Goal: Information Seeking & Learning: Learn about a topic

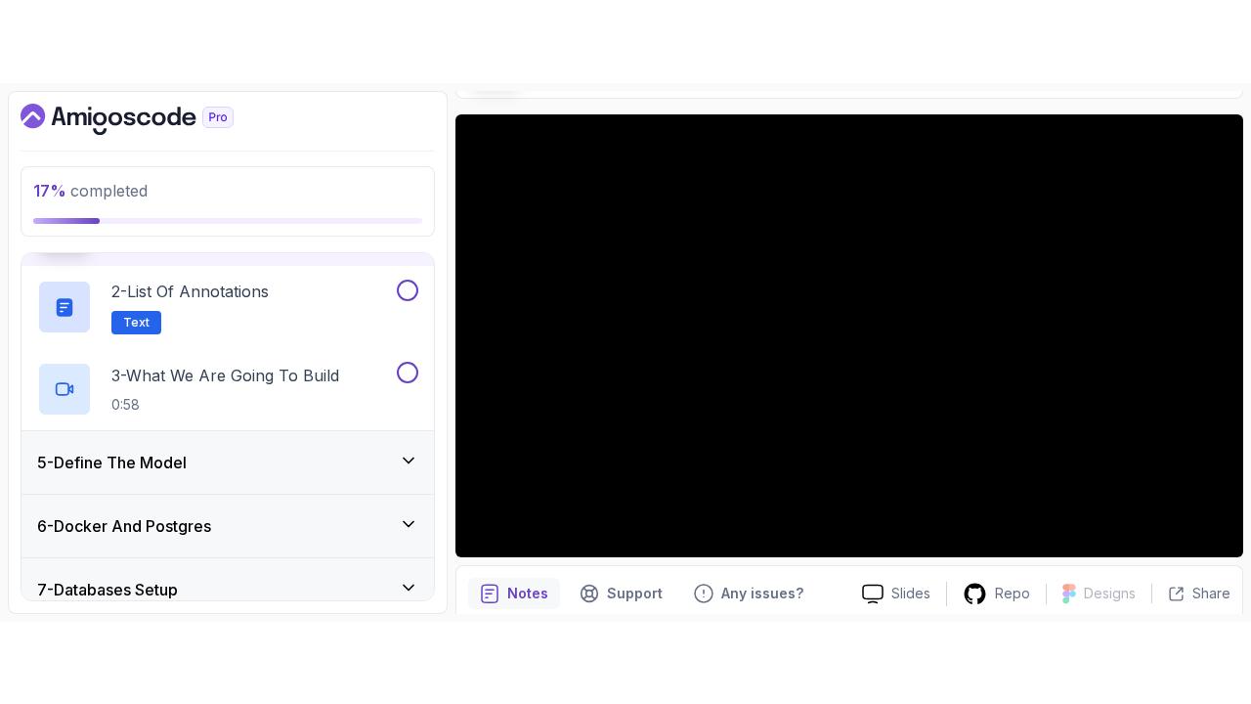
scroll to position [134, 0]
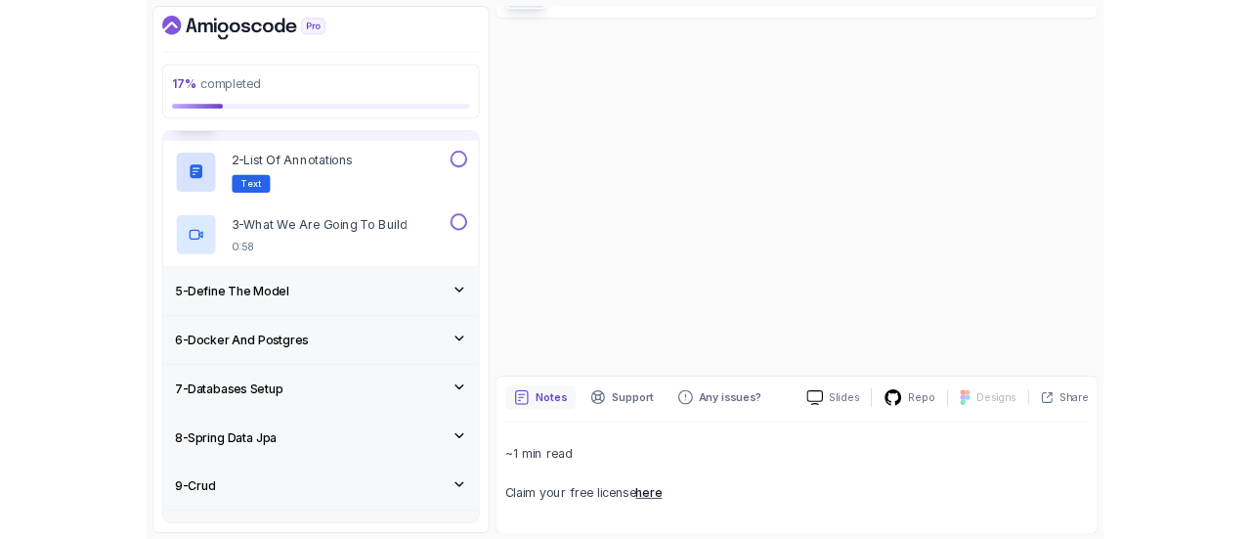
scroll to position [143, 0]
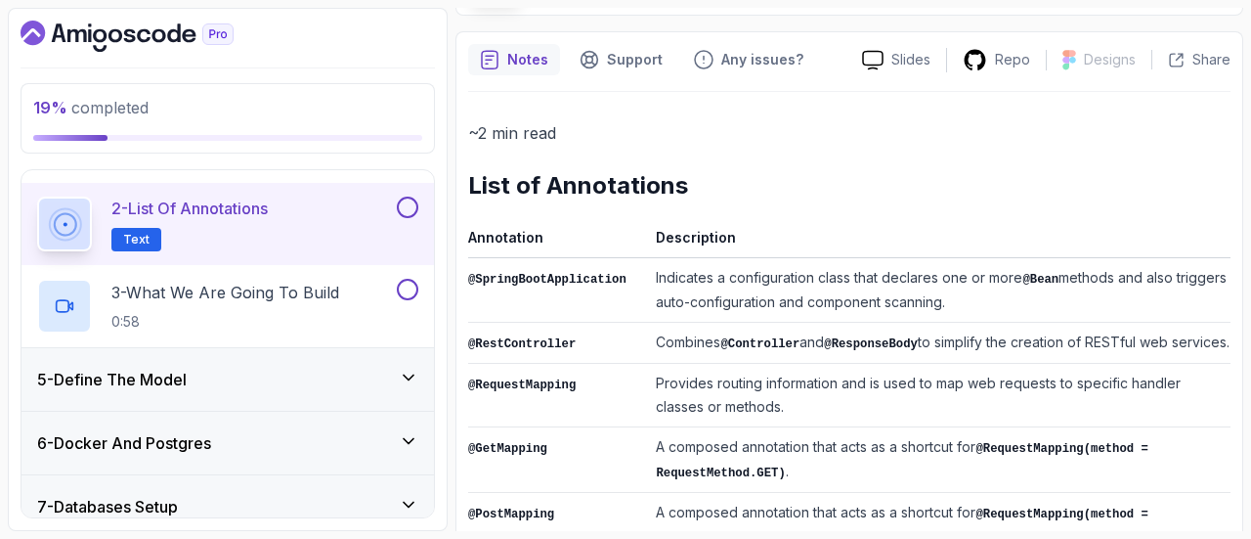
click at [403, 198] on button at bounding box center [408, 207] width 22 height 22
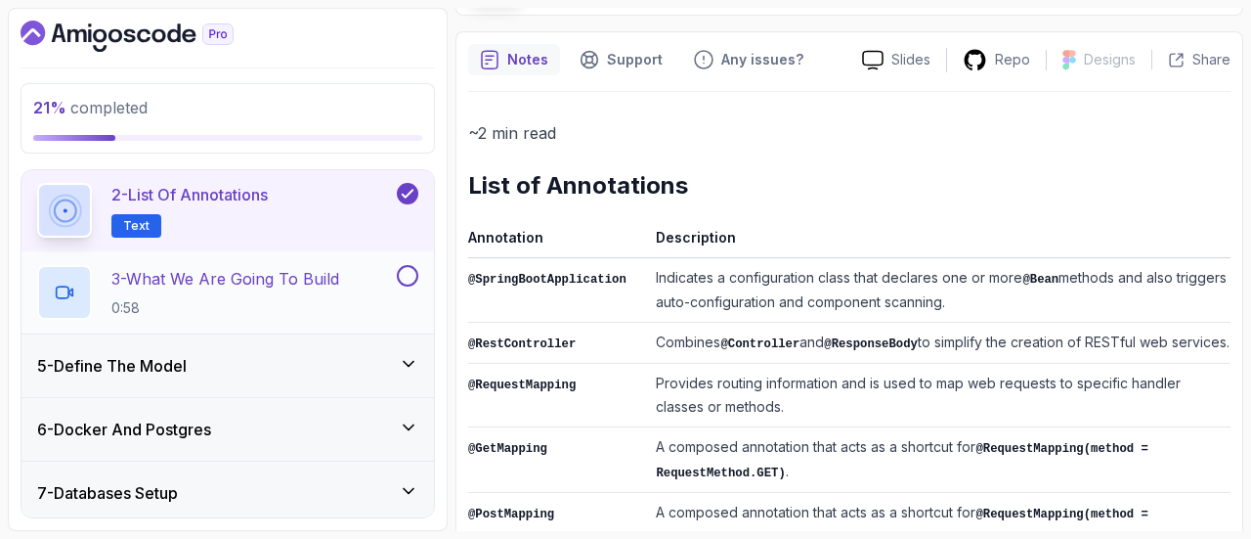
scroll to position [338, 0]
click at [423, 281] on div "3 - What We Are Going To Build 0:58" at bounding box center [228, 290] width 413 height 82
click at [409, 281] on button at bounding box center [408, 274] width 22 height 22
click at [321, 365] on div "5 - Define The Model" at bounding box center [227, 365] width 381 height 23
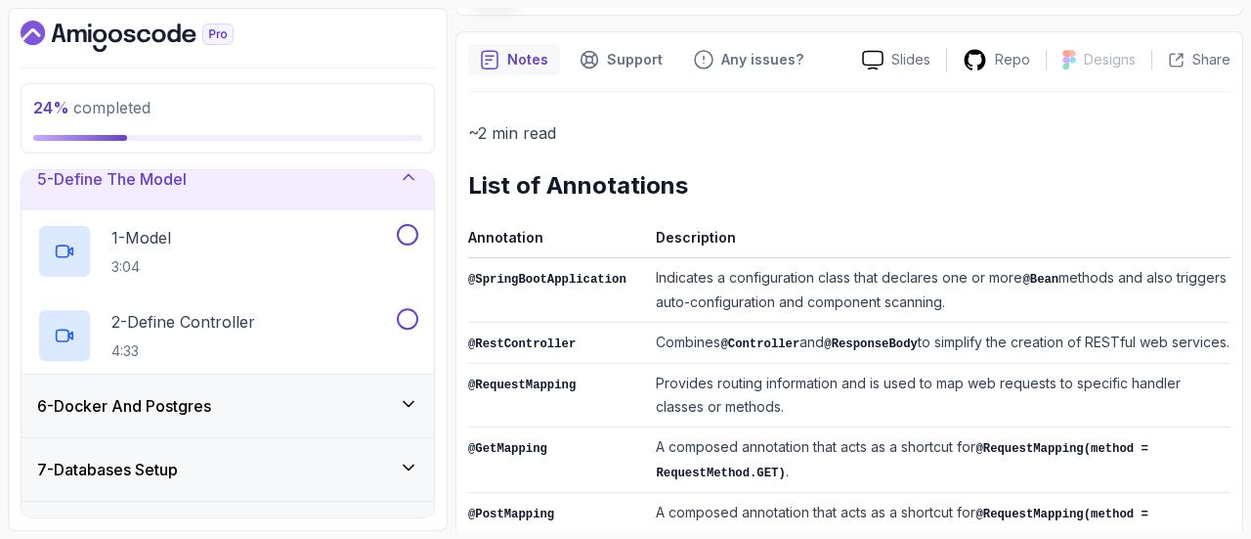
scroll to position [264, 0]
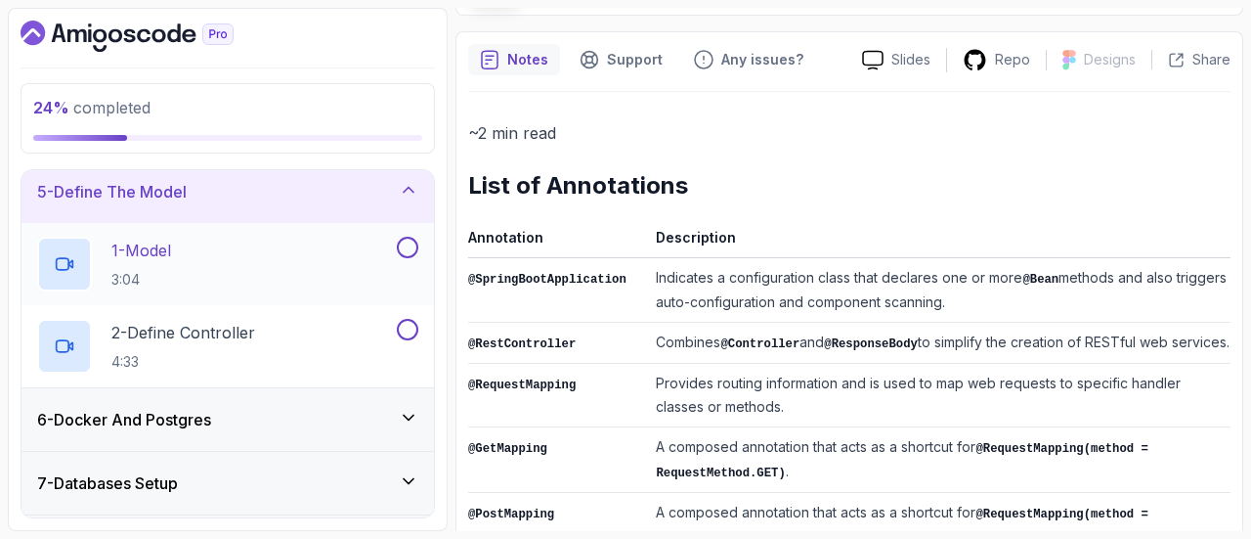
click at [242, 260] on div "1 - Model 3:04" at bounding box center [215, 264] width 356 height 55
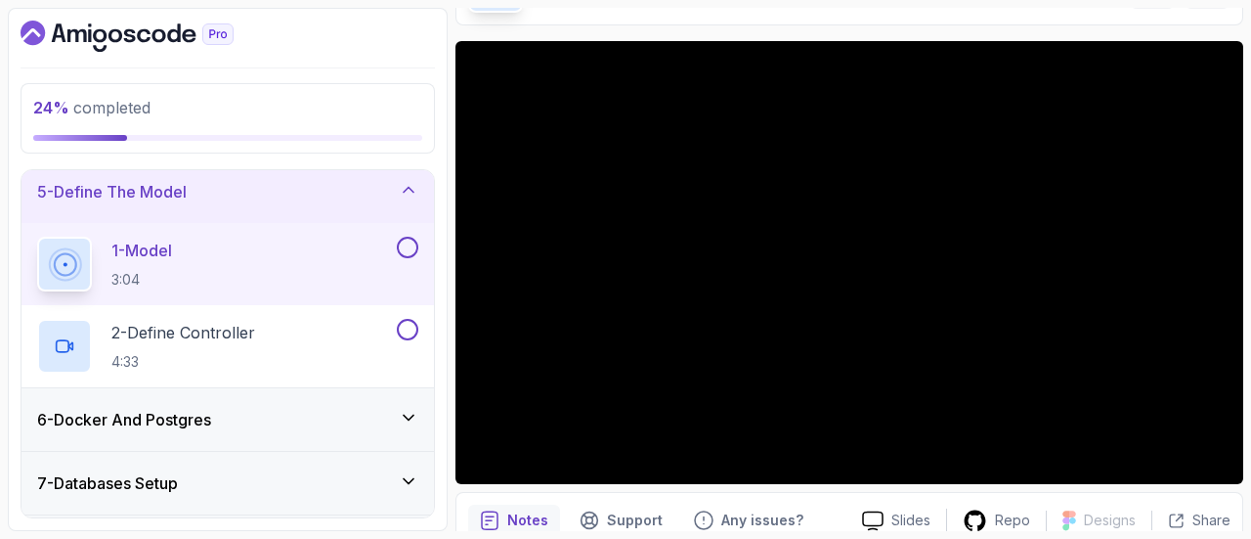
scroll to position [56, 0]
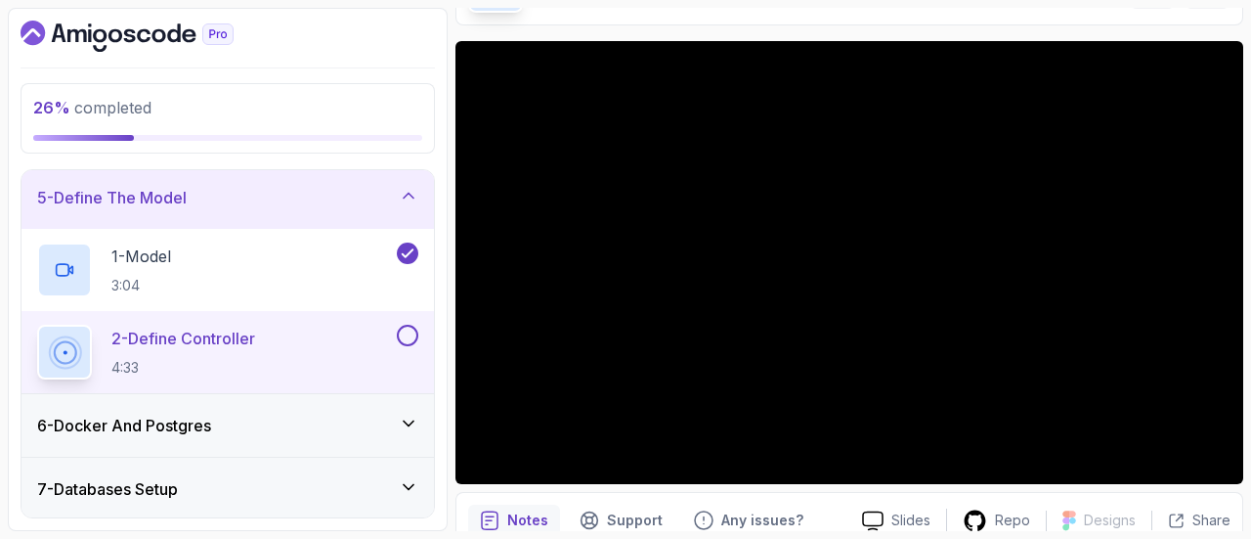
scroll to position [231, 0]
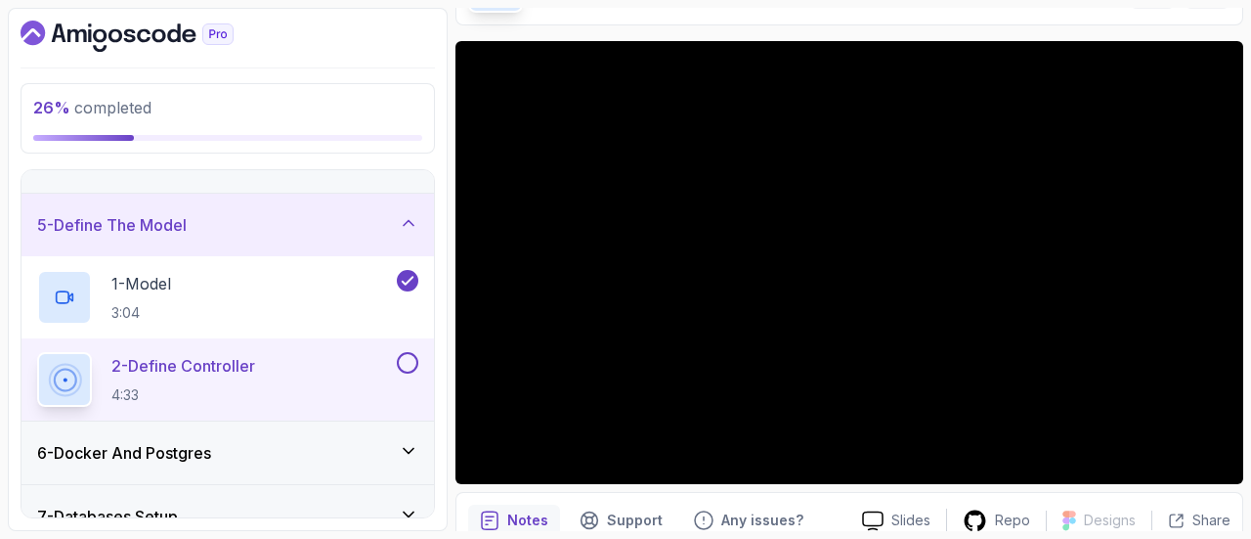
click at [407, 355] on button at bounding box center [408, 363] width 22 height 22
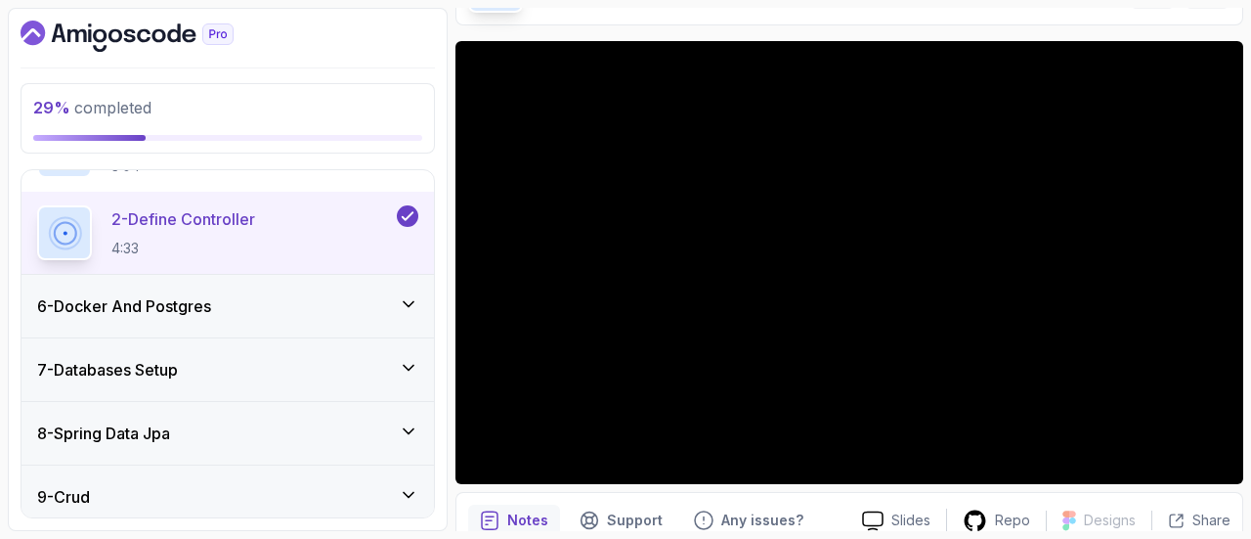
click at [371, 315] on div "6 - Docker And Postgres" at bounding box center [227, 305] width 381 height 23
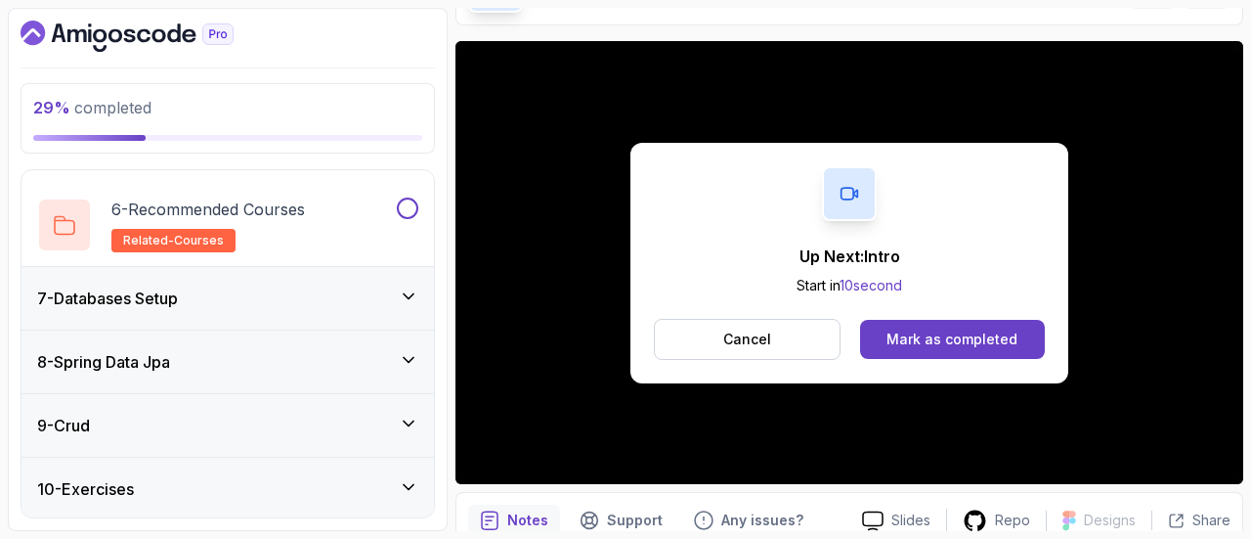
click at [352, 286] on div "7 - Databases Setup" at bounding box center [227, 297] width 381 height 23
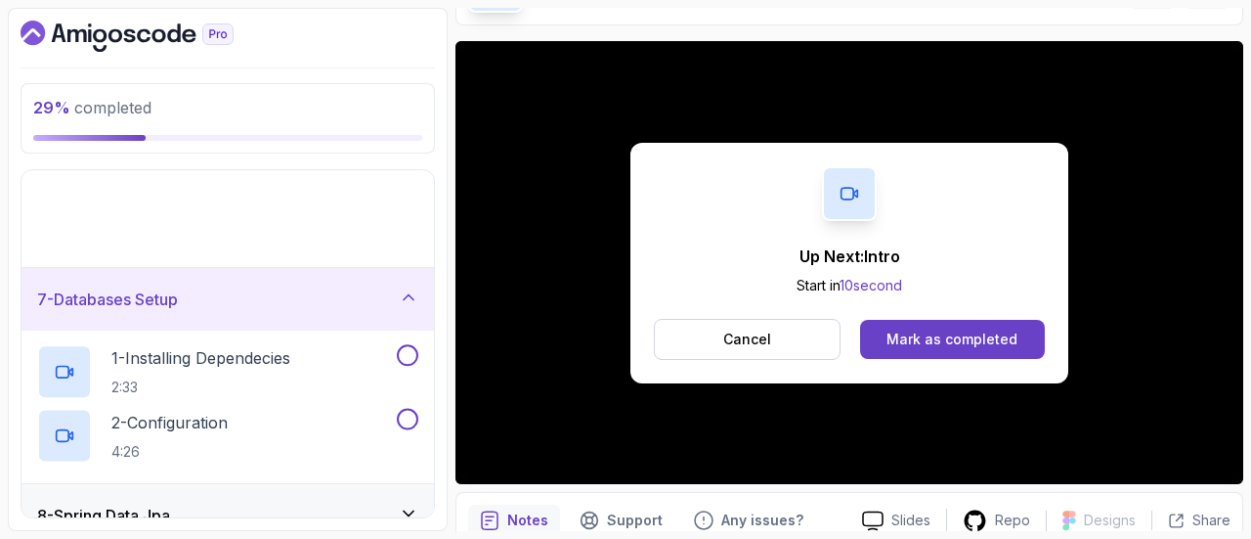
scroll to position [409, 0]
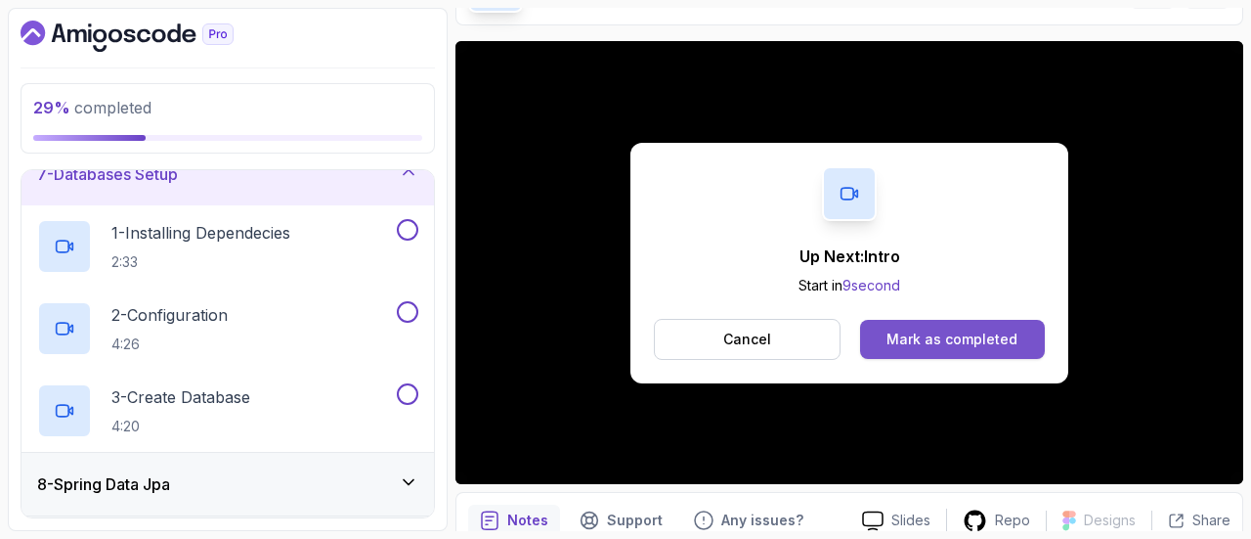
click at [928, 339] on div "Mark as completed" at bounding box center [952, 339] width 131 height 20
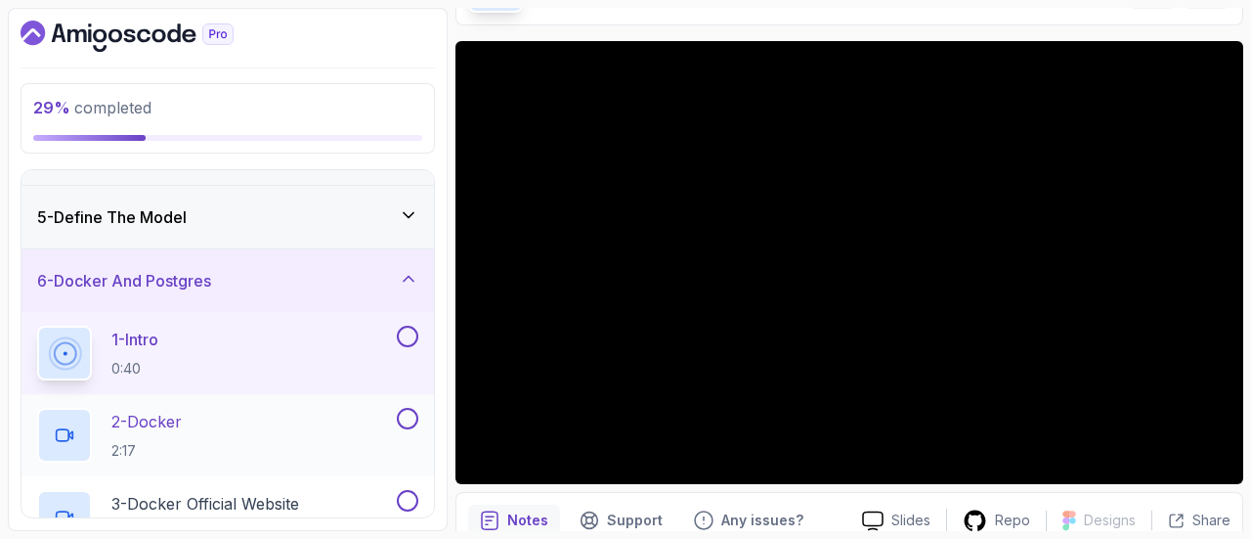
scroll to position [237, 0]
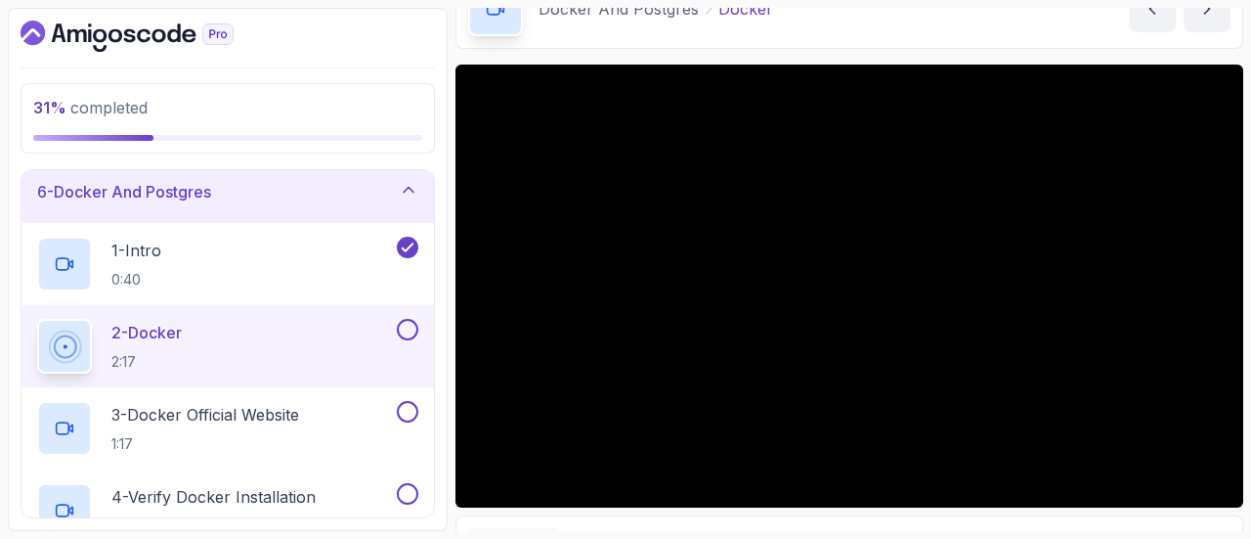
scroll to position [324, 0]
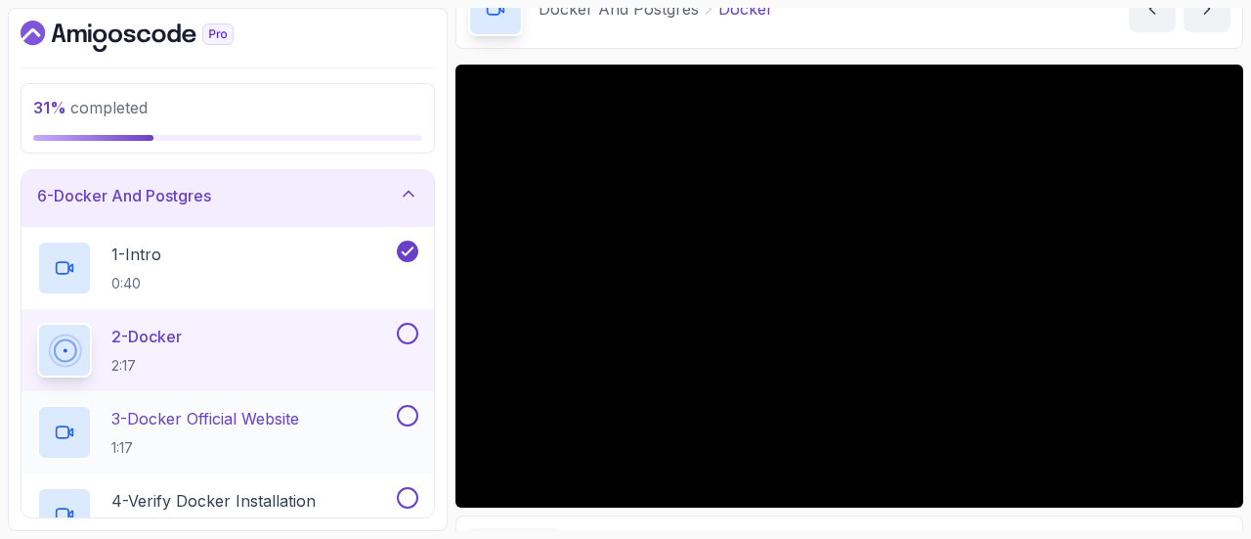
click at [216, 449] on p "1:17" at bounding box center [205, 448] width 188 height 20
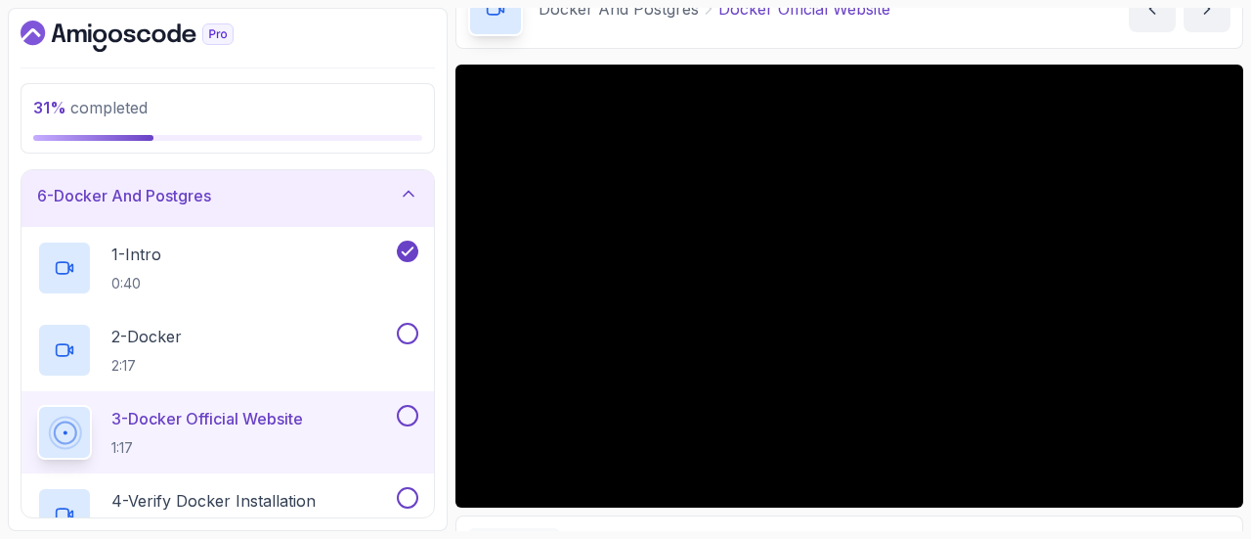
click at [410, 415] on button at bounding box center [408, 416] width 22 height 22
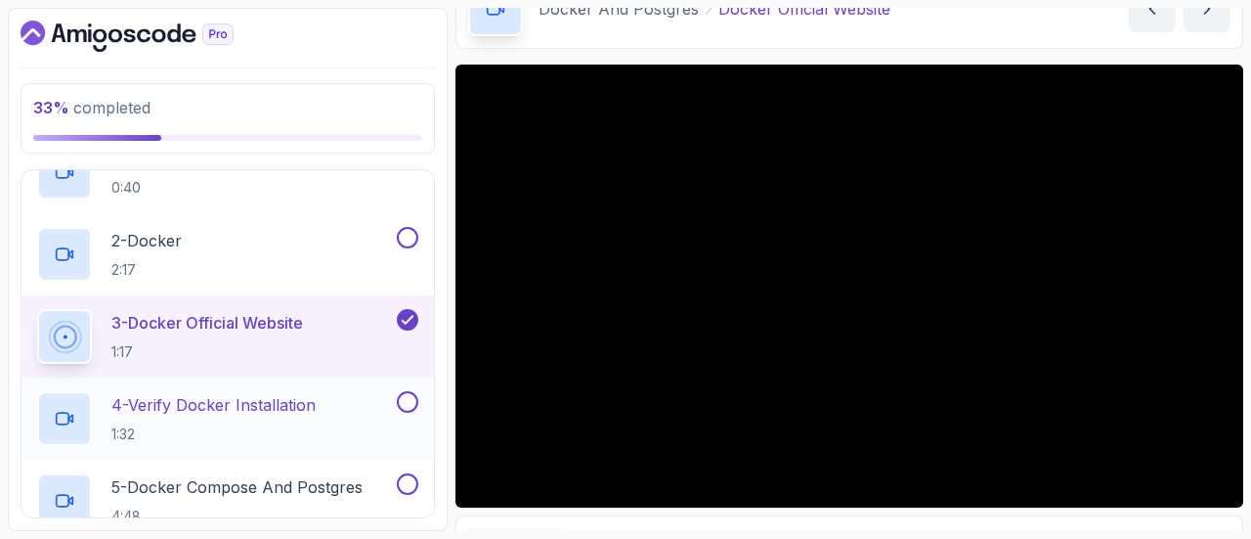
click at [327, 410] on div "4 - Verify Docker Installation 1:32" at bounding box center [215, 418] width 356 height 55
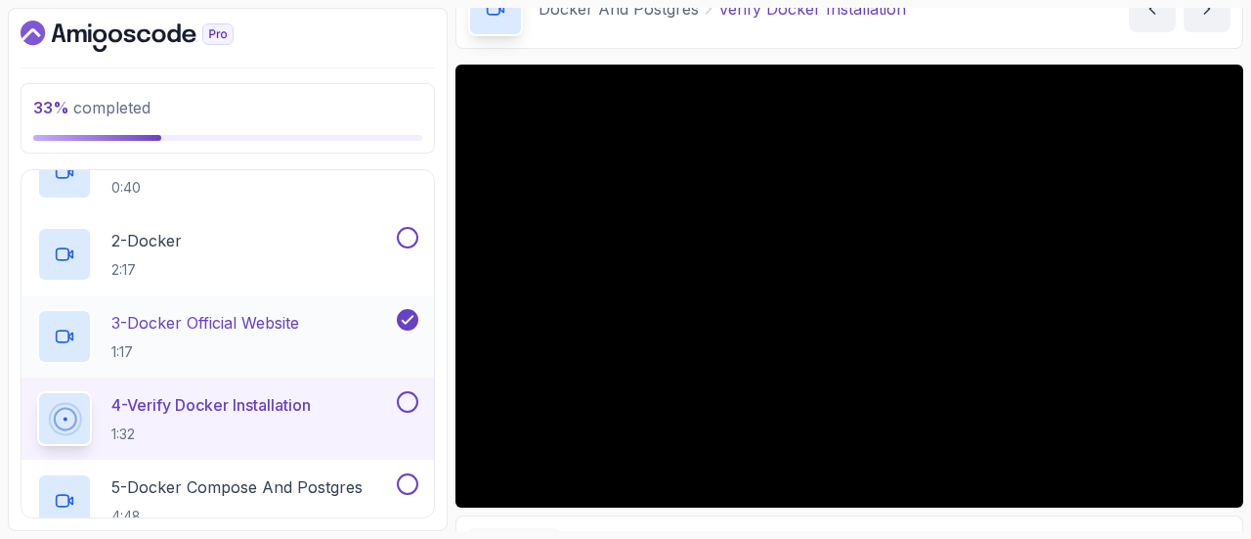
scroll to position [475, 0]
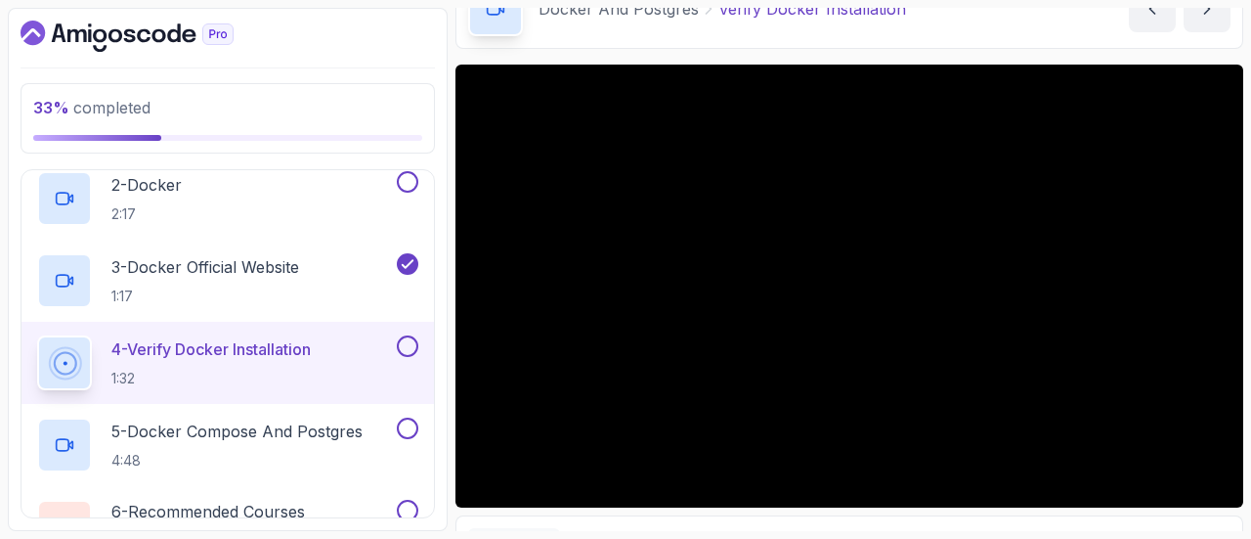
click at [37, 335] on button "4 - Verify Docker Installation 1:32" at bounding box center [227, 362] width 381 height 55
click at [351, 431] on p "5 - Docker Compose And Postgres" at bounding box center [236, 430] width 251 height 23
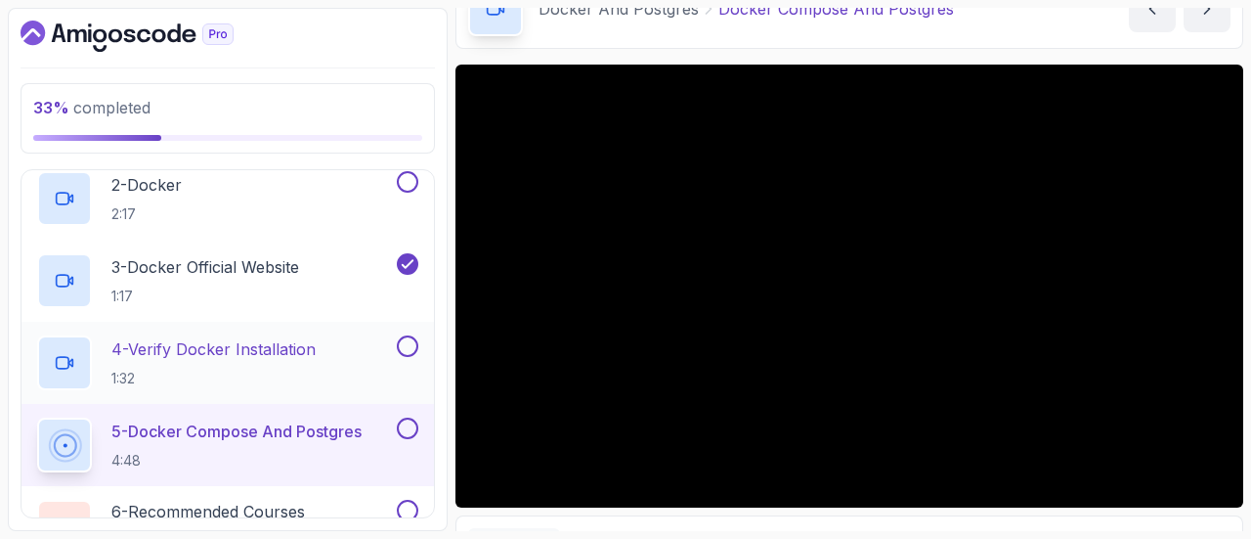
click at [413, 345] on button at bounding box center [408, 346] width 22 height 22
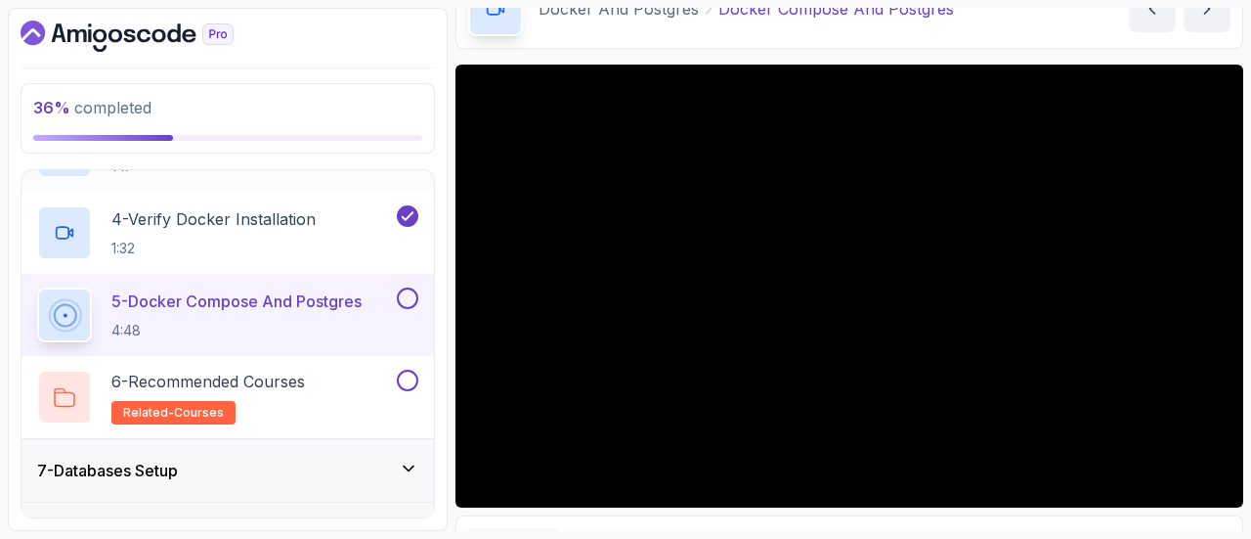
scroll to position [606, 0]
click at [416, 298] on button at bounding box center [408, 297] width 22 height 22
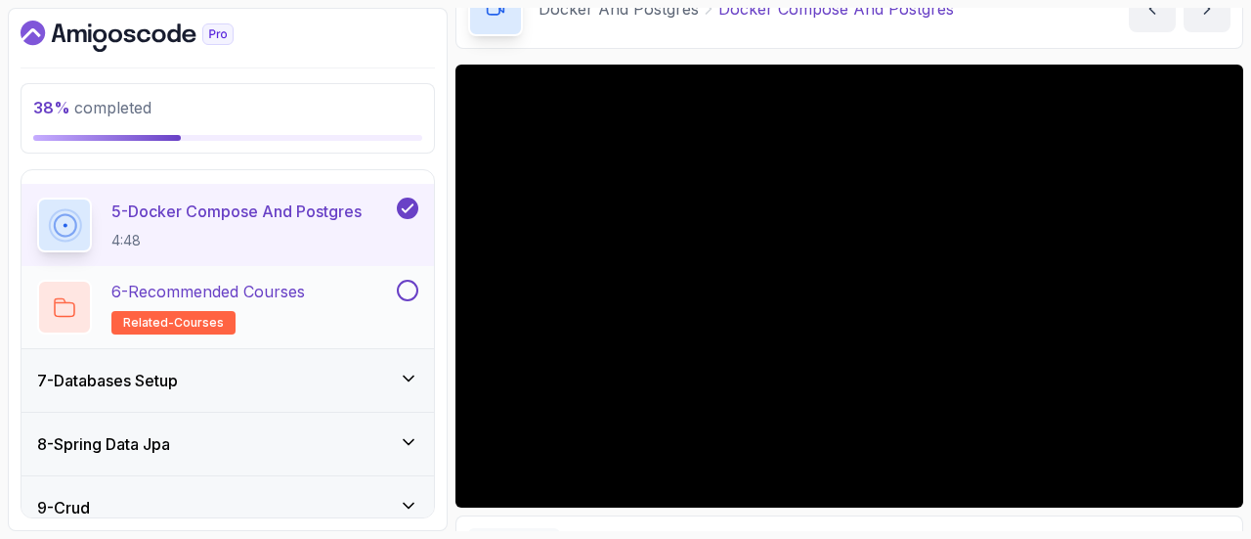
scroll to position [700, 0]
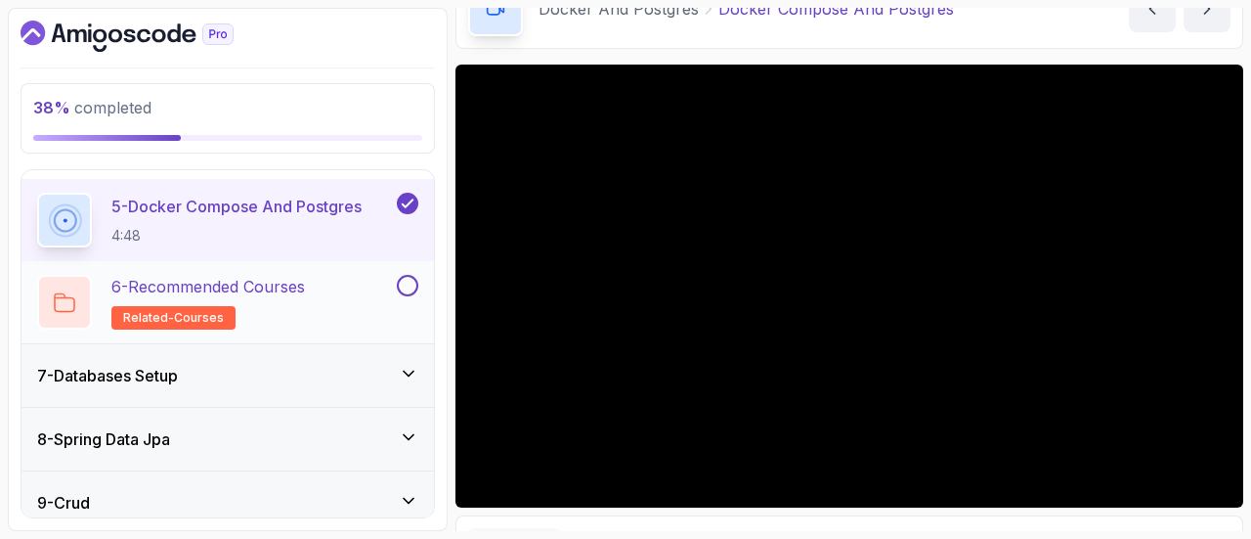
click at [407, 286] on button at bounding box center [408, 286] width 22 height 22
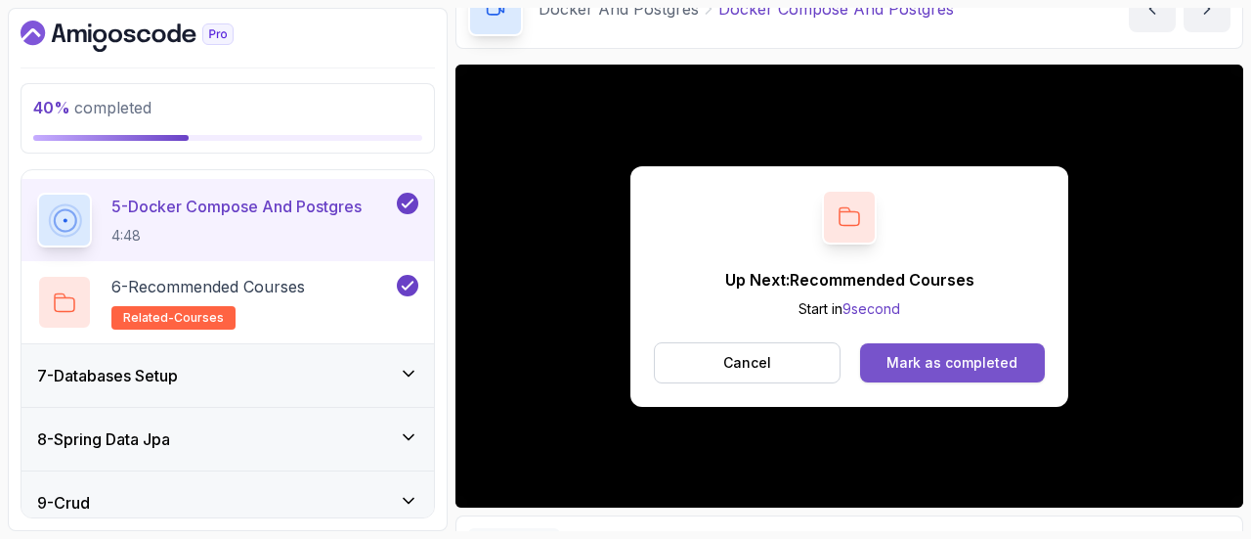
click at [956, 355] on div "Mark as completed" at bounding box center [952, 363] width 131 height 20
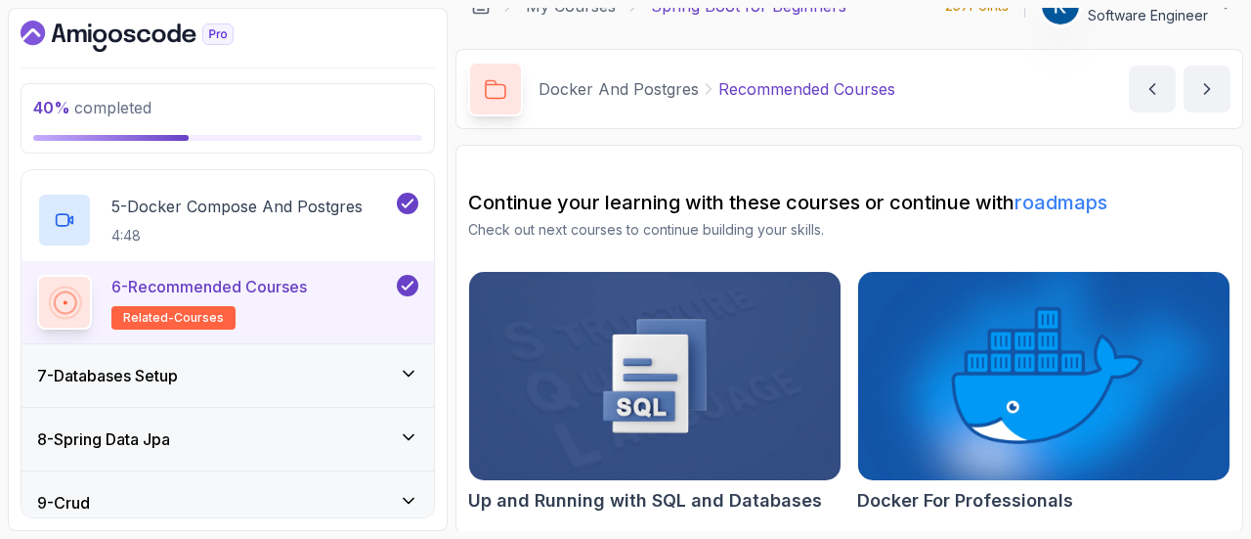
click at [313, 376] on div "7 - Databases Setup" at bounding box center [227, 375] width 381 height 23
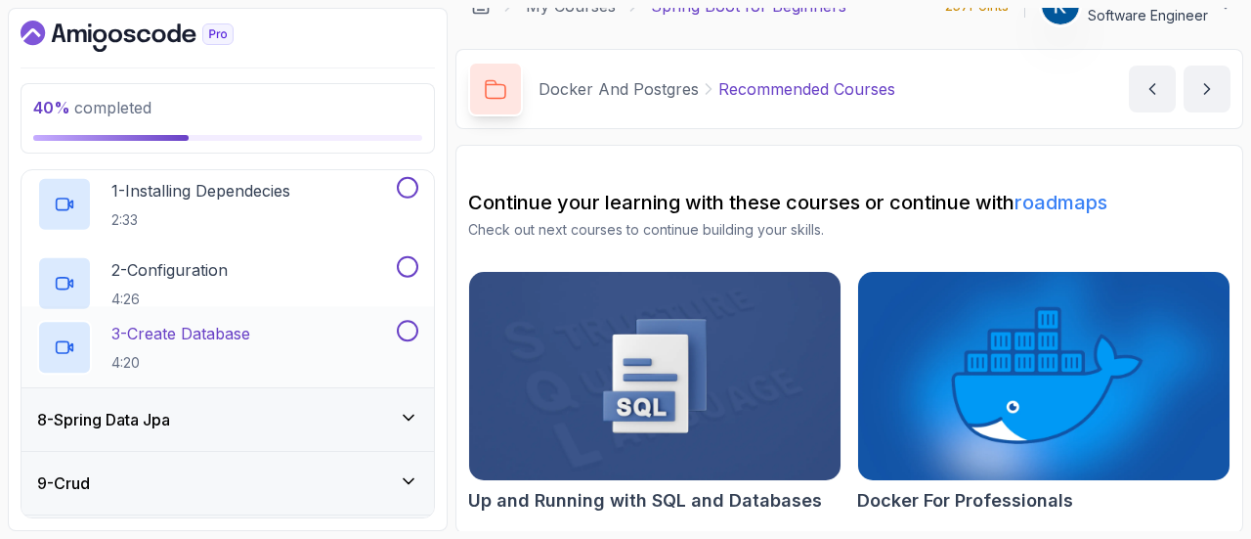
scroll to position [409, 0]
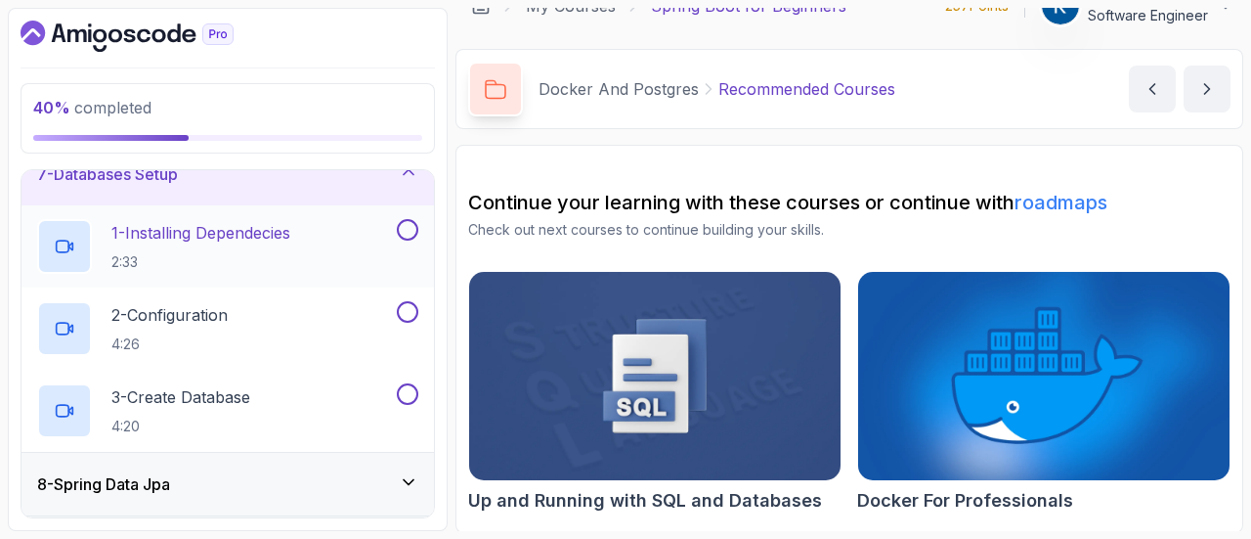
click at [282, 235] on p "1 - Installing Dependecies" at bounding box center [200, 232] width 179 height 23
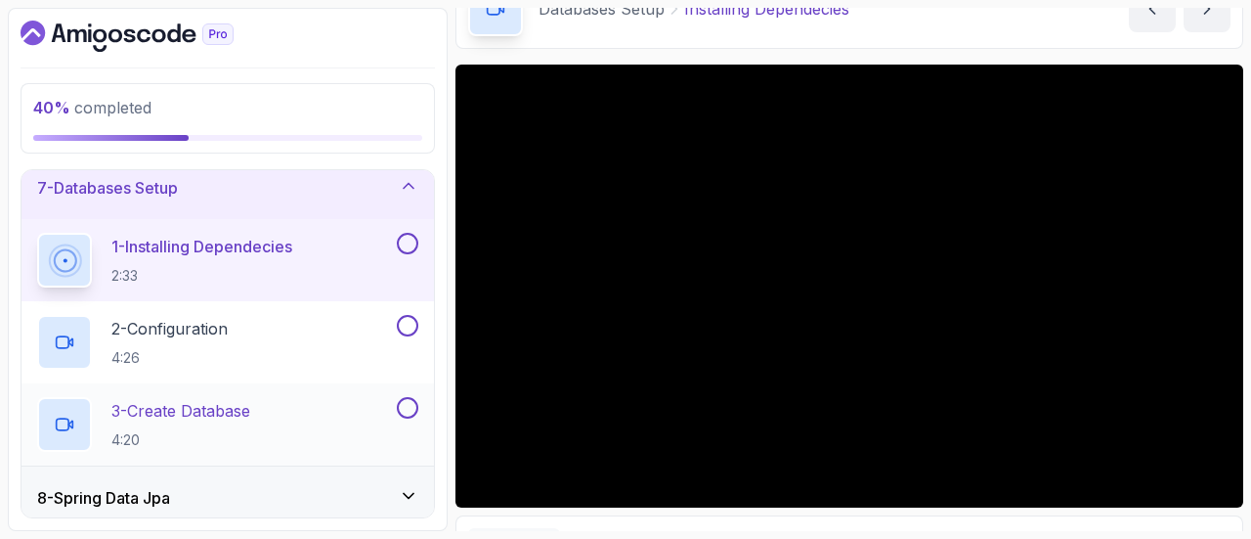
scroll to position [395, 0]
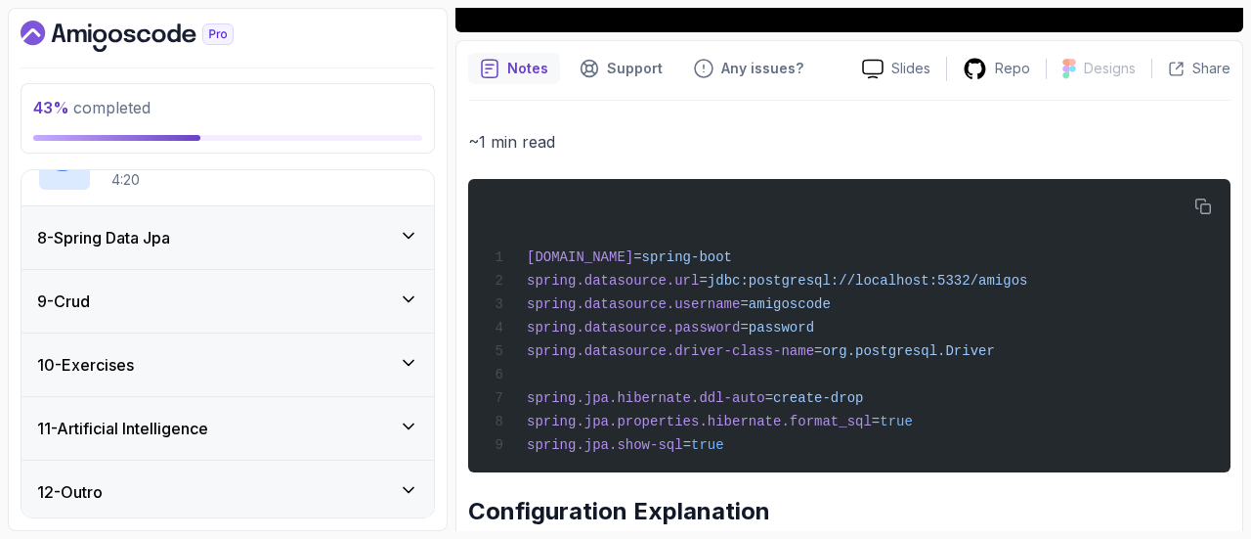
scroll to position [586, 0]
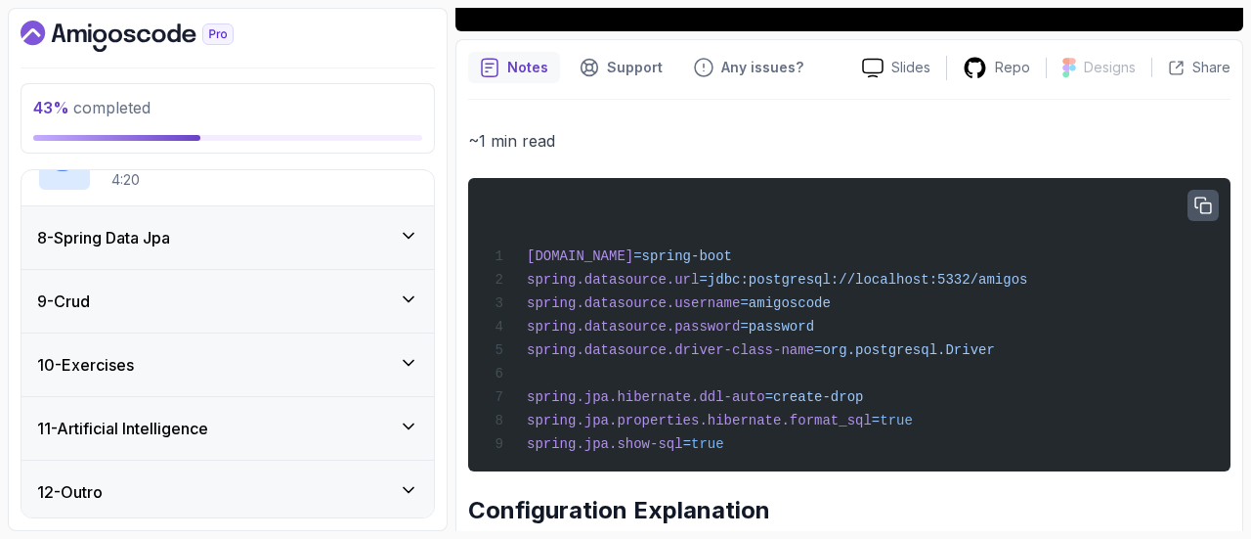
click at [1210, 209] on icon "button" at bounding box center [1204, 205] width 16 height 16
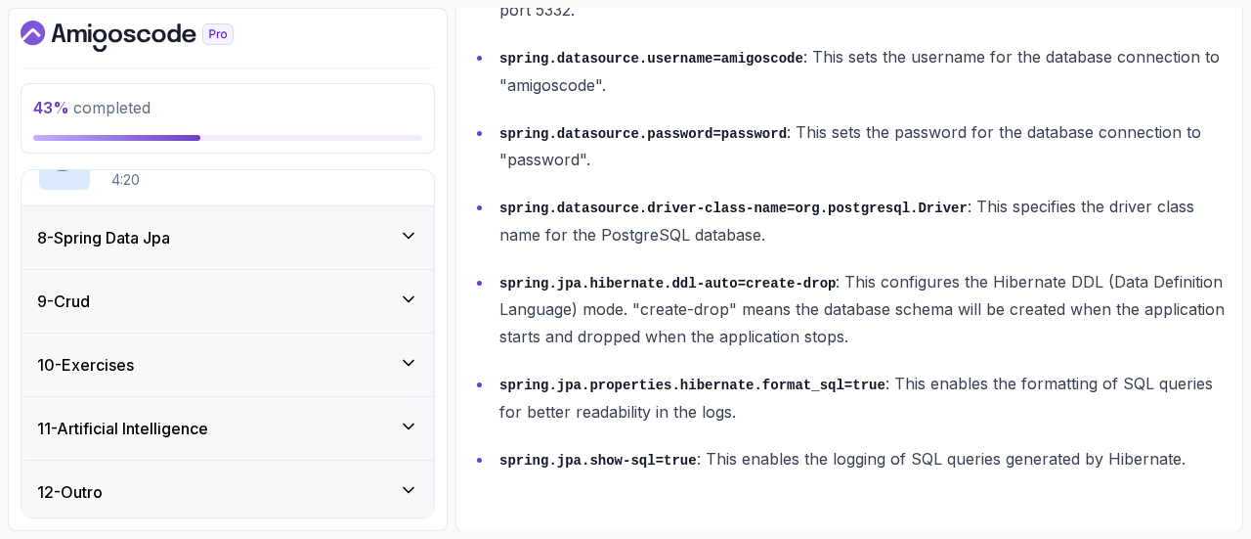
scroll to position [1271, 0]
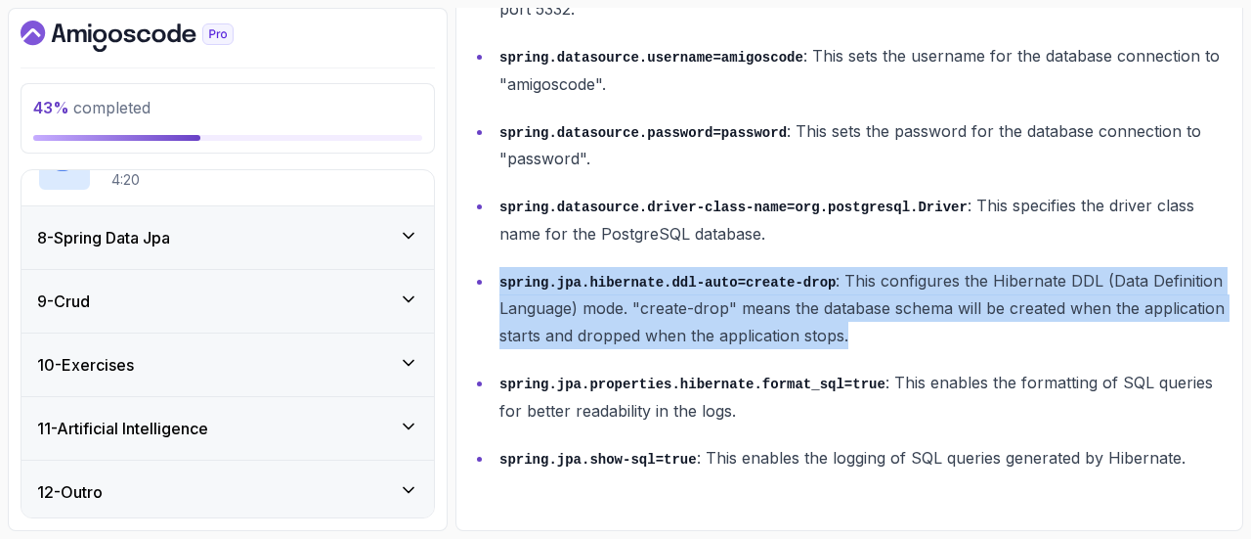
drag, startPoint x: 496, startPoint y: 285, endPoint x: 865, endPoint y: 327, distance: 371.8
click at [865, 327] on li "spring.jpa.hibernate.ddl-auto=create-drop : This configures the Hibernate DDL (…" at bounding box center [862, 308] width 737 height 83
copy p "spring.jpa.hibernate.ddl-auto=create-drop : This configures the Hibernate DDL (…"
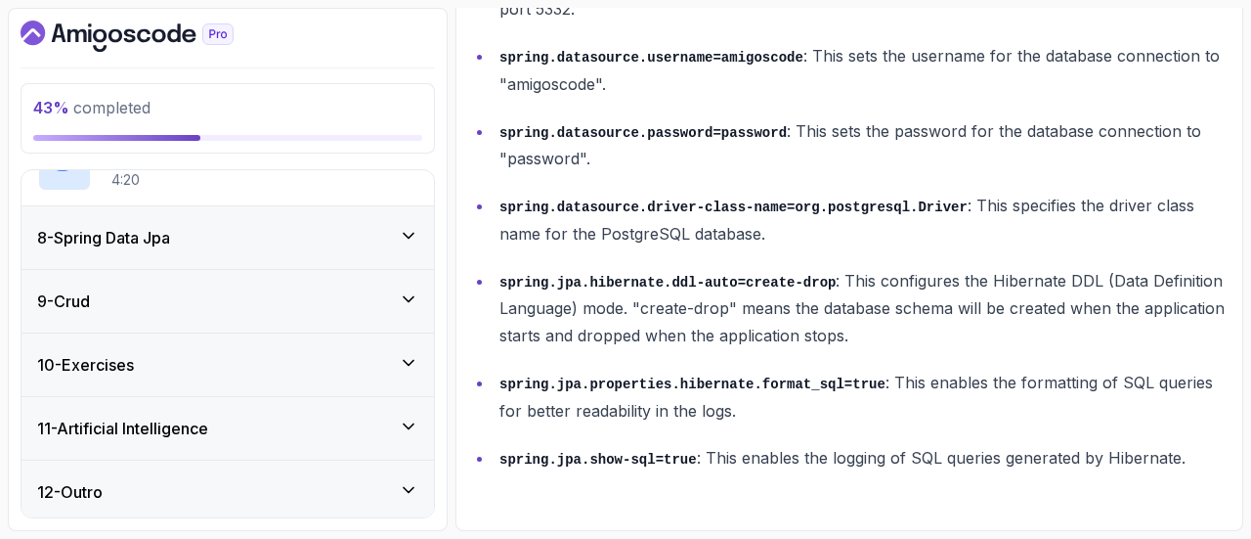
click at [880, 102] on ul "[DOMAIN_NAME]=spring-boot : This sets the name of the Spring Boot application t…" at bounding box center [849, 181] width 762 height 579
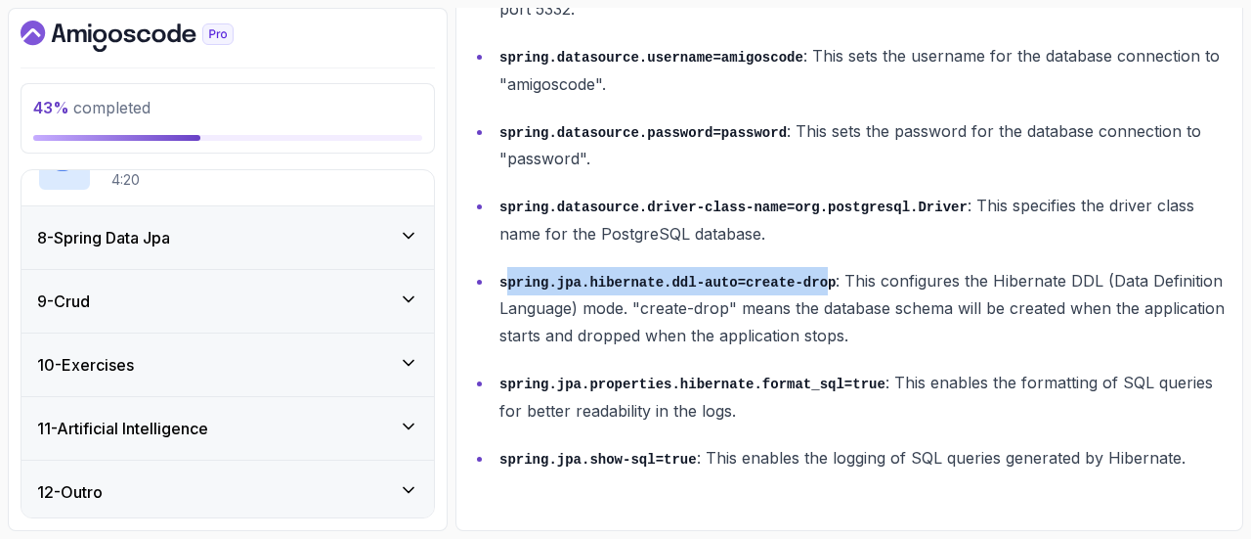
drag, startPoint x: 804, startPoint y: 284, endPoint x: 503, endPoint y: 286, distance: 300.1
click at [503, 286] on code "spring.jpa.hibernate.ddl-auto=create-drop" at bounding box center [668, 283] width 336 height 16
drag, startPoint x: 501, startPoint y: 283, endPoint x: 805, endPoint y: 275, distance: 304.1
click at [805, 275] on code "spring.jpa.hibernate.ddl-auto=create-drop" at bounding box center [668, 283] width 336 height 16
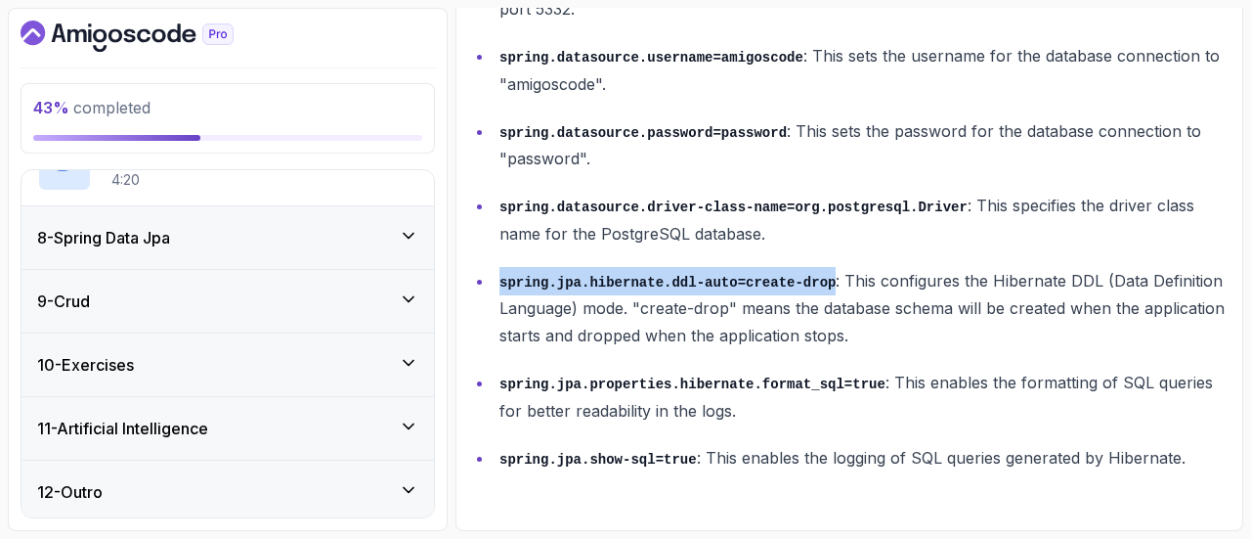
copy code "spring.jpa.hibernate.ddl-auto=create-drop"
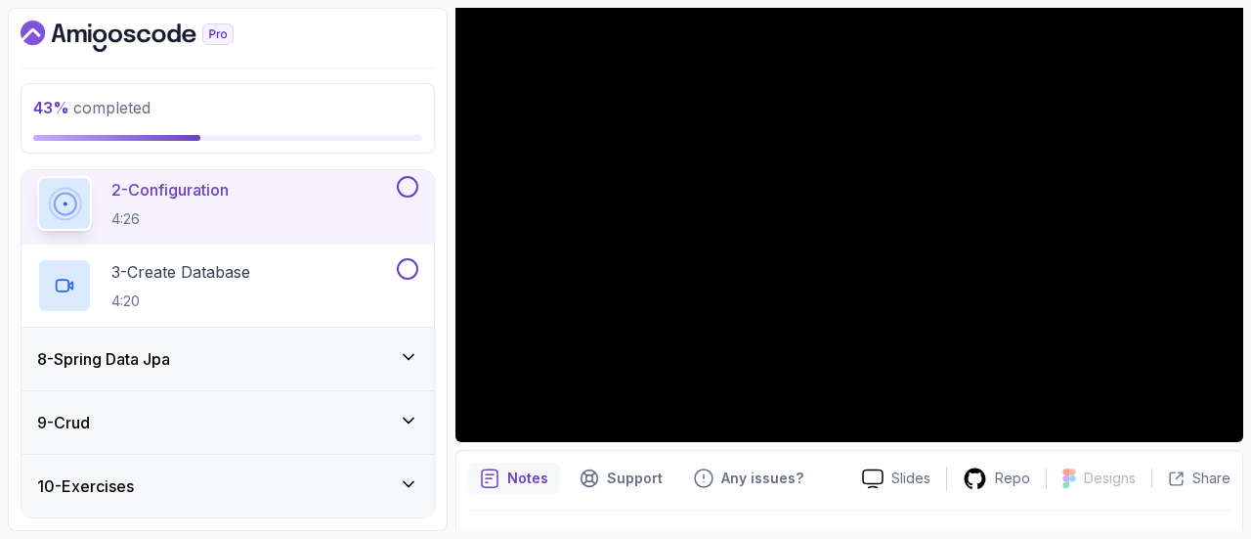
scroll to position [514, 0]
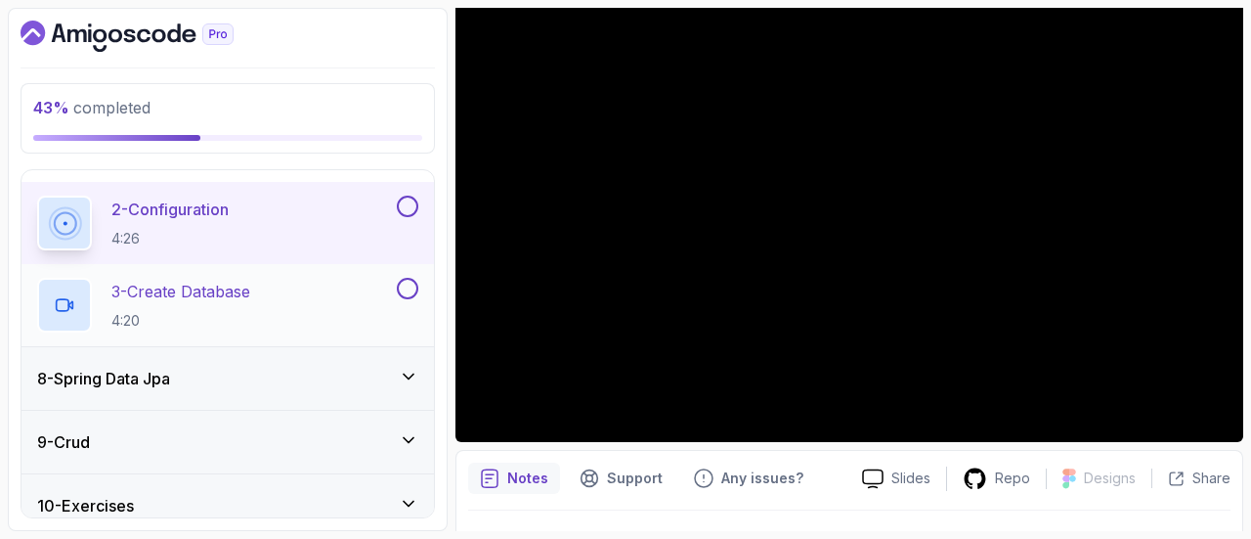
click at [364, 290] on div "3 - Create Database 4:20" at bounding box center [215, 305] width 356 height 55
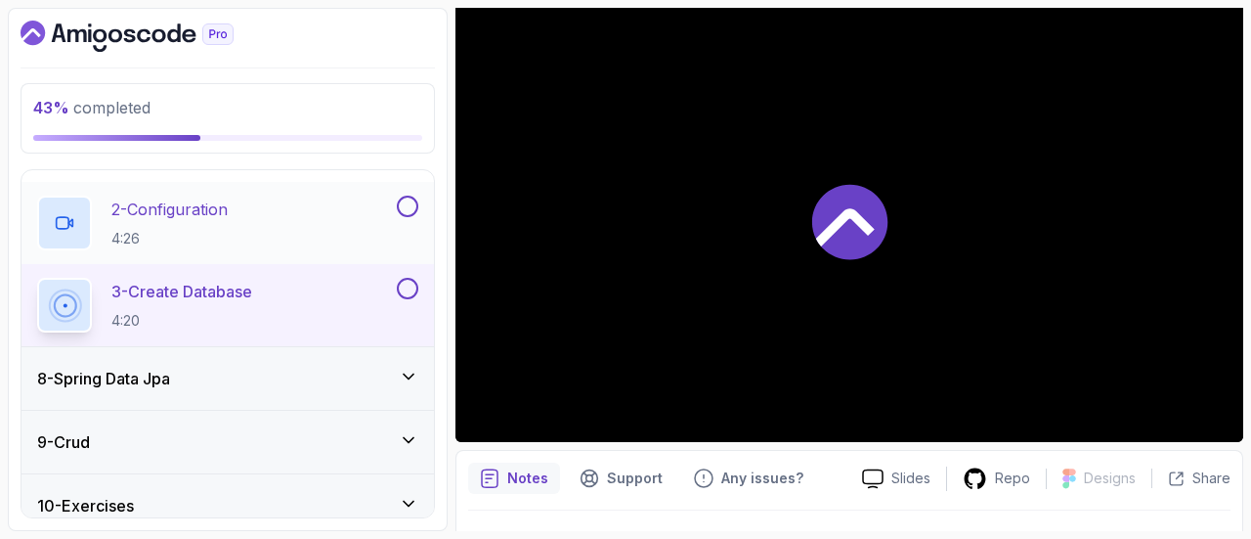
click at [413, 202] on button at bounding box center [408, 207] width 22 height 22
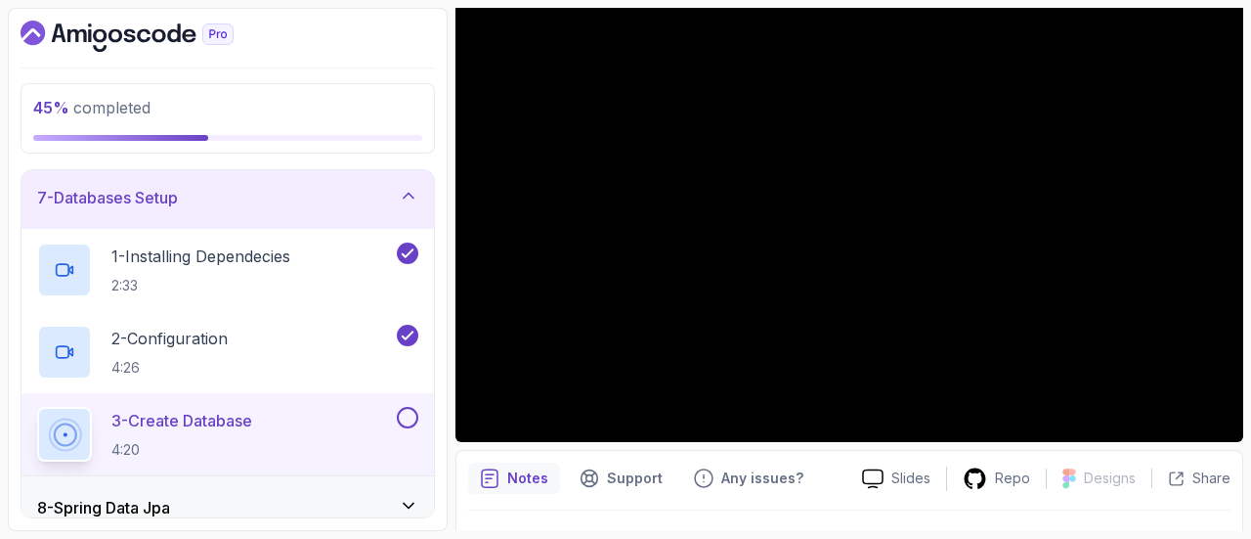
scroll to position [508, 0]
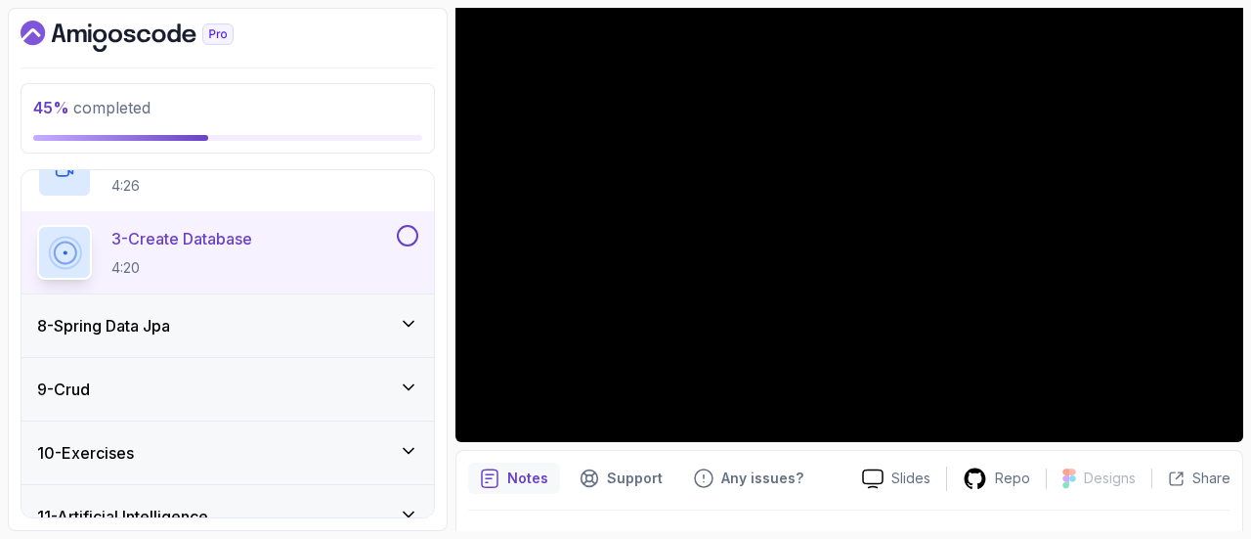
click at [340, 333] on div "8 - Spring Data Jpa" at bounding box center [227, 325] width 381 height 23
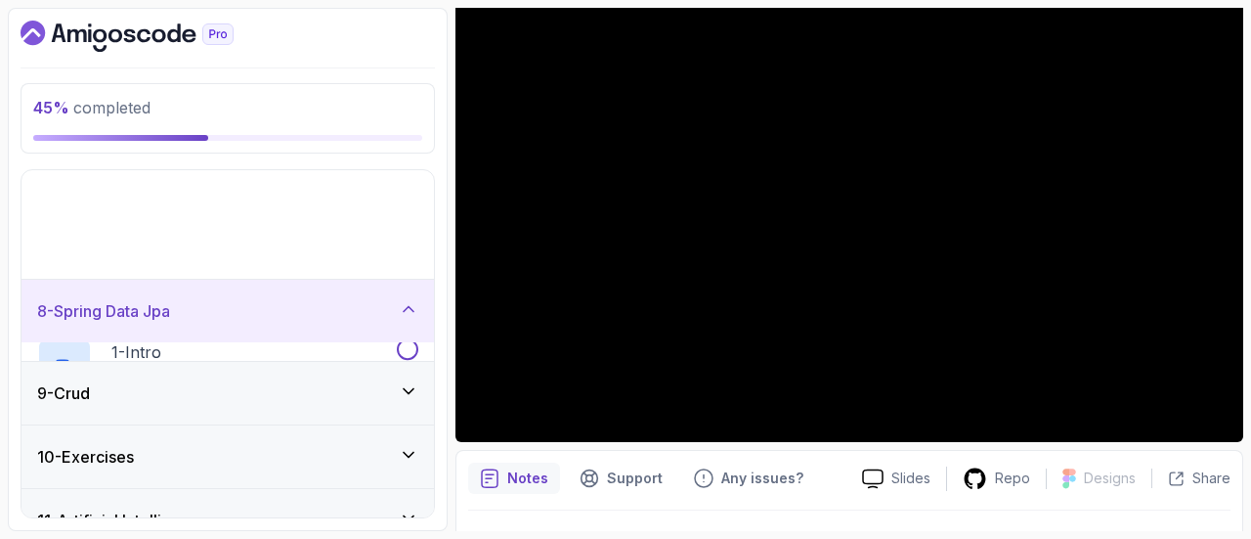
scroll to position [409, 0]
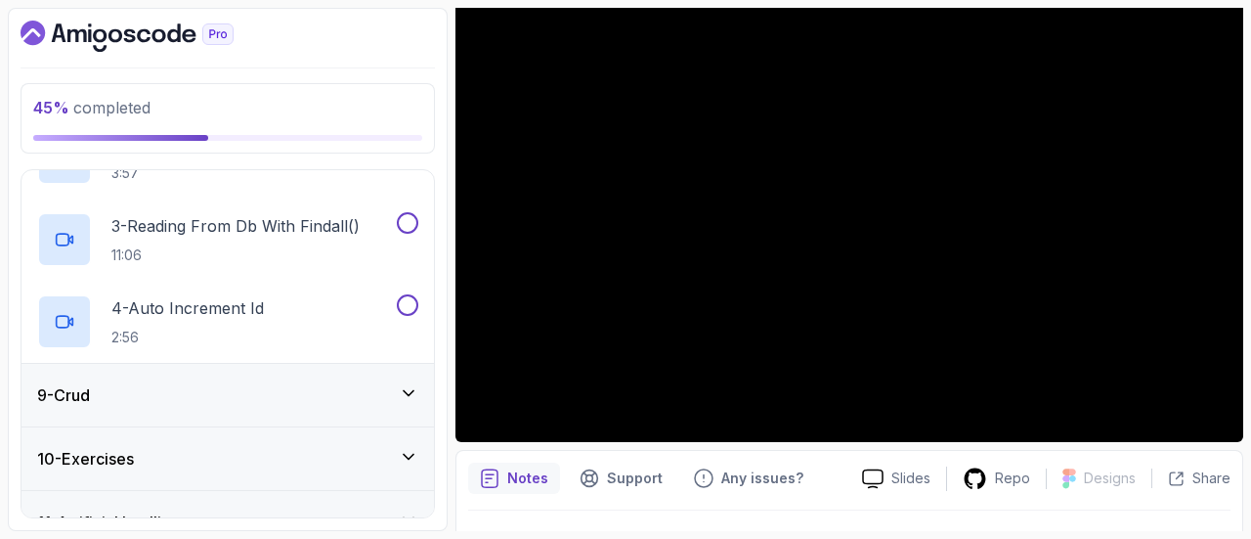
click at [344, 383] on div "9 - Crud" at bounding box center [227, 394] width 381 height 23
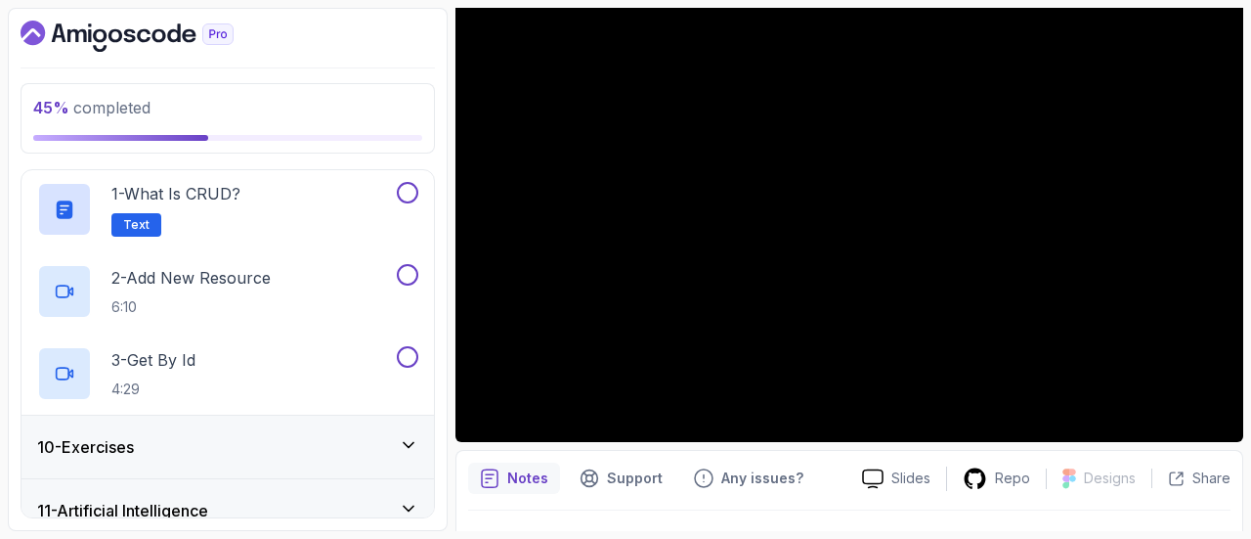
scroll to position [573, 0]
click at [332, 438] on div "10 - Exercises" at bounding box center [227, 446] width 381 height 23
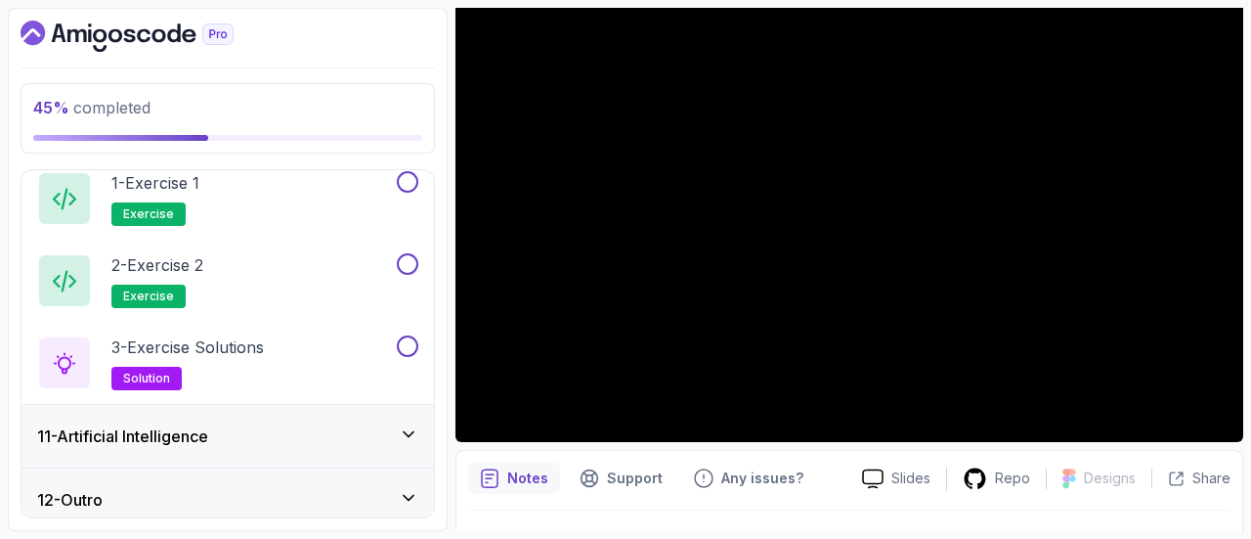
click at [364, 435] on div "11 - Artificial Intelligence" at bounding box center [227, 435] width 381 height 23
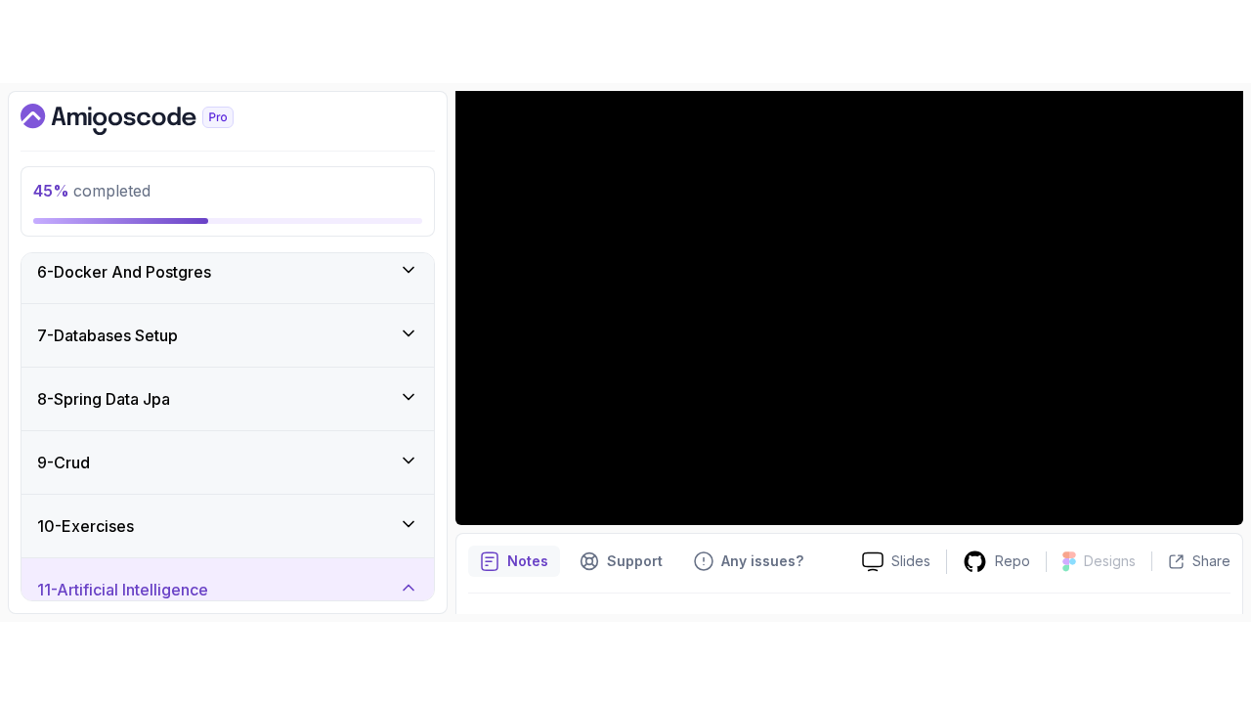
scroll to position [327, 0]
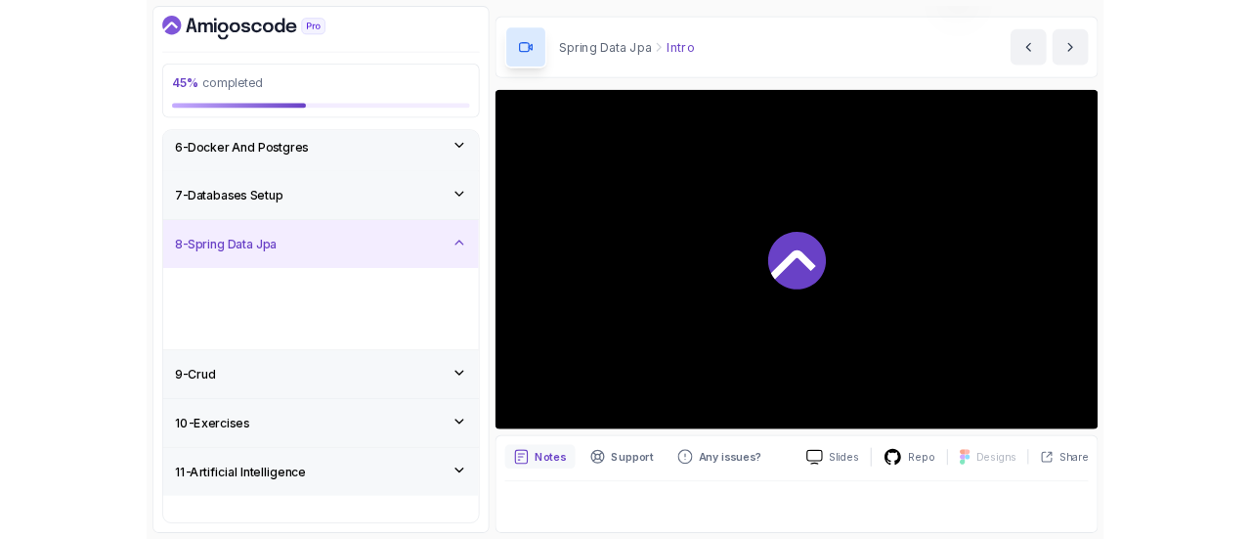
scroll to position [175, 0]
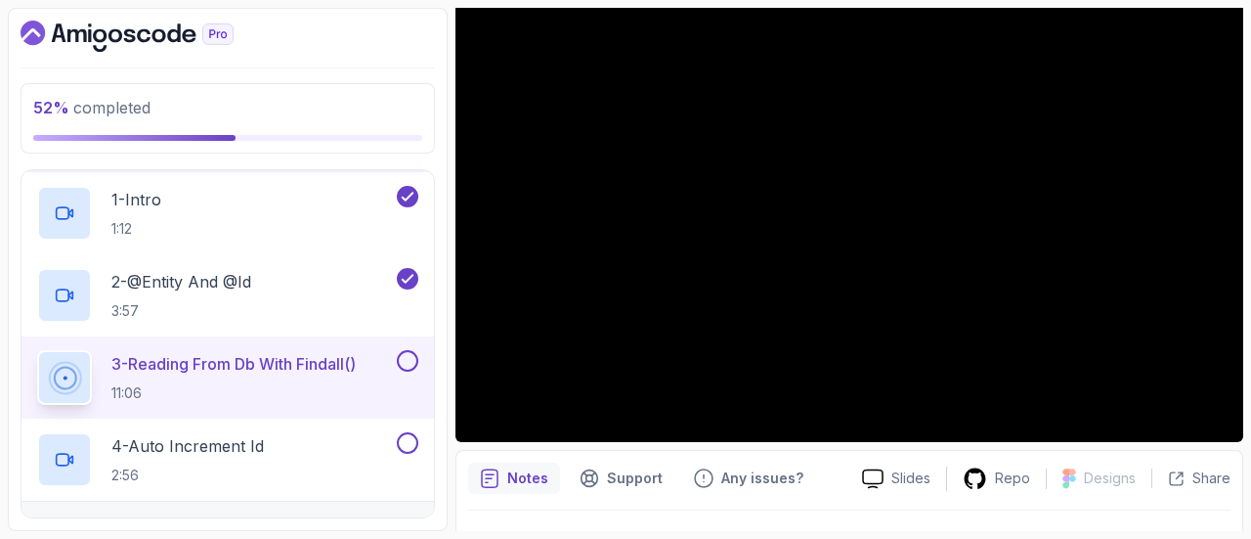
scroll to position [511, 0]
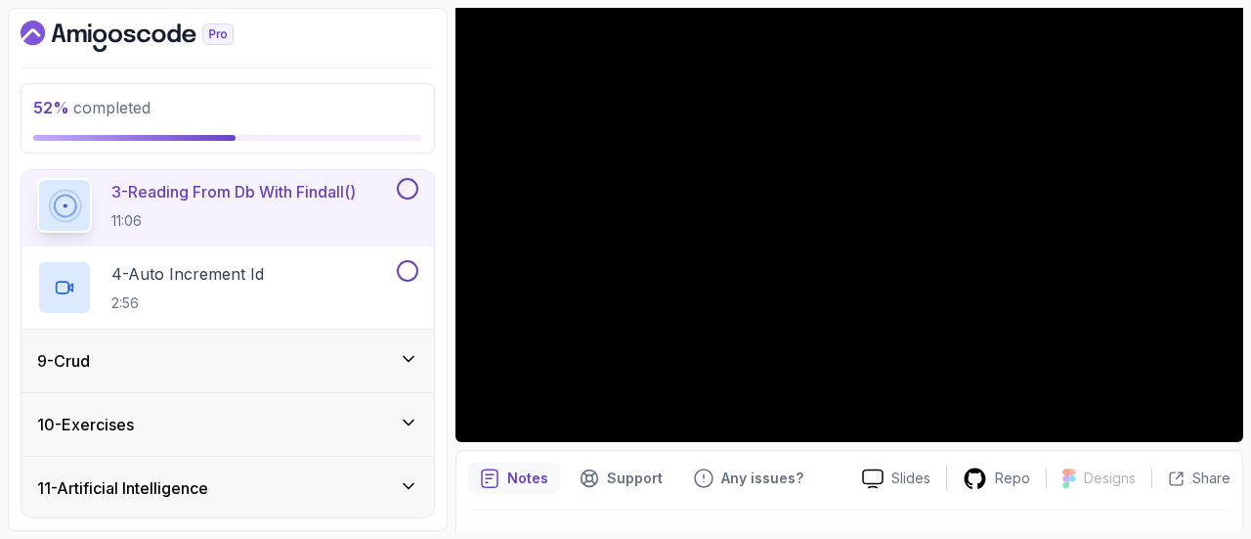
click at [346, 357] on div "9 - Crud" at bounding box center [227, 360] width 381 height 23
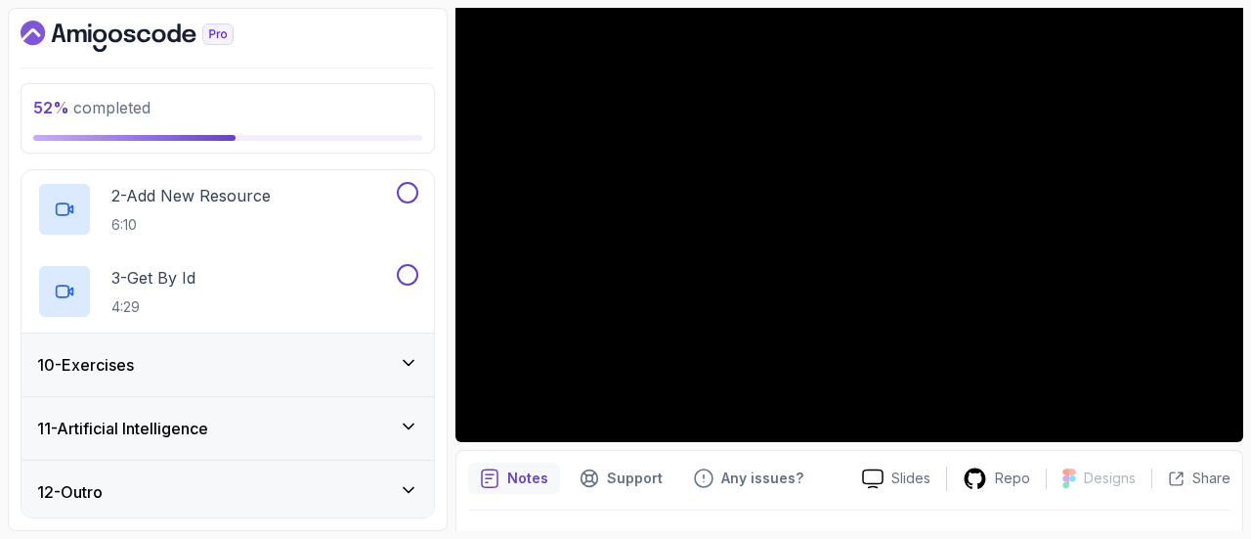
click at [381, 353] on div "10 - Exercises" at bounding box center [227, 364] width 381 height 23
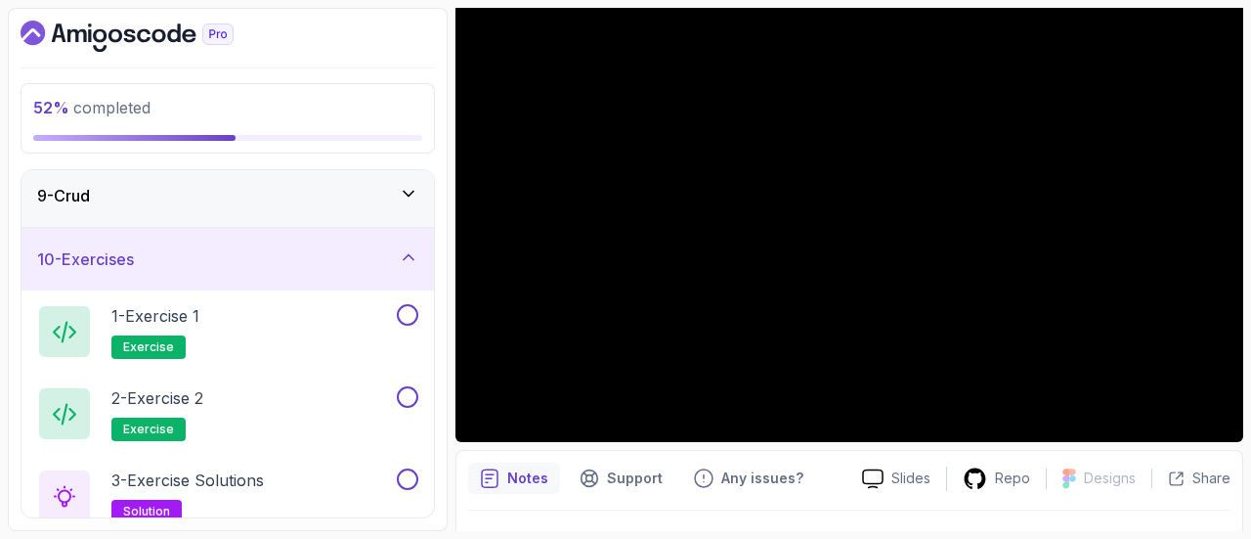
scroll to position [383, 0]
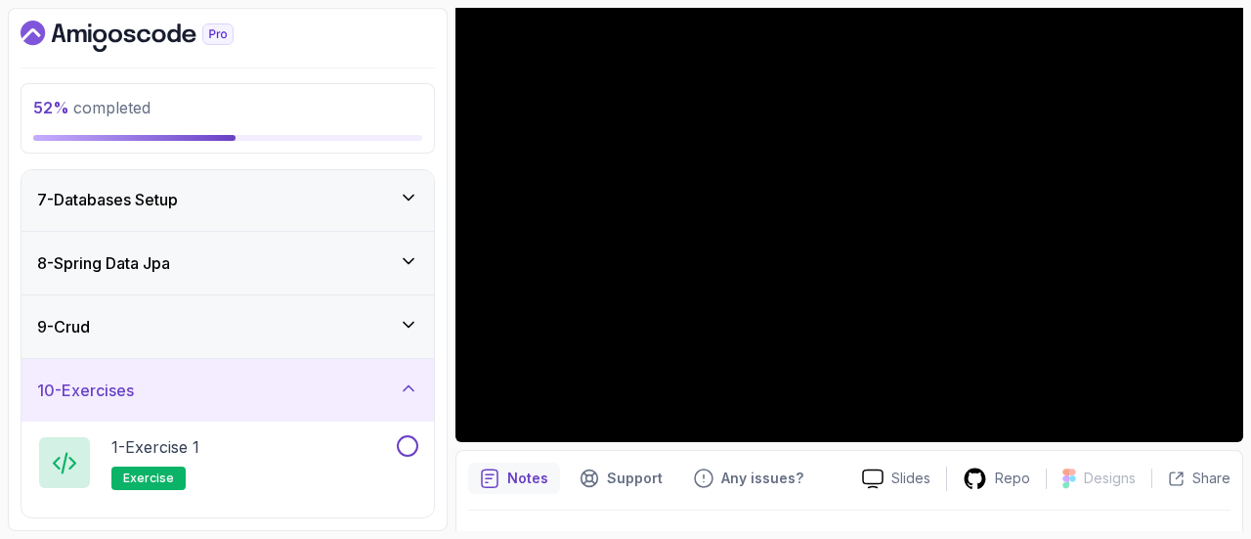
click at [401, 259] on icon at bounding box center [409, 261] width 20 height 20
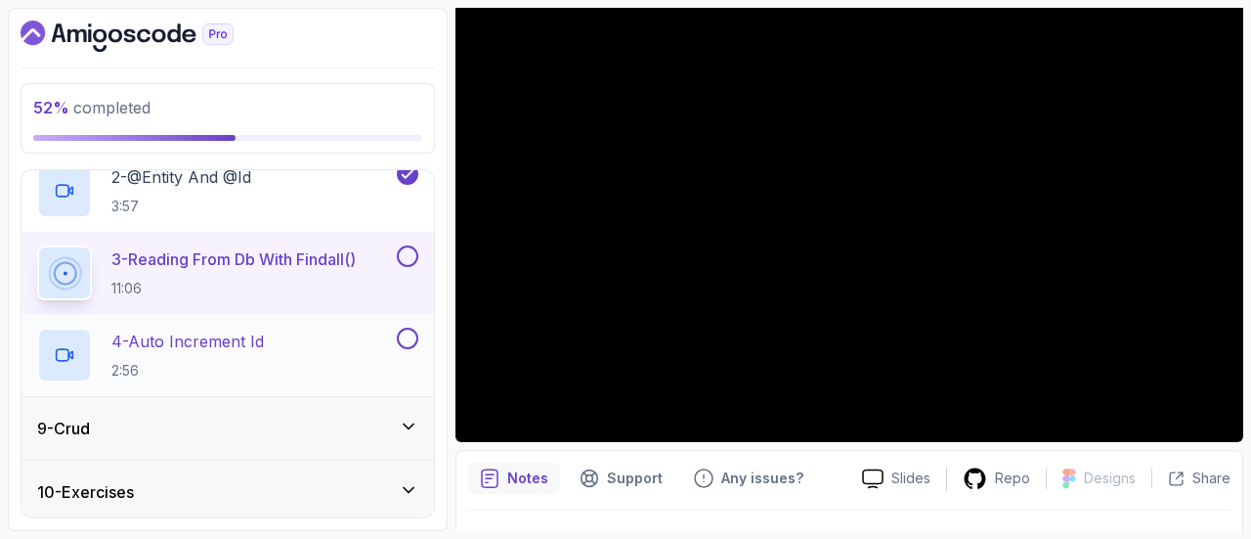
scroll to position [592, 0]
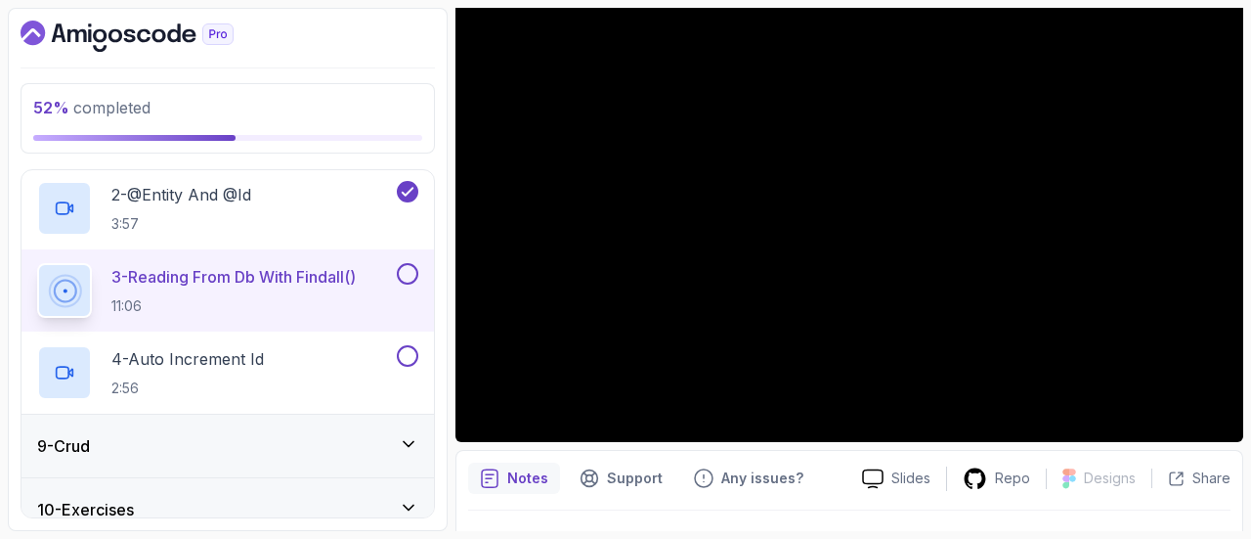
click at [413, 271] on button at bounding box center [408, 274] width 22 height 22
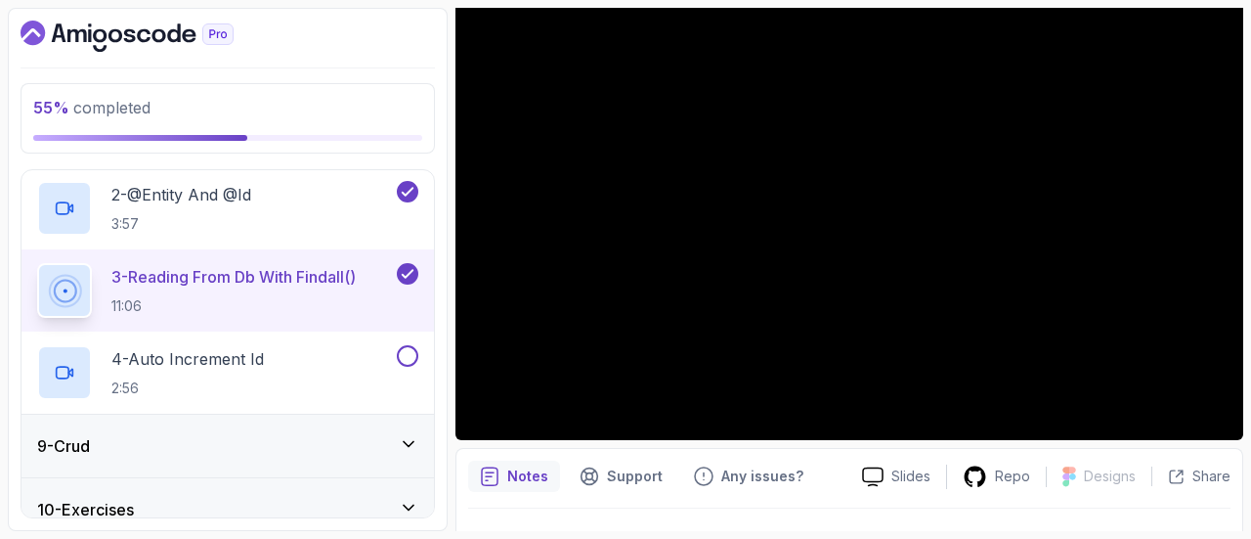
scroll to position [259, 0]
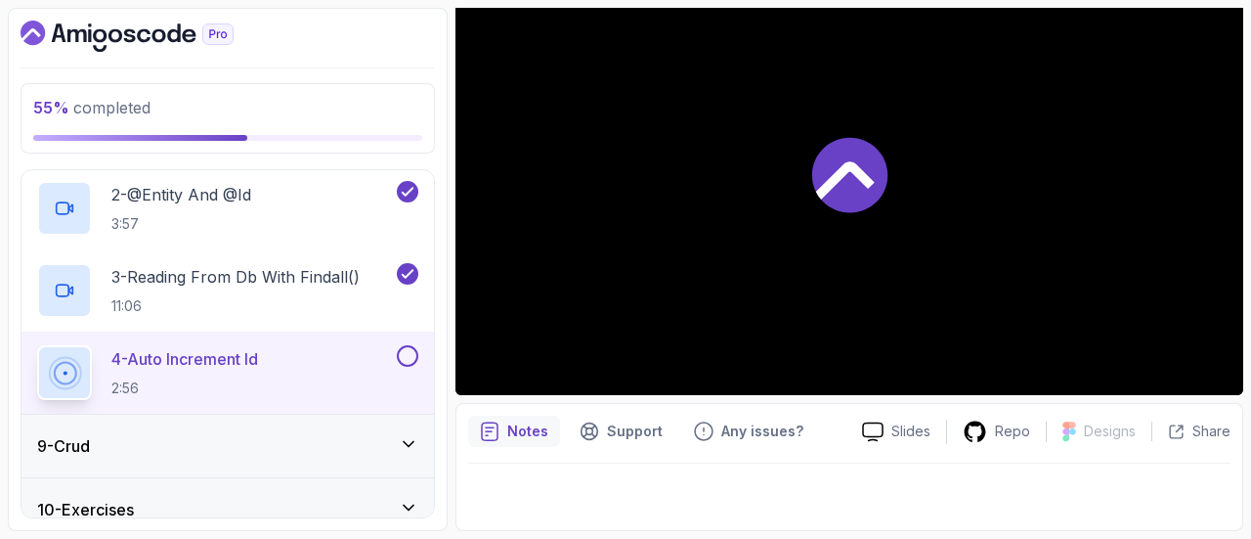
scroll to position [221, 0]
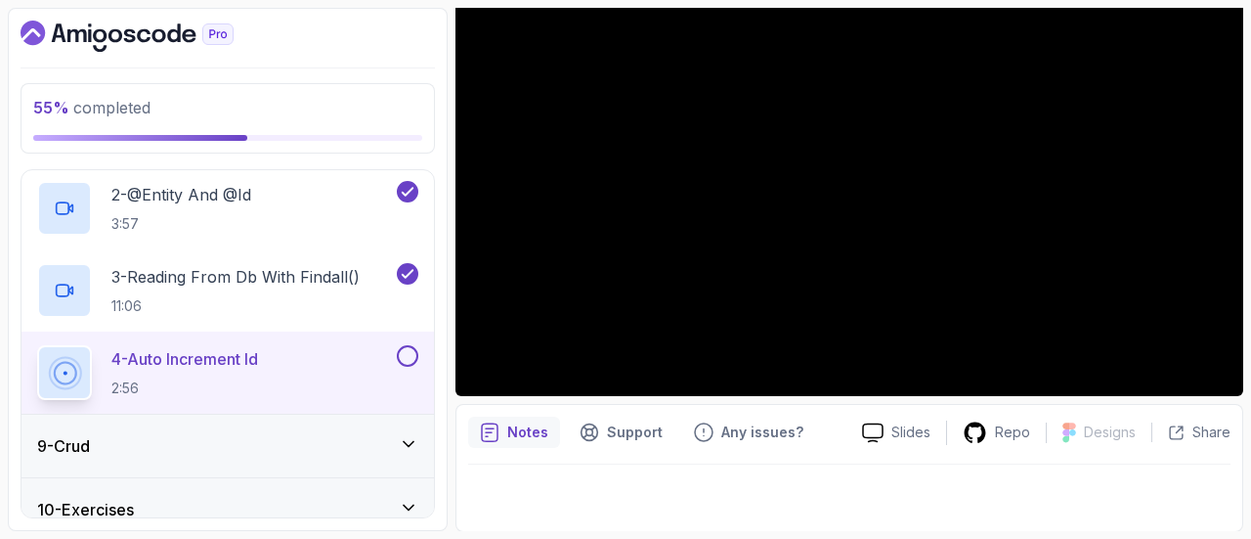
click at [308, 453] on div "9 - Crud" at bounding box center [227, 445] width 381 height 23
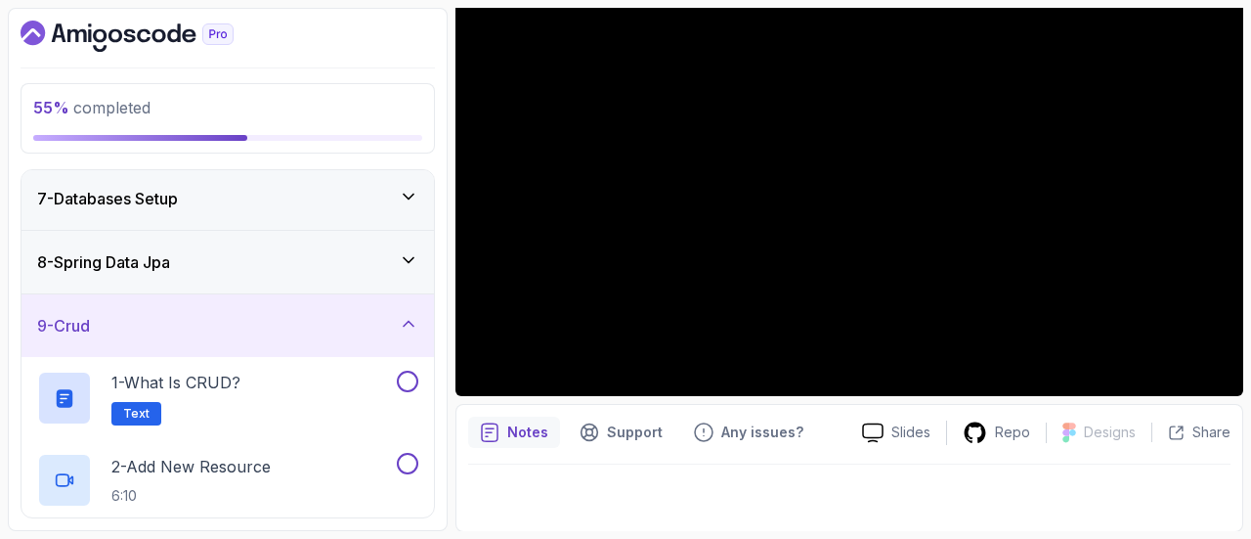
scroll to position [381, 0]
click at [359, 255] on div "8 - Spring Data Jpa" at bounding box center [227, 264] width 381 height 23
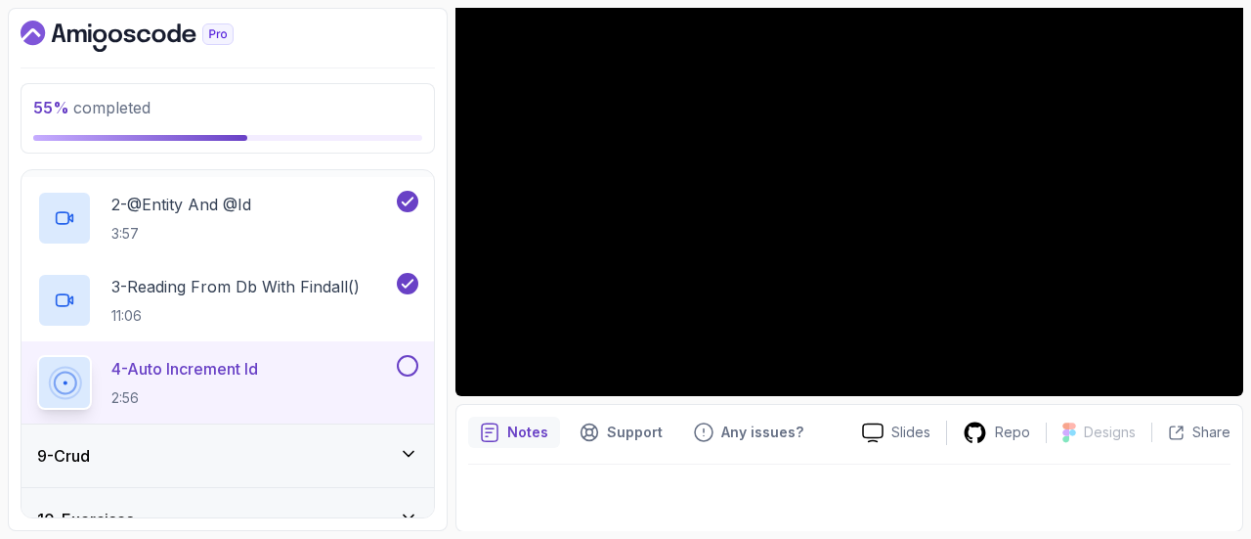
scroll to position [651, 0]
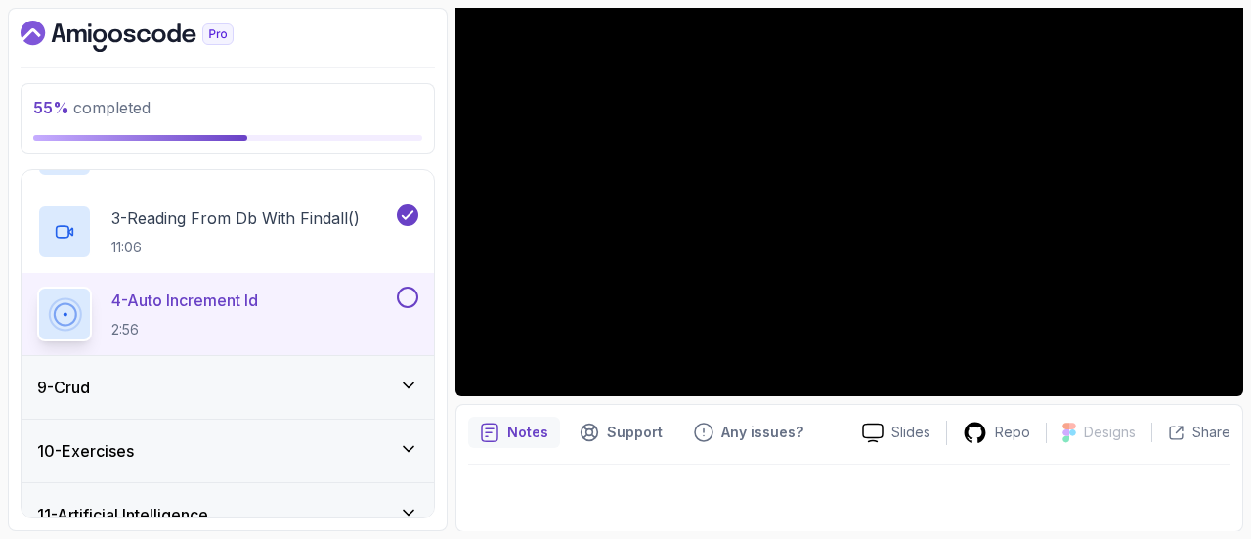
click at [418, 285] on div "4 - Auto Increment Id 2:56" at bounding box center [228, 314] width 413 height 82
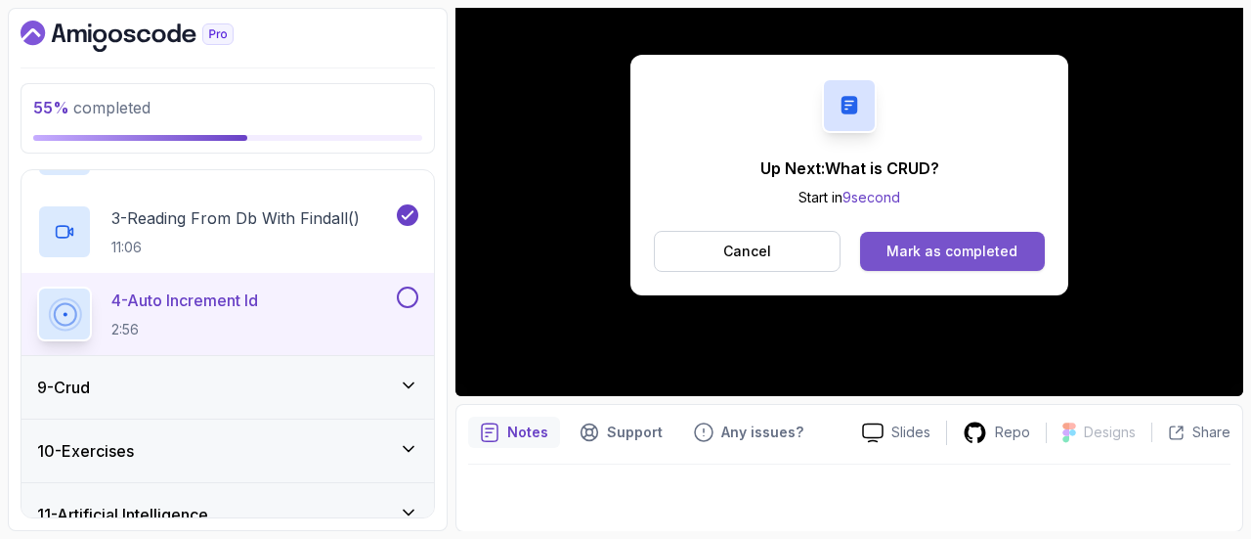
click at [936, 234] on button "Mark as completed" at bounding box center [952, 251] width 185 height 39
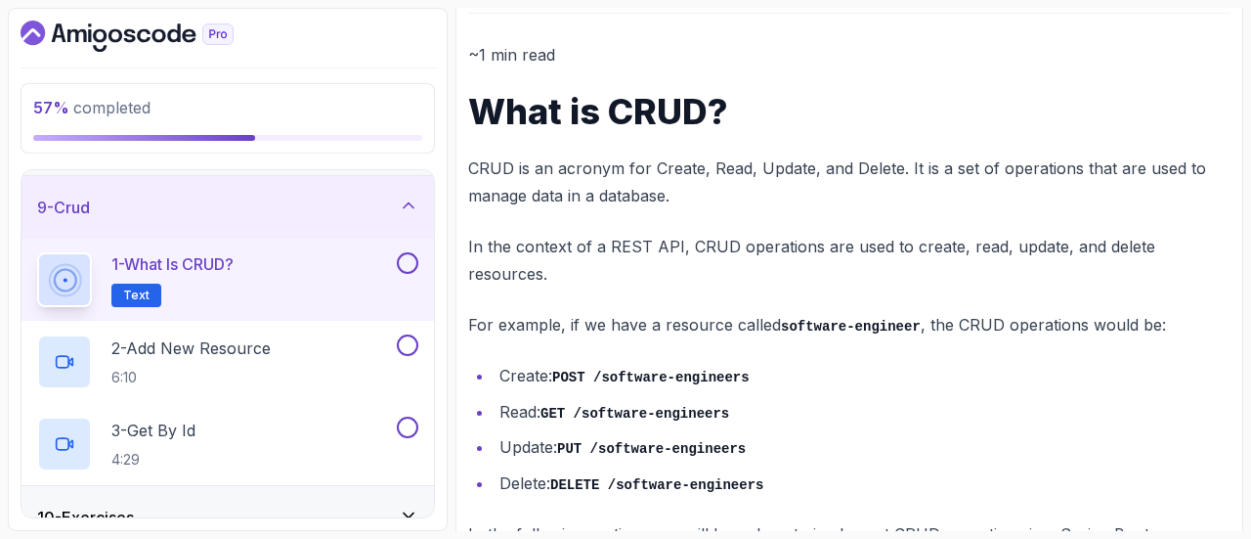
scroll to position [246, 0]
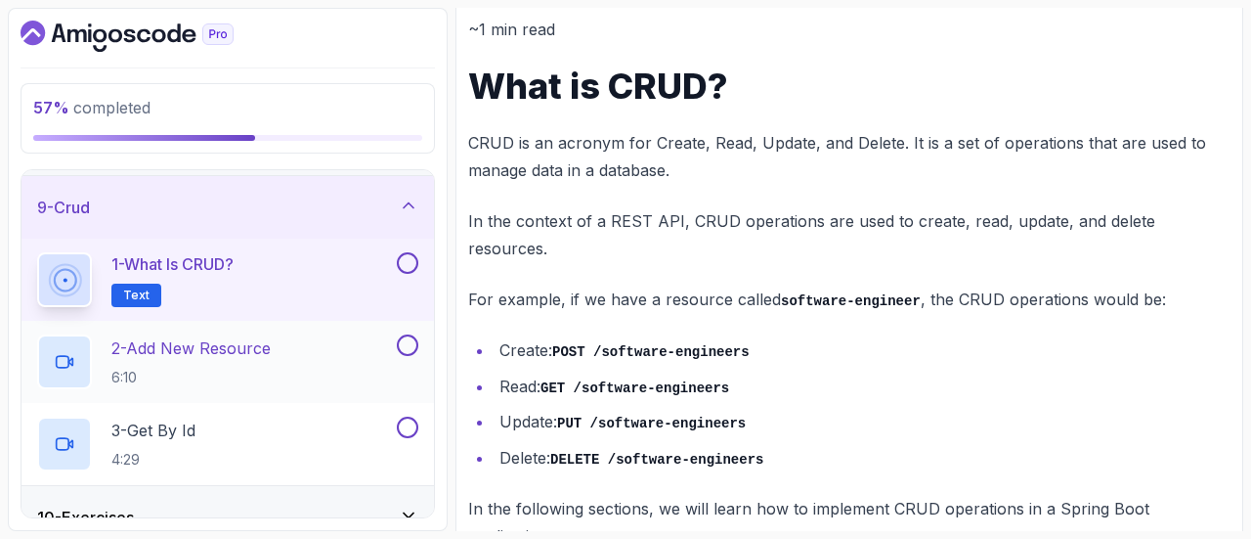
click at [418, 334] on div at bounding box center [405, 345] width 25 height 22
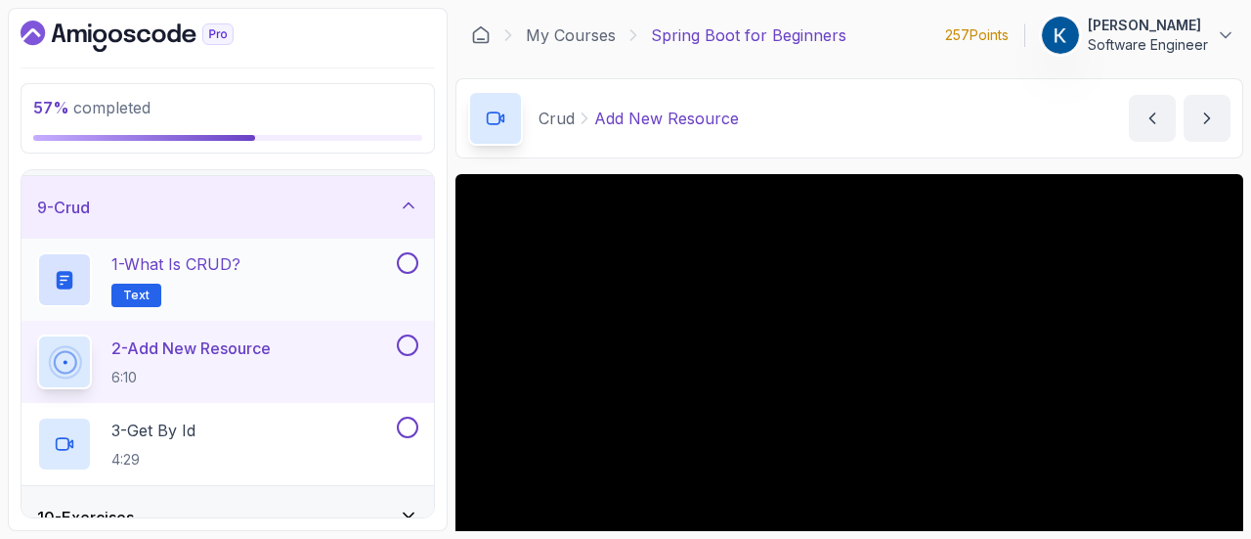
click at [408, 263] on button at bounding box center [408, 263] width 22 height 22
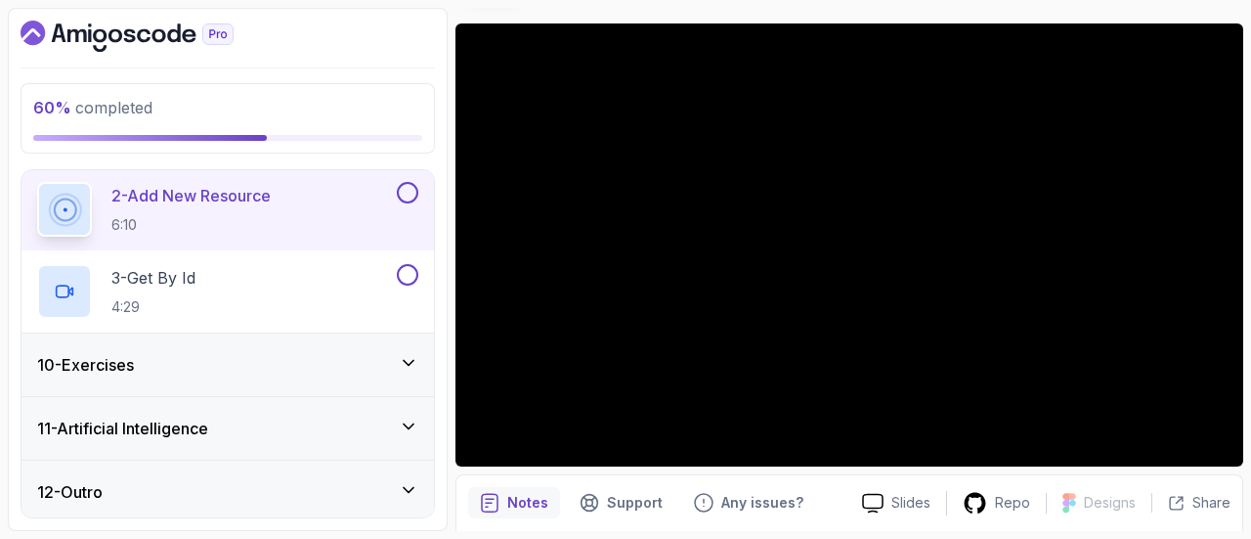
scroll to position [56, 0]
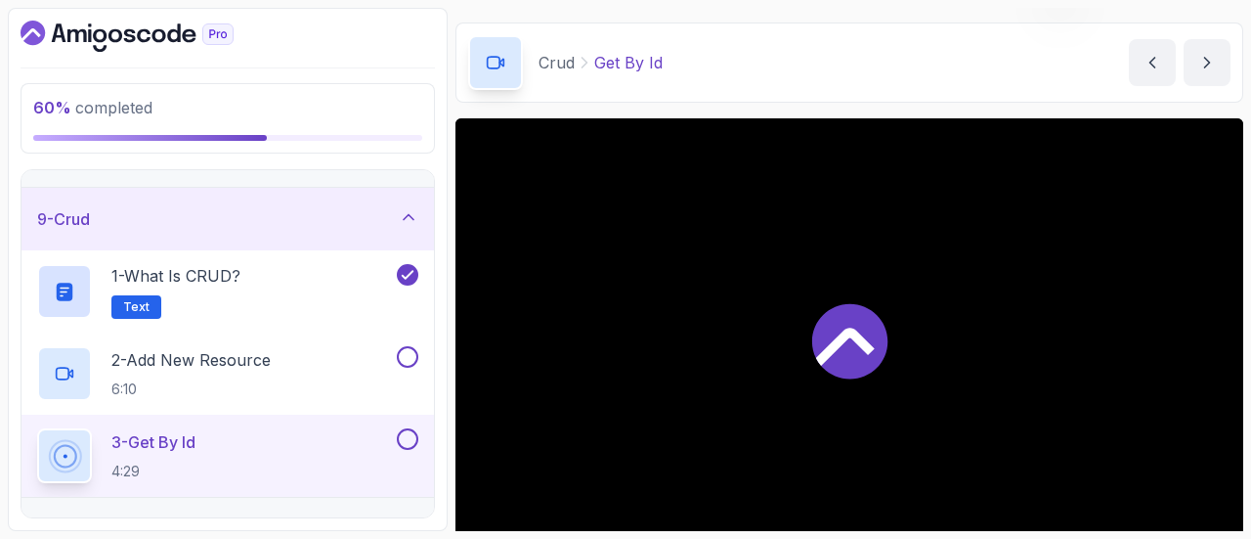
scroll to position [151, 0]
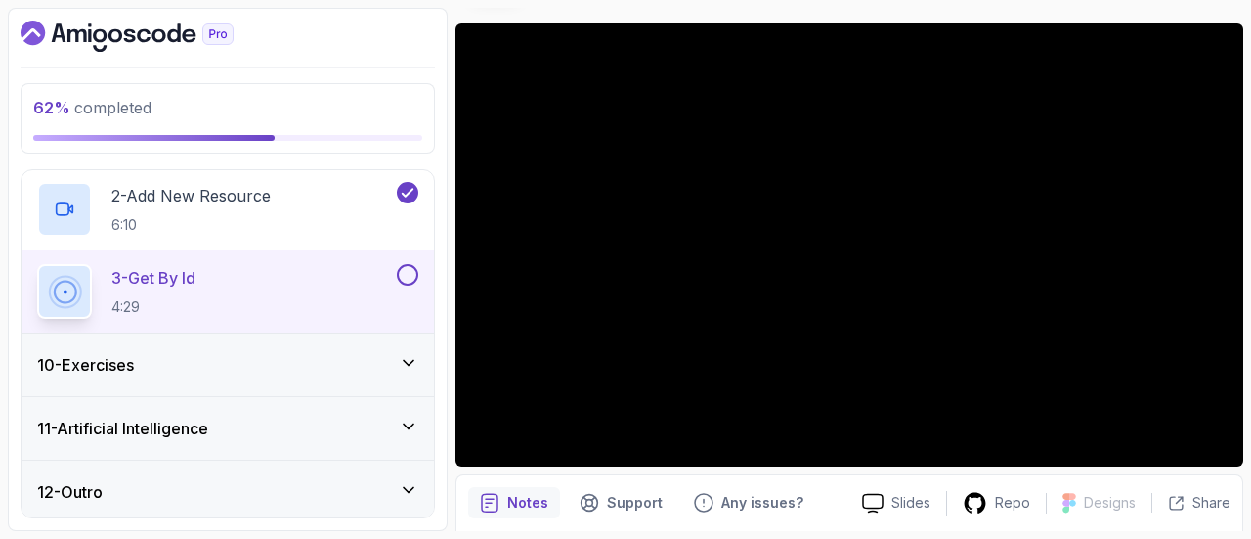
click at [416, 267] on button at bounding box center [408, 275] width 22 height 22
click at [402, 367] on icon at bounding box center [409, 363] width 20 height 20
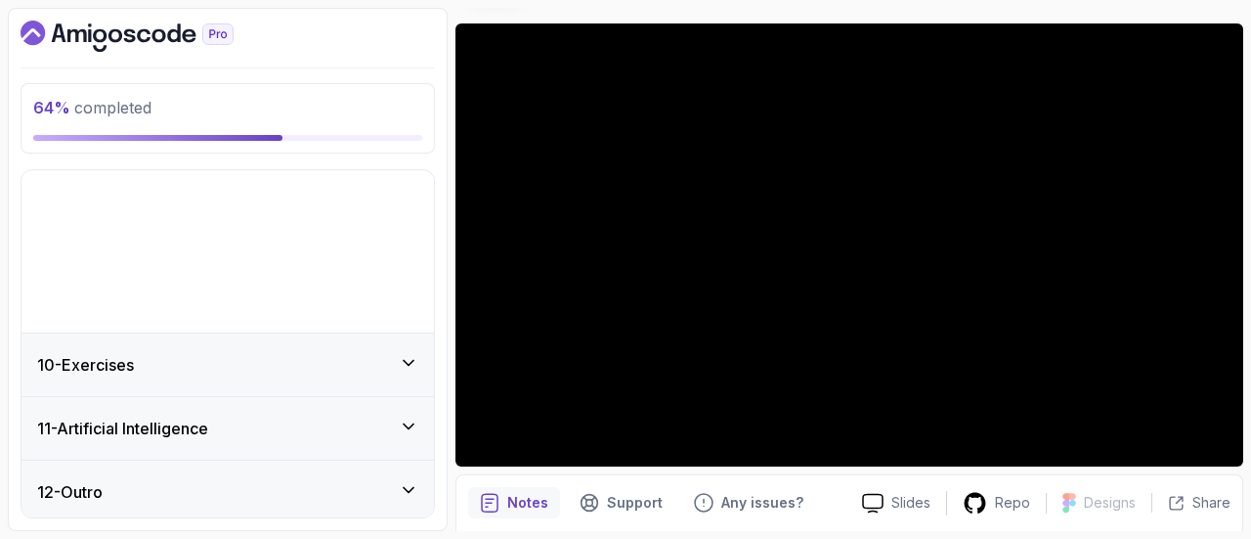
scroll to position [409, 0]
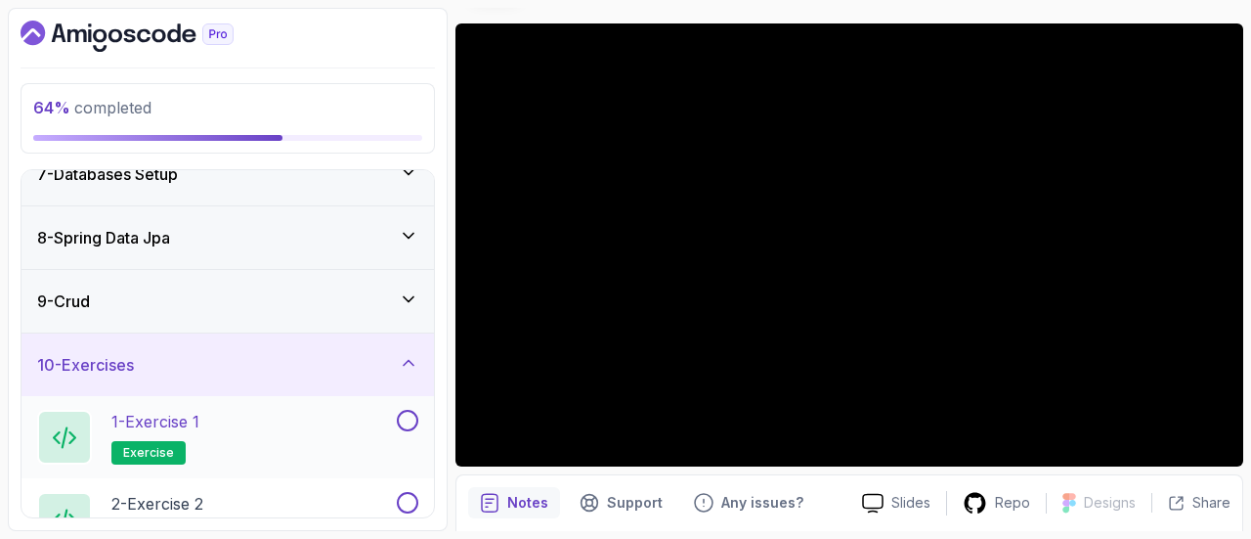
click at [407, 413] on button at bounding box center [408, 421] width 22 height 22
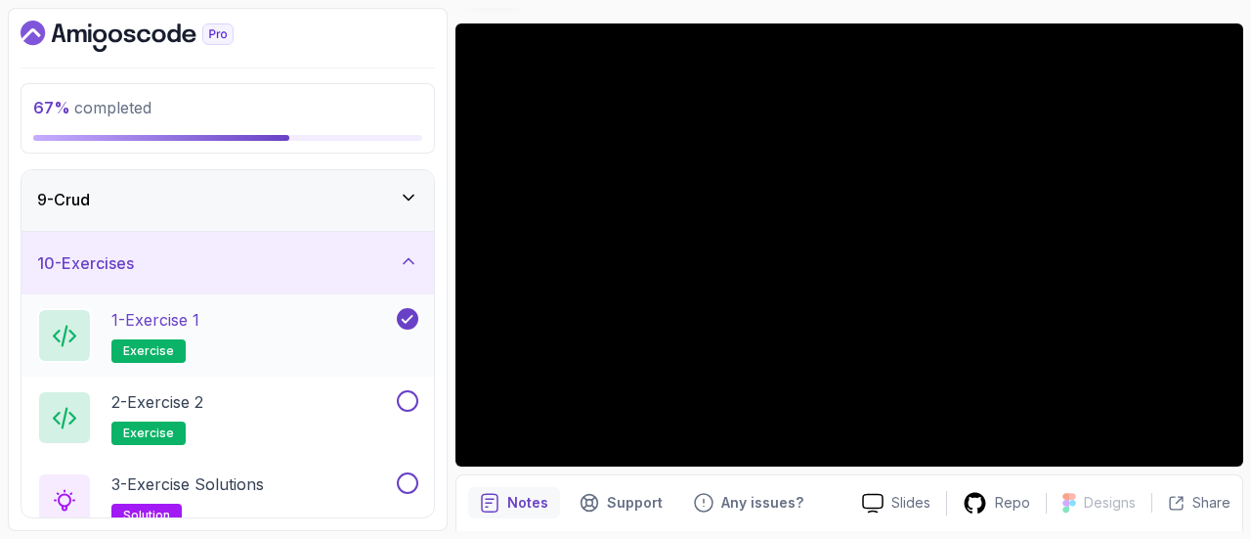
scroll to position [510, 0]
click at [410, 398] on button at bounding box center [408, 401] width 22 height 22
click at [317, 322] on div "1 - Exercise 1 exercise" at bounding box center [215, 335] width 356 height 55
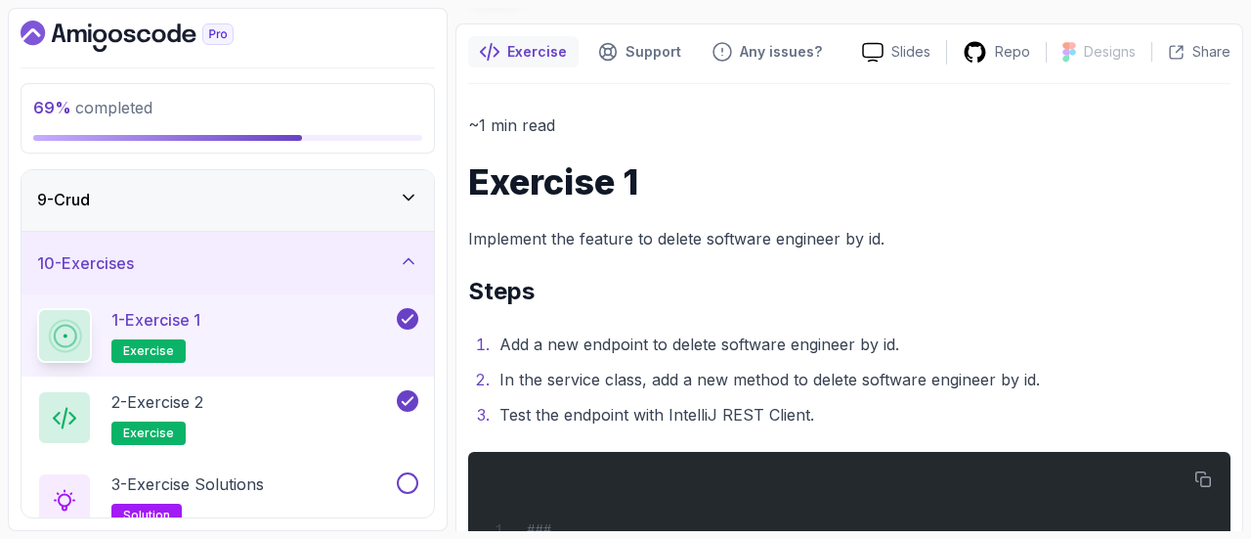
scroll to position [240, 0]
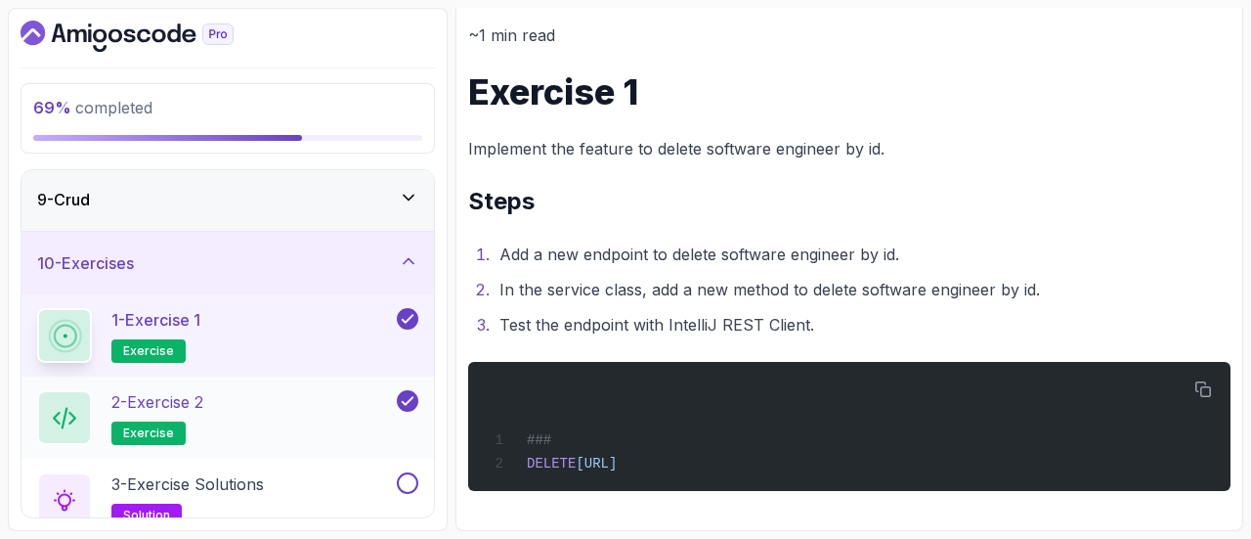
click at [374, 417] on div "2 - Exercise 2 exercise" at bounding box center [215, 417] width 356 height 55
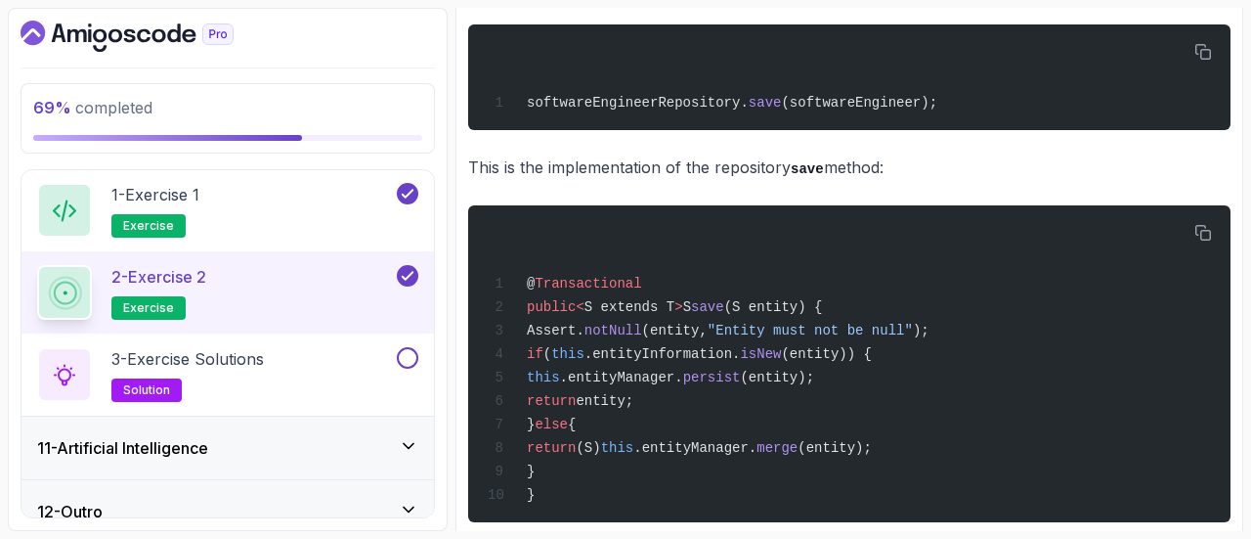
scroll to position [588, 0]
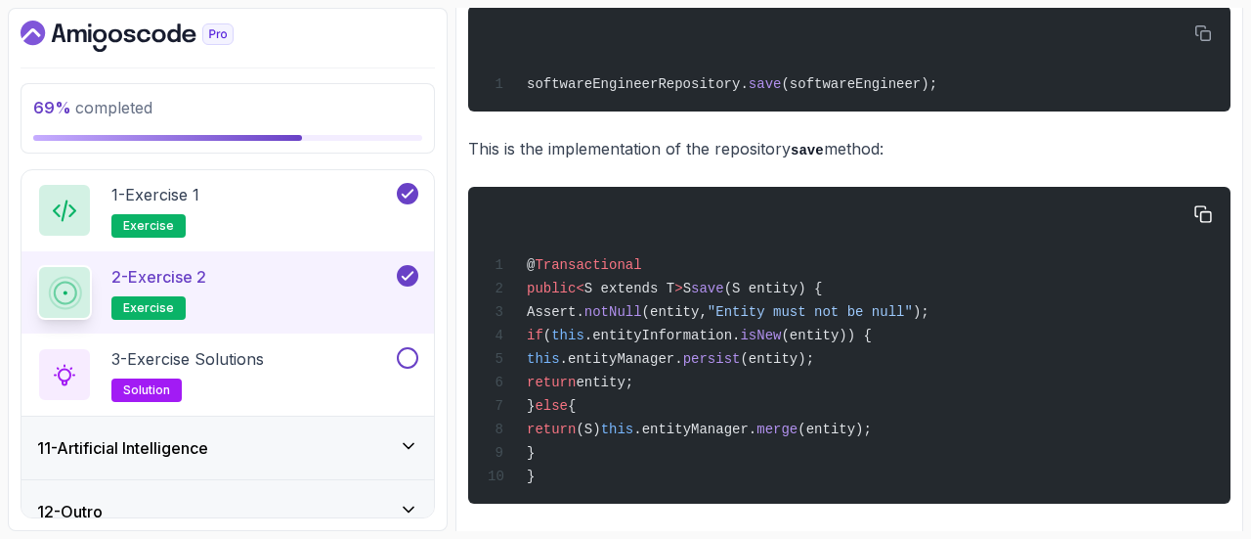
click at [886, 316] on span ""Entity must not be null"" at bounding box center [810, 312] width 205 height 16
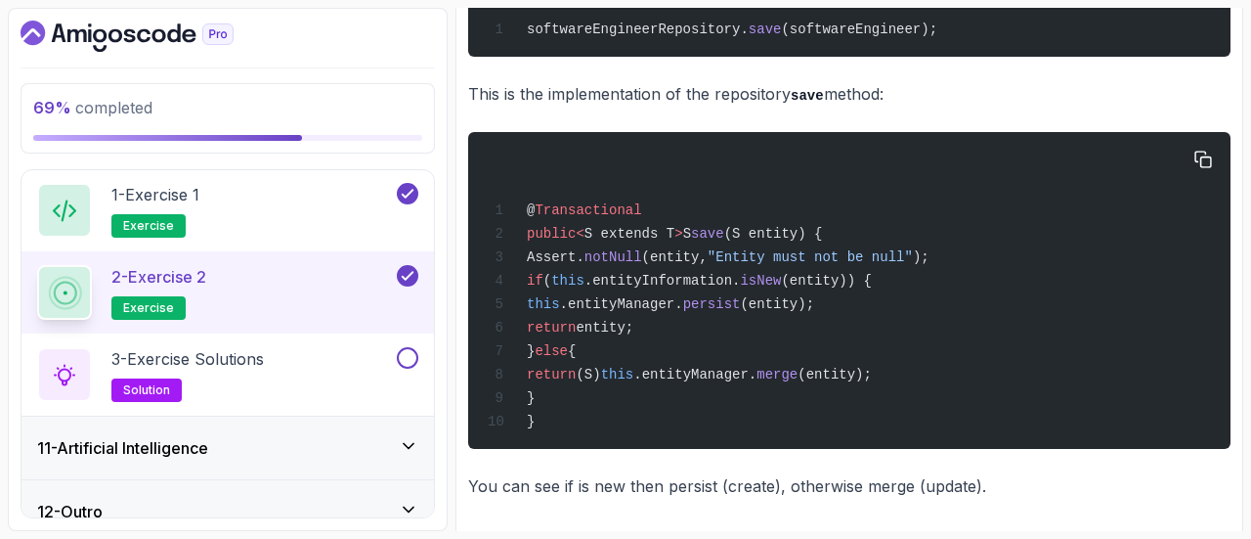
scroll to position [675, 0]
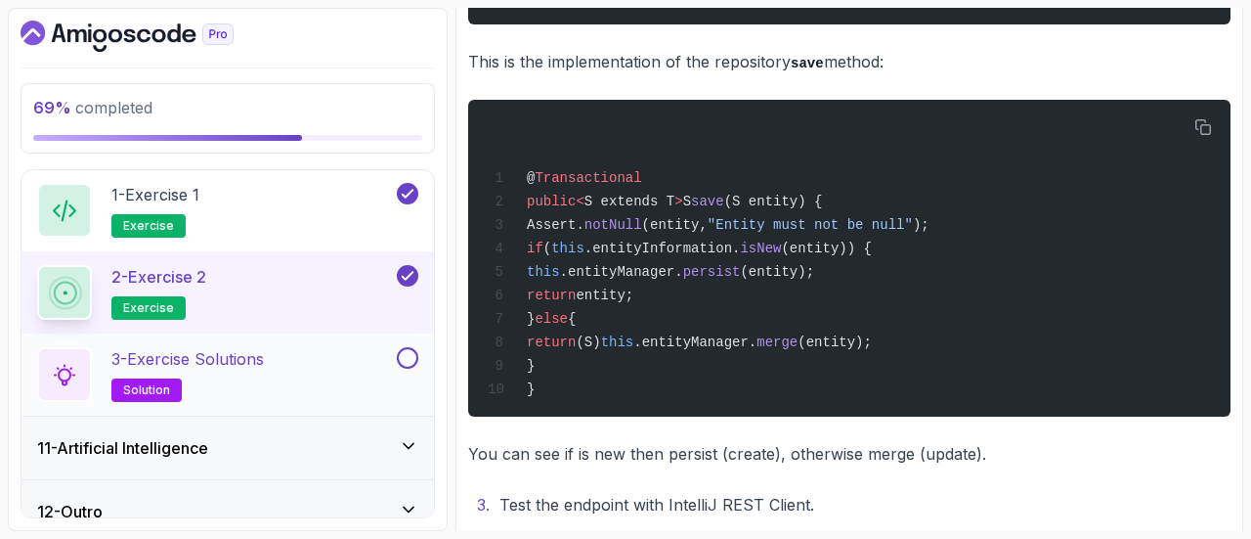
click at [342, 371] on div "3 - Exercise Solutions solution" at bounding box center [215, 374] width 356 height 55
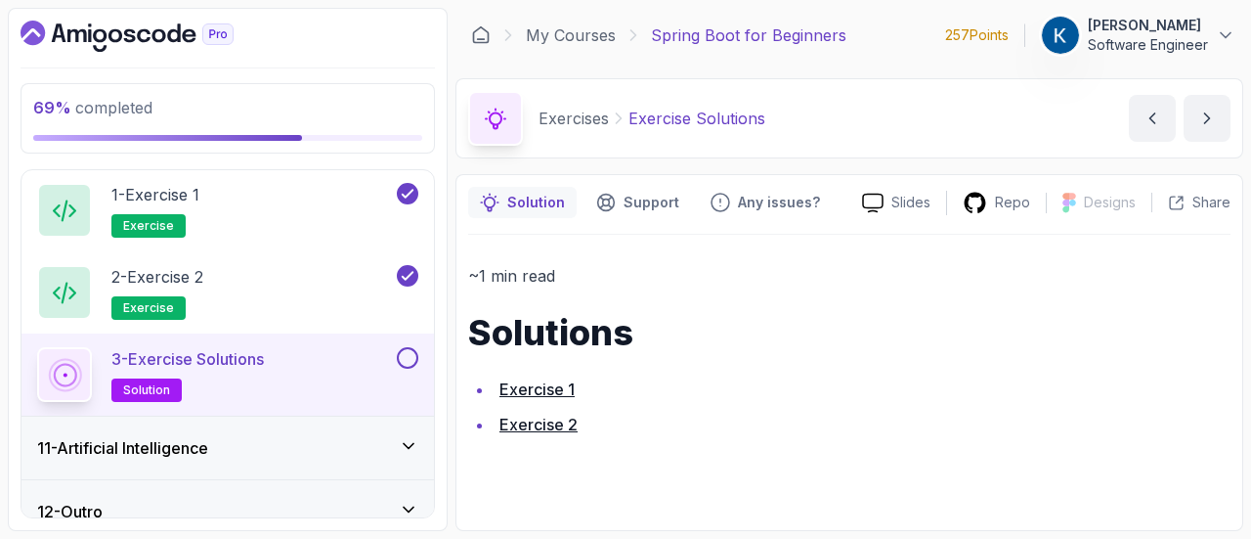
click at [404, 355] on button at bounding box center [408, 358] width 22 height 22
click at [516, 398] on li "Exercise 1" at bounding box center [862, 388] width 737 height 27
click at [518, 398] on li "Exercise 1" at bounding box center [862, 388] width 737 height 27
click at [532, 394] on link "Exercise 1" at bounding box center [537, 389] width 75 height 20
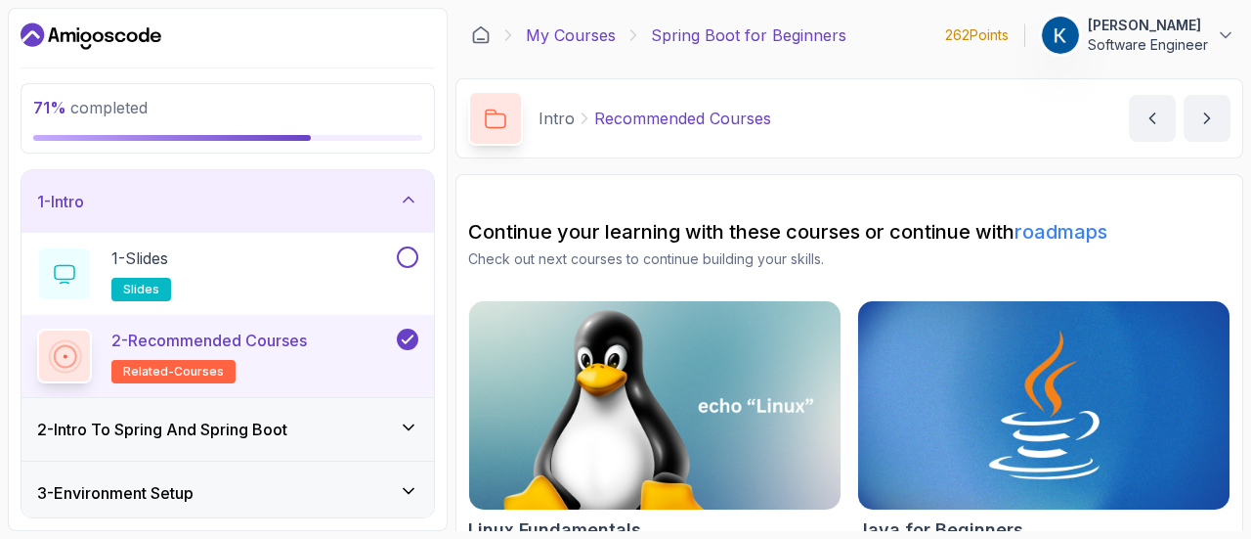
click at [593, 36] on link "My Courses" at bounding box center [571, 34] width 90 height 23
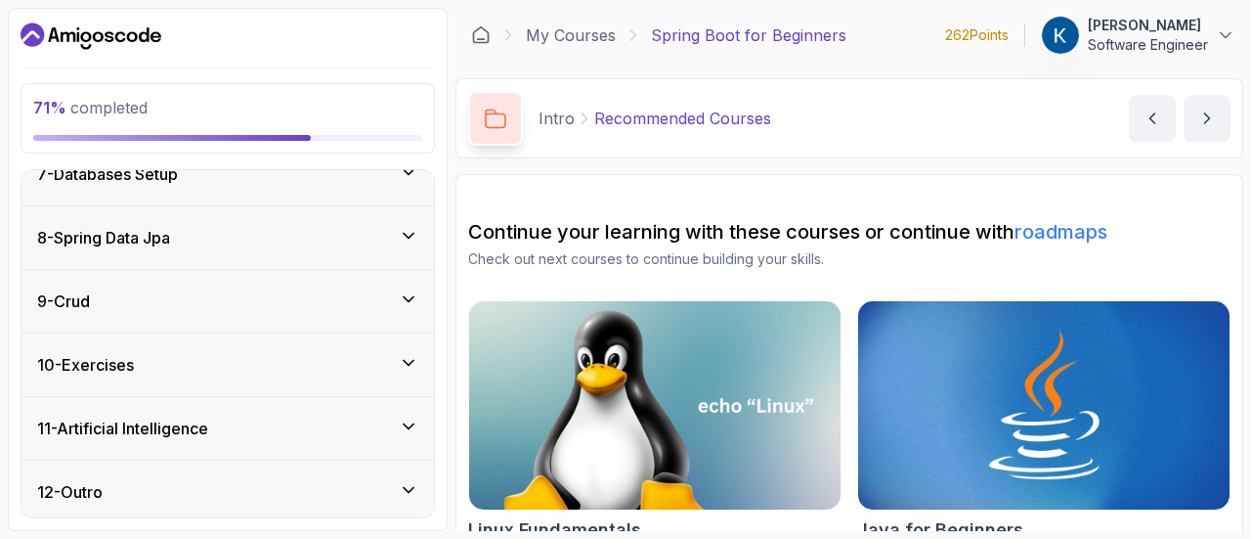
click at [303, 355] on div "10 - Exercises" at bounding box center [227, 364] width 381 height 23
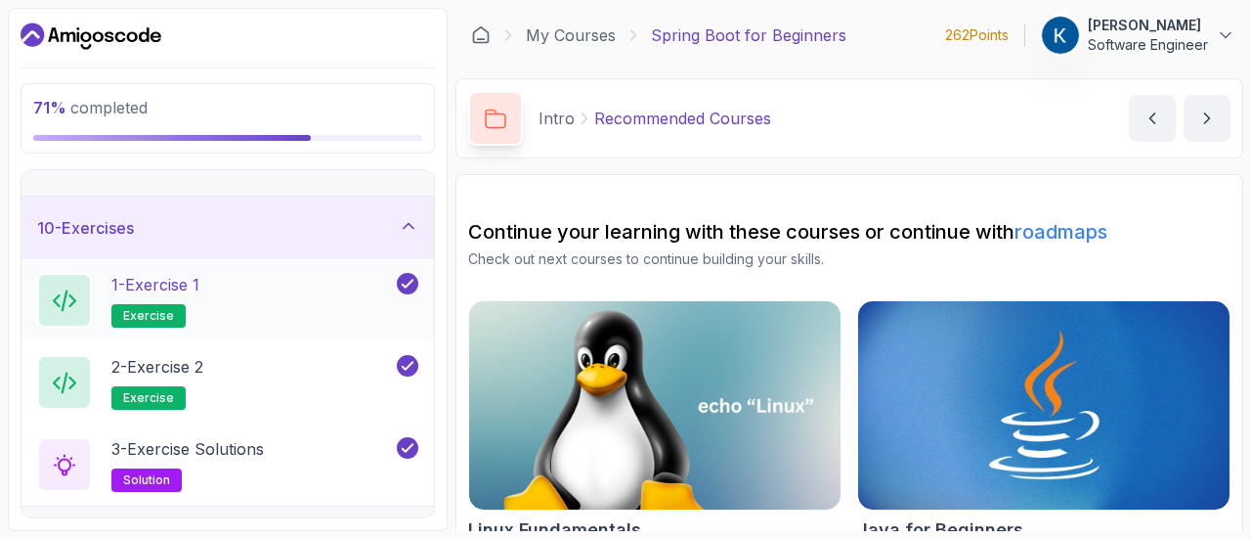
scroll to position [561, 0]
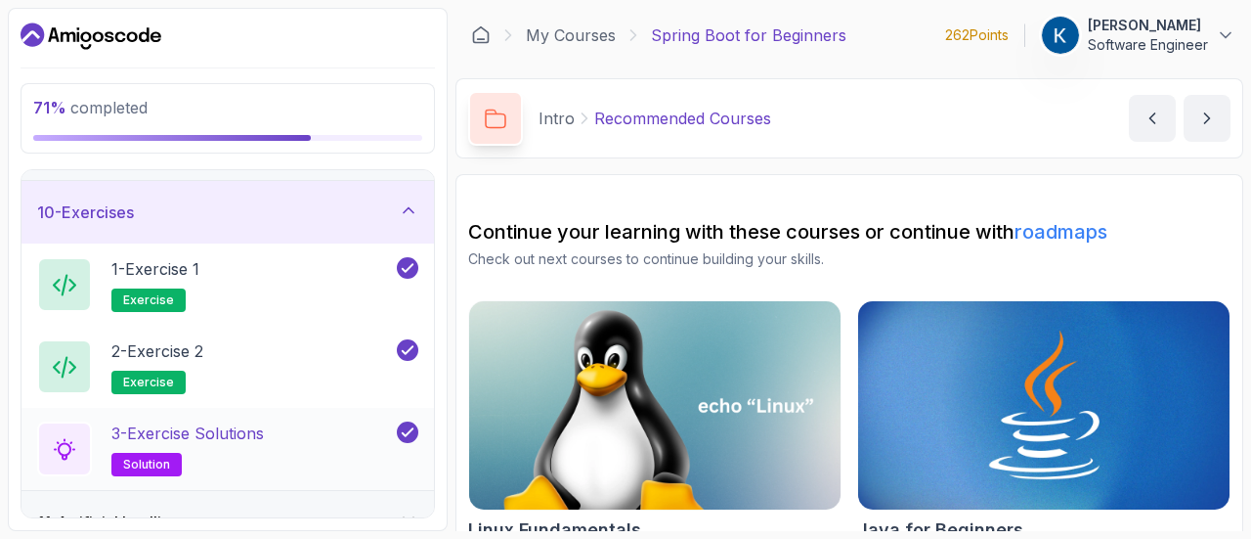
click at [242, 457] on h2 "3 - Exercise Solutions solution" at bounding box center [187, 448] width 152 height 55
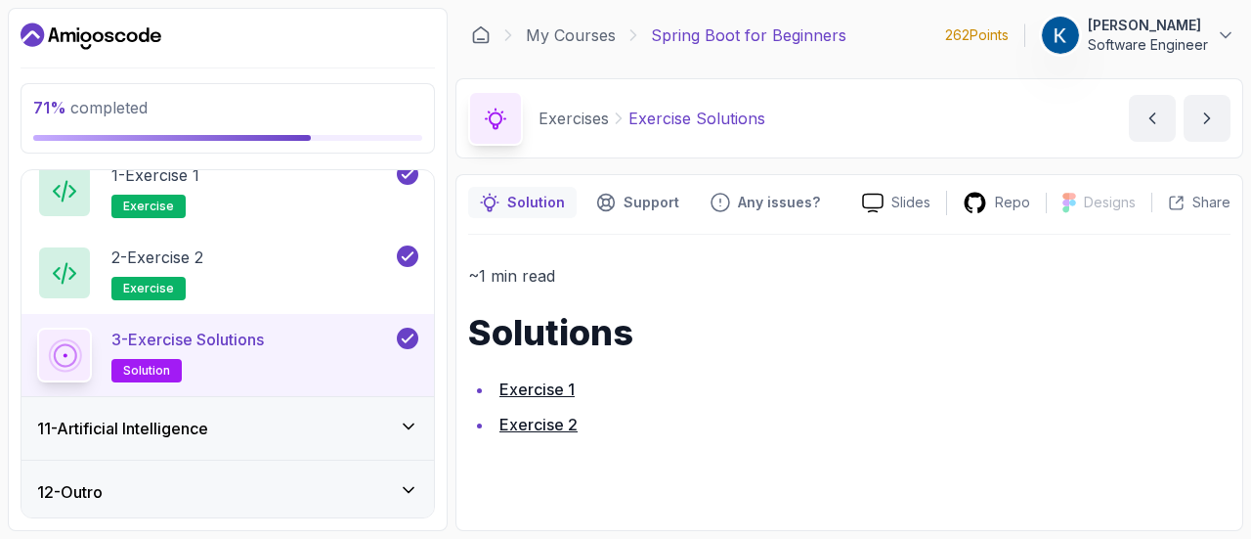
click at [351, 425] on div "11 - Artificial Intelligence" at bounding box center [227, 427] width 381 height 23
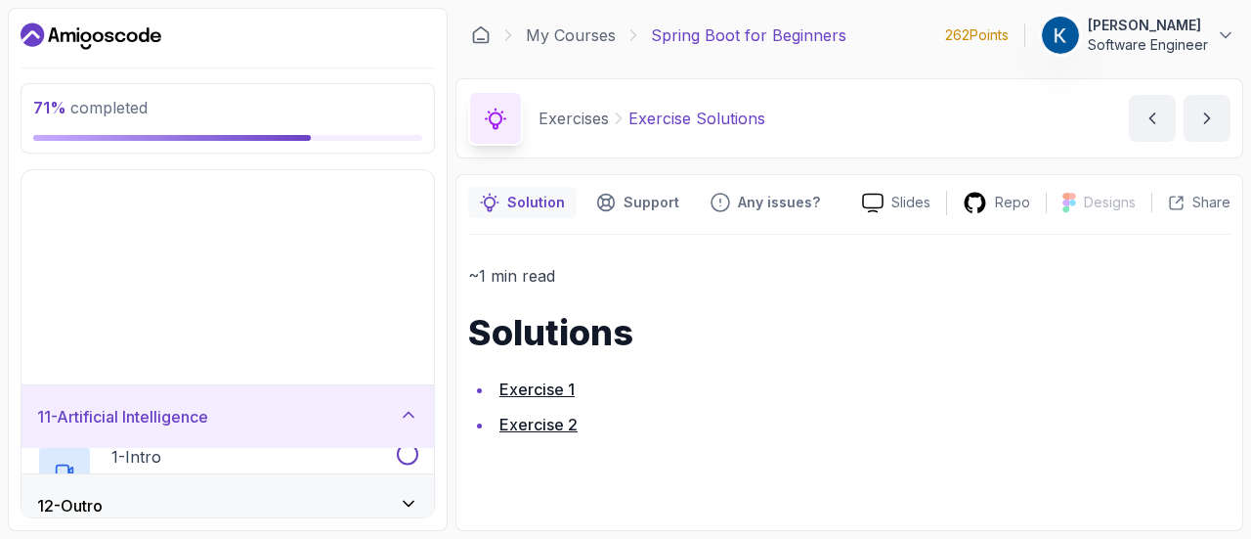
scroll to position [409, 0]
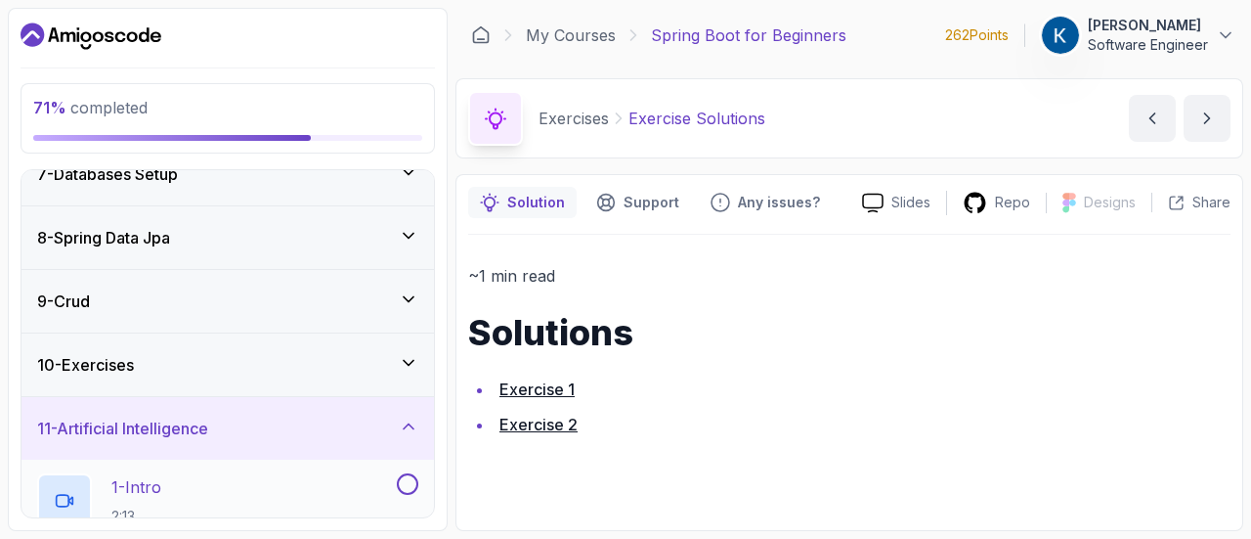
click at [272, 479] on div "1 - Intro 2:13" at bounding box center [215, 500] width 356 height 55
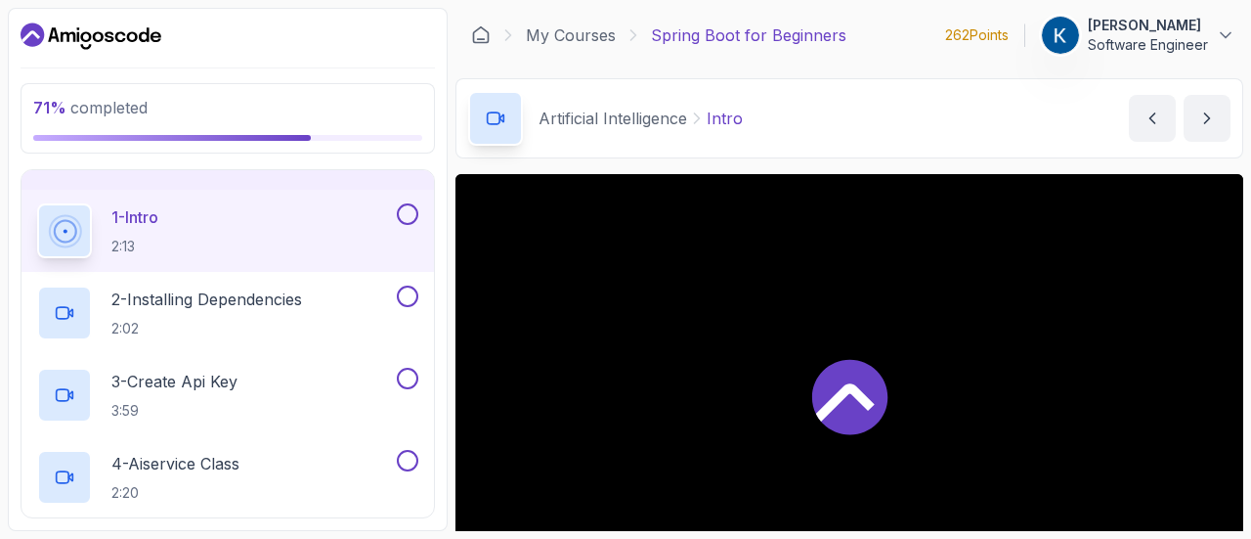
scroll to position [680, 0]
click at [402, 212] on button at bounding box center [408, 212] width 22 height 22
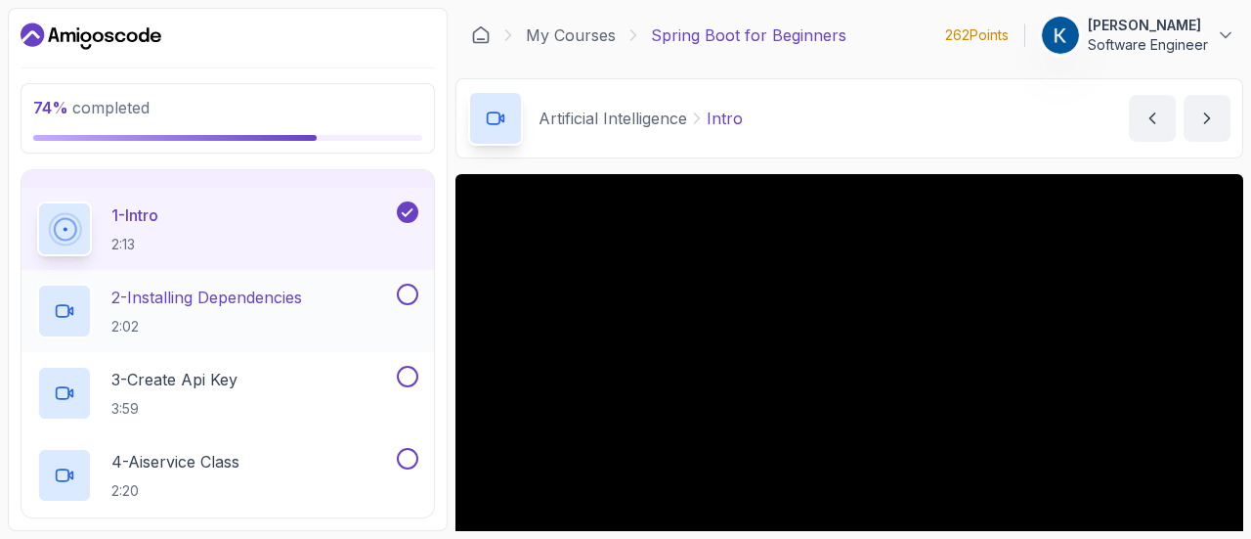
click at [407, 299] on button at bounding box center [408, 294] width 22 height 22
click at [403, 375] on button at bounding box center [408, 377] width 22 height 22
click at [402, 457] on button at bounding box center [408, 459] width 22 height 22
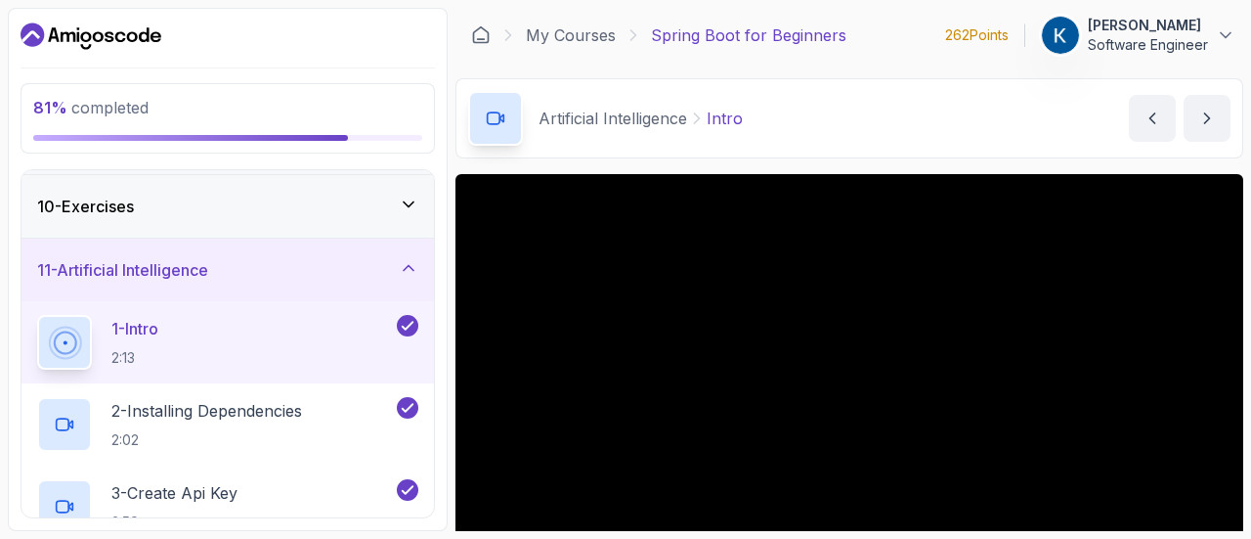
scroll to position [119, 0]
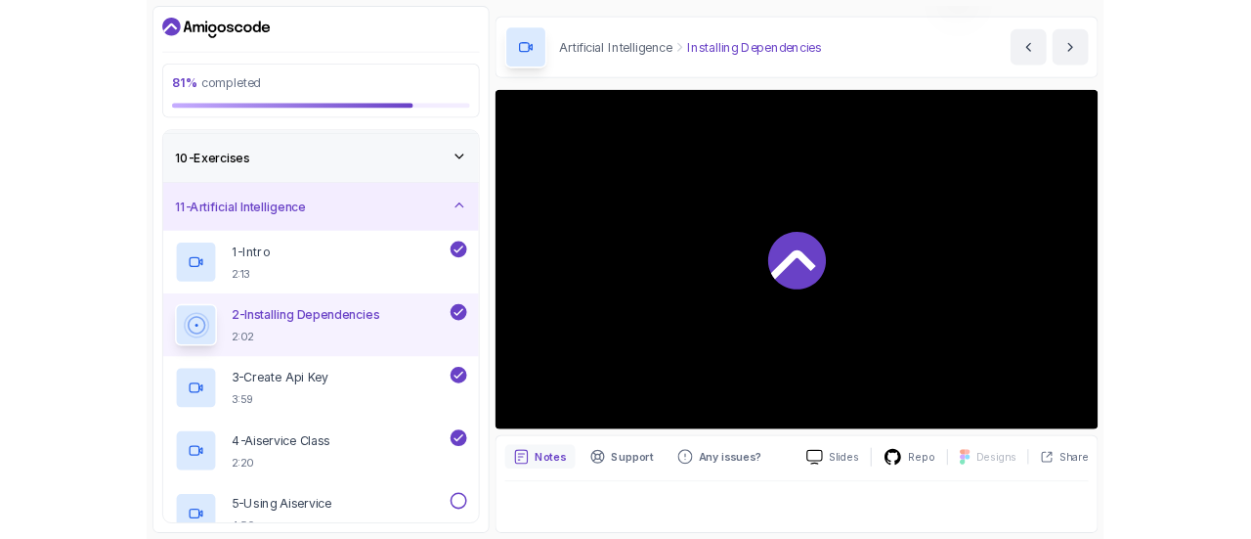
scroll to position [119, 0]
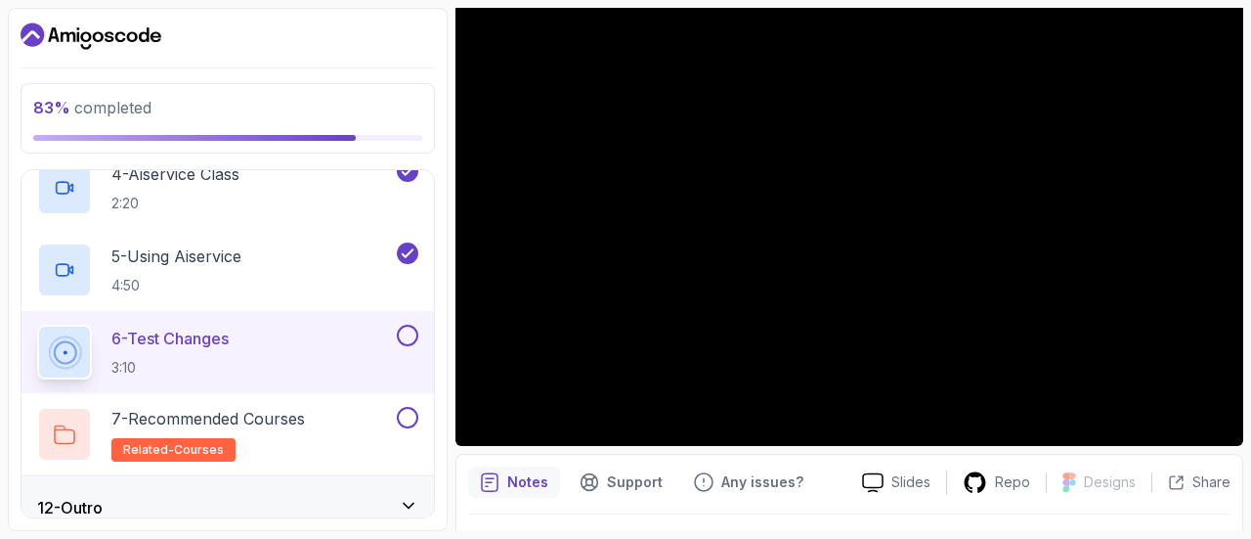
scroll to position [167, 0]
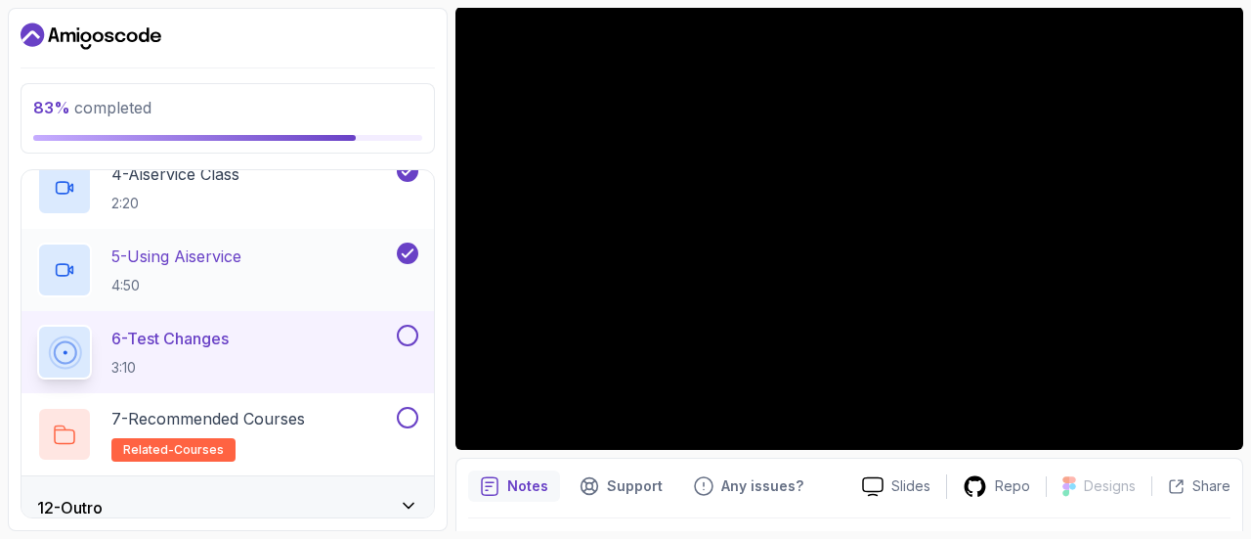
click at [310, 261] on div "5 - Using Aiservice 4:50" at bounding box center [215, 269] width 356 height 55
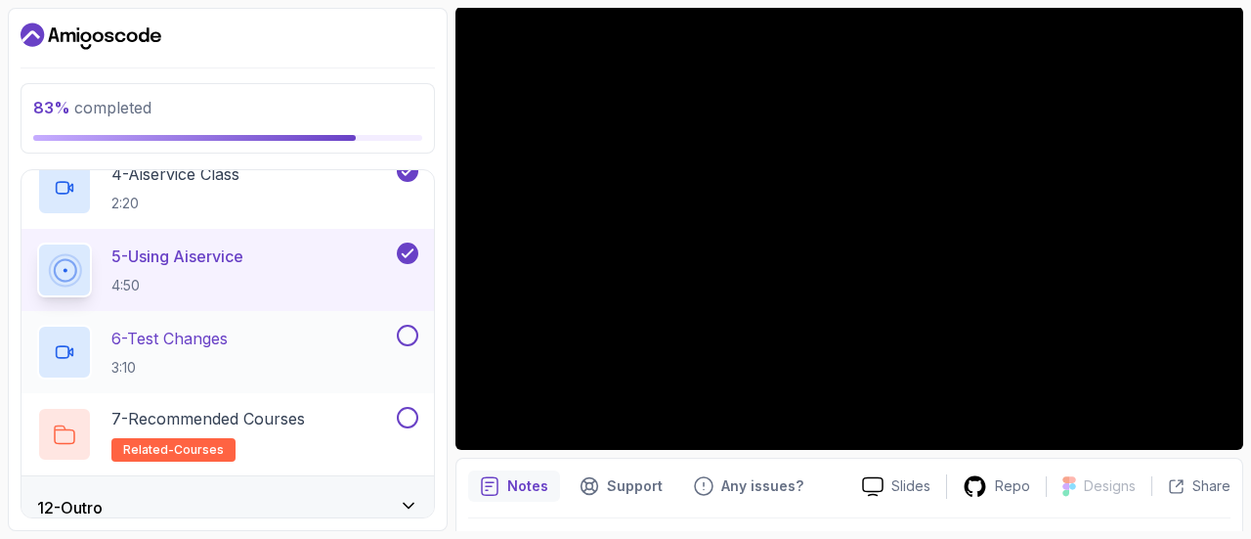
click at [403, 326] on button at bounding box center [408, 336] width 22 height 22
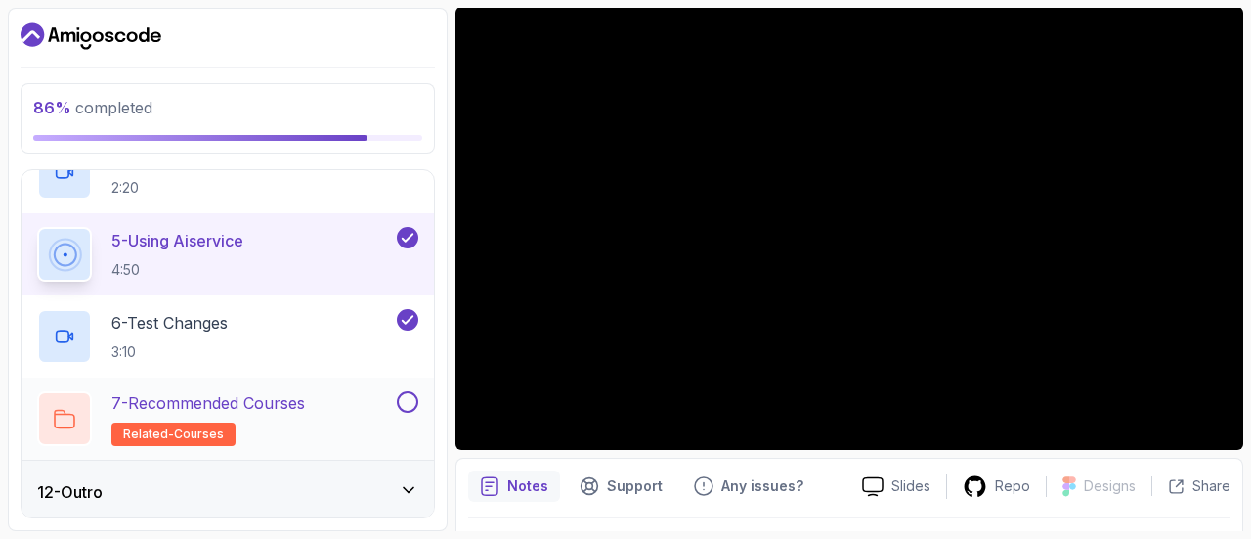
click at [400, 396] on button at bounding box center [408, 402] width 22 height 22
click at [393, 509] on div "12 - Outro" at bounding box center [228, 491] width 413 height 63
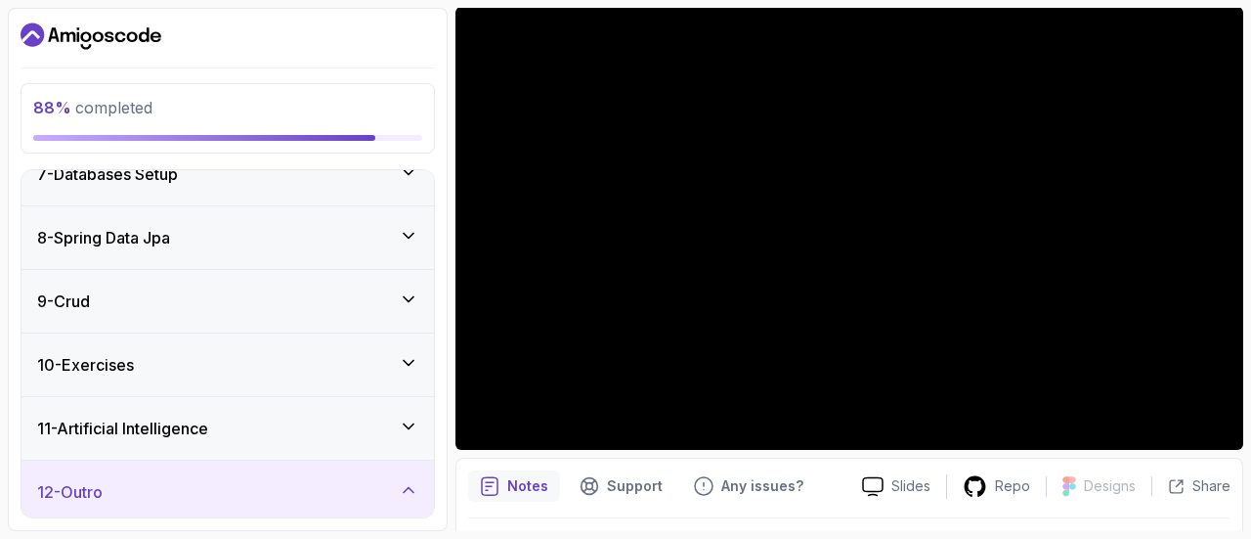
scroll to position [573, 0]
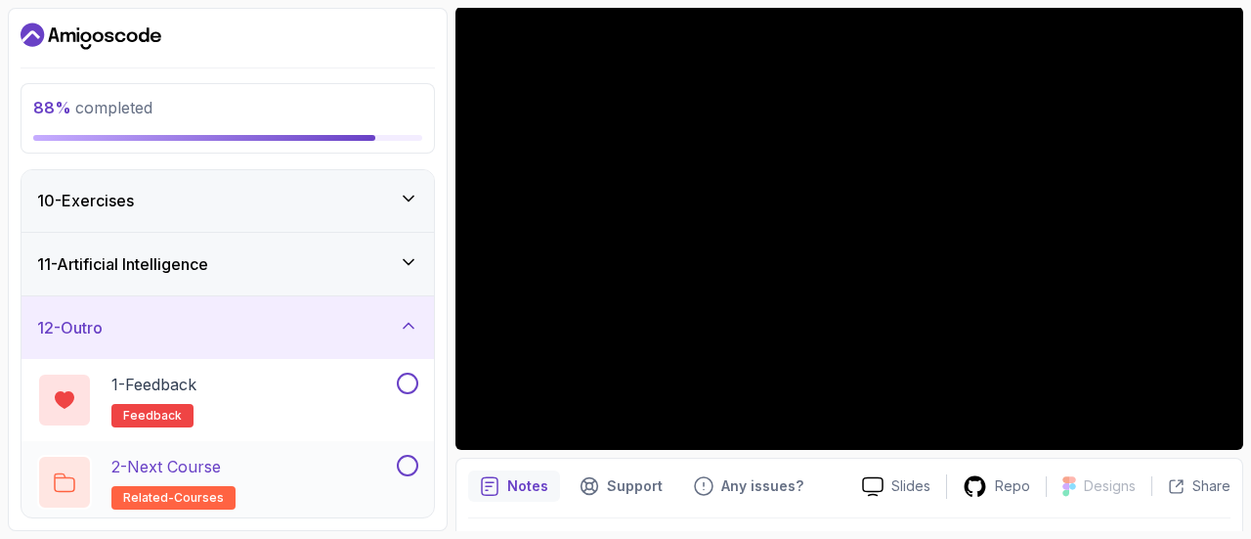
click at [357, 463] on div "2 - Next Course related-courses" at bounding box center [215, 482] width 356 height 55
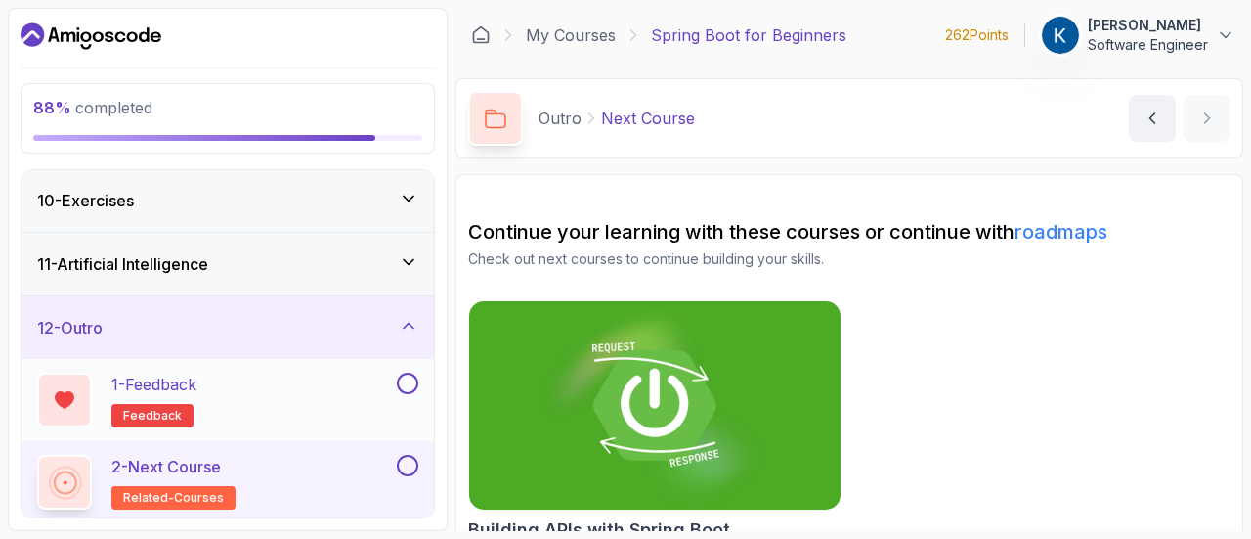
click at [415, 372] on div at bounding box center [405, 383] width 25 height 22
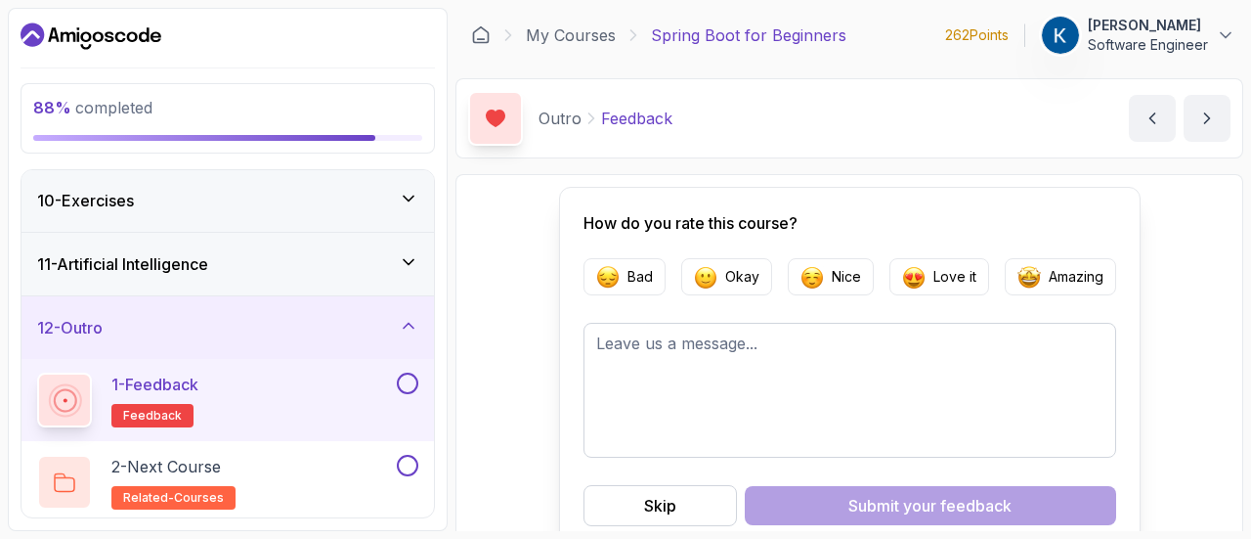
click at [405, 380] on button at bounding box center [408, 383] width 22 height 22
click at [354, 478] on div "2 - Next Course related-courses" at bounding box center [215, 482] width 356 height 55
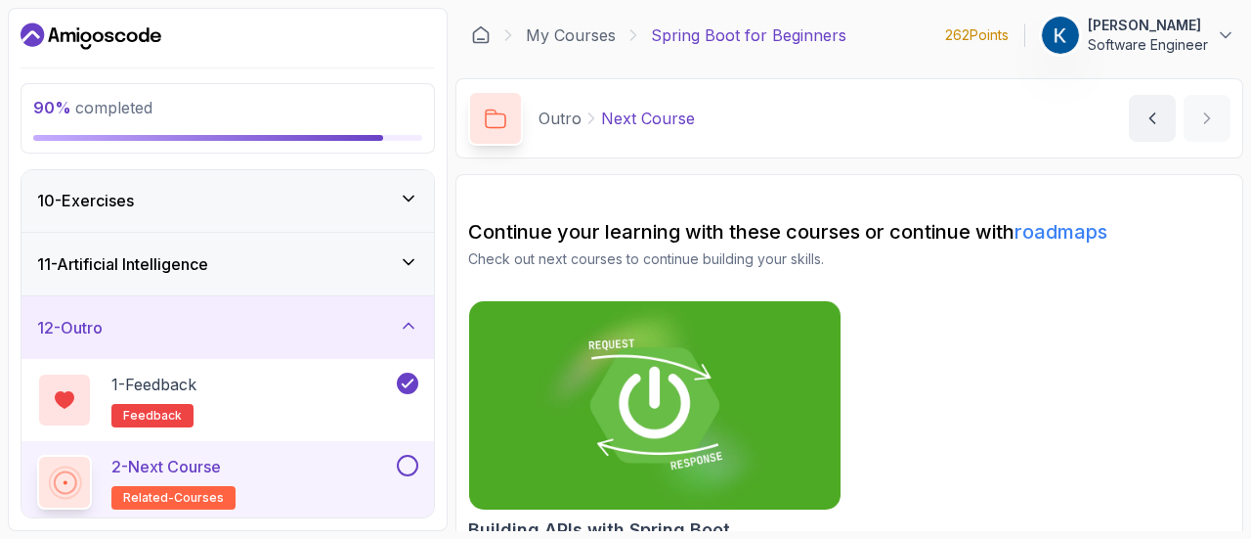
click at [667, 376] on img at bounding box center [655, 405] width 390 height 219
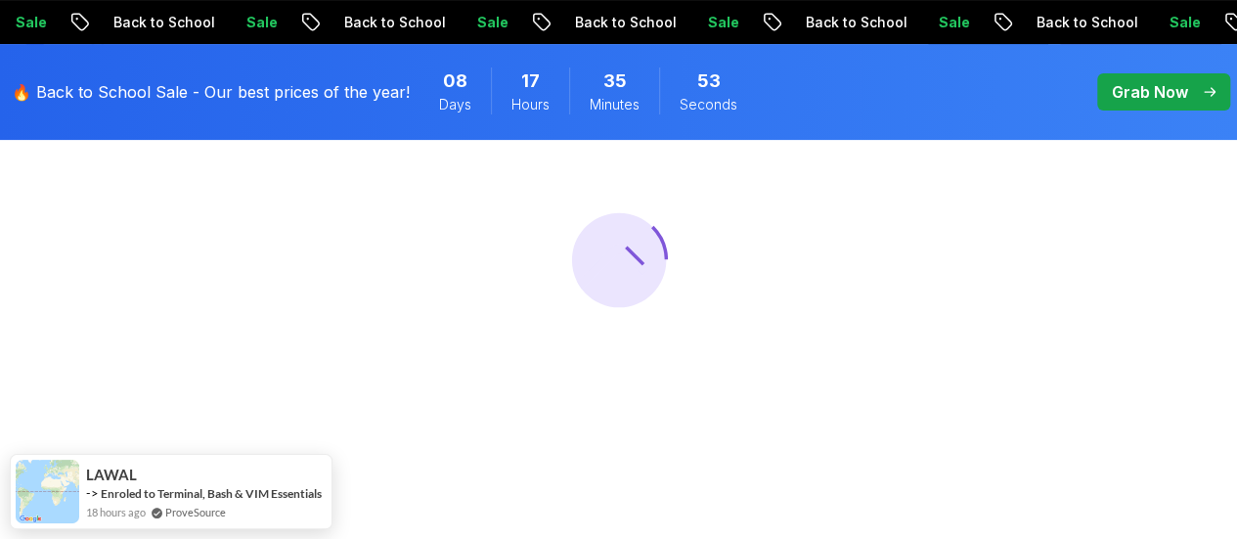
scroll to position [221, 0]
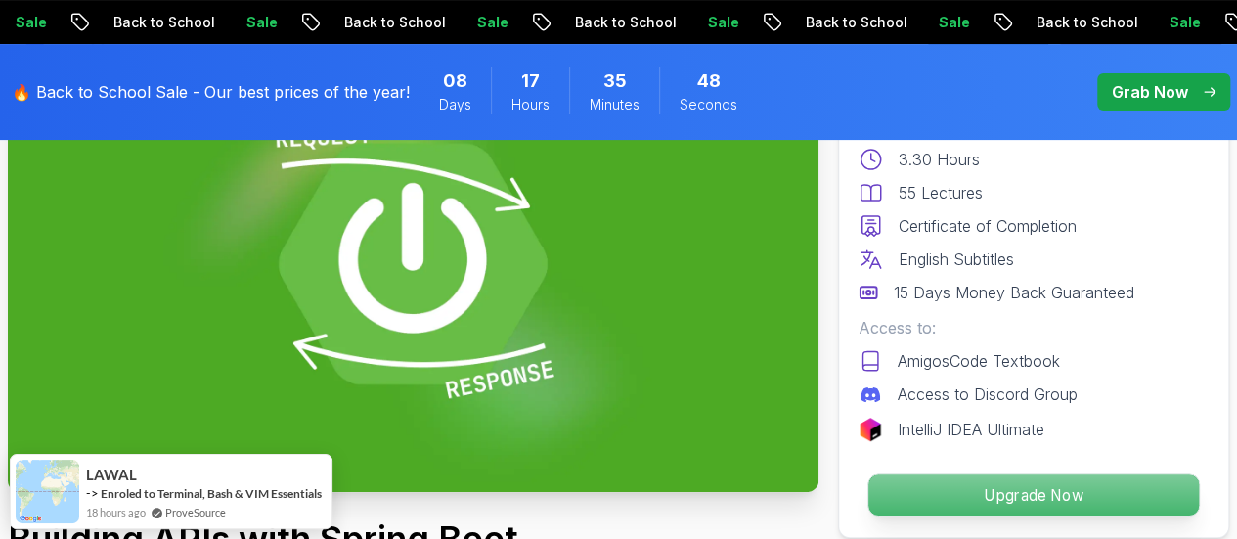
click at [1034, 494] on p "Upgrade Now" at bounding box center [1033, 494] width 330 height 41
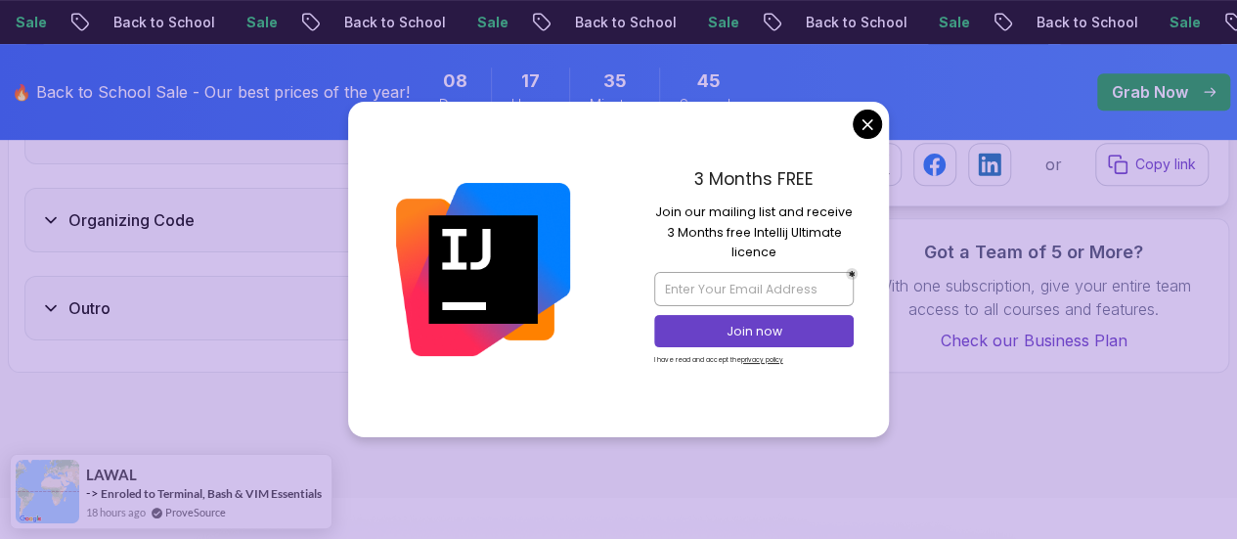
scroll to position [4121, 0]
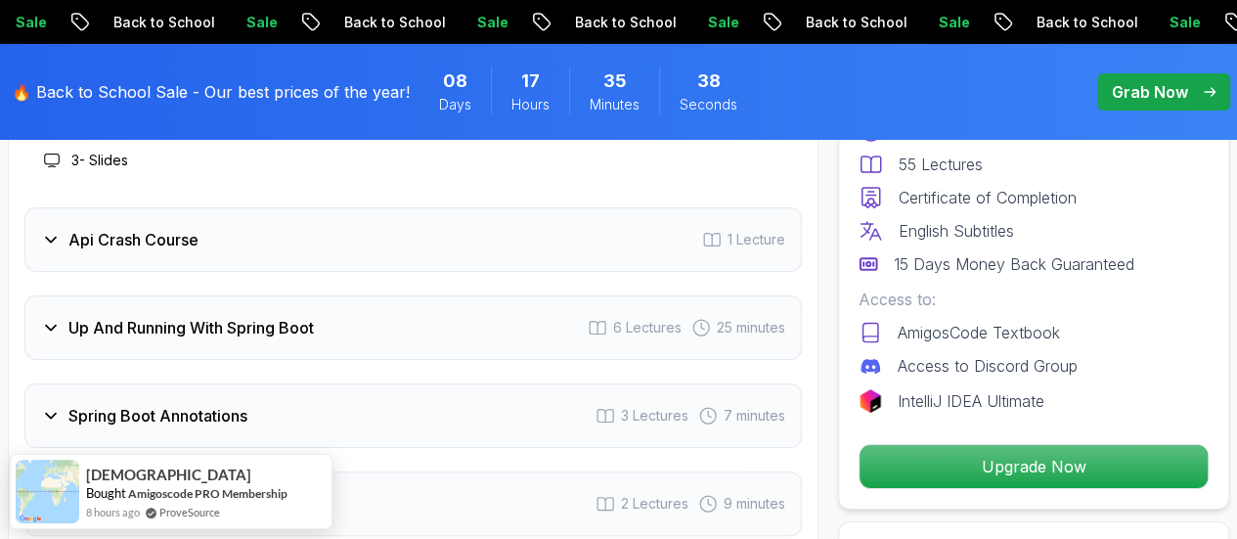
scroll to position [3496, 0]
click at [504, 325] on div "Up And Running With Spring Boot 6 Lectures 25 minutes" at bounding box center [412, 325] width 777 height 65
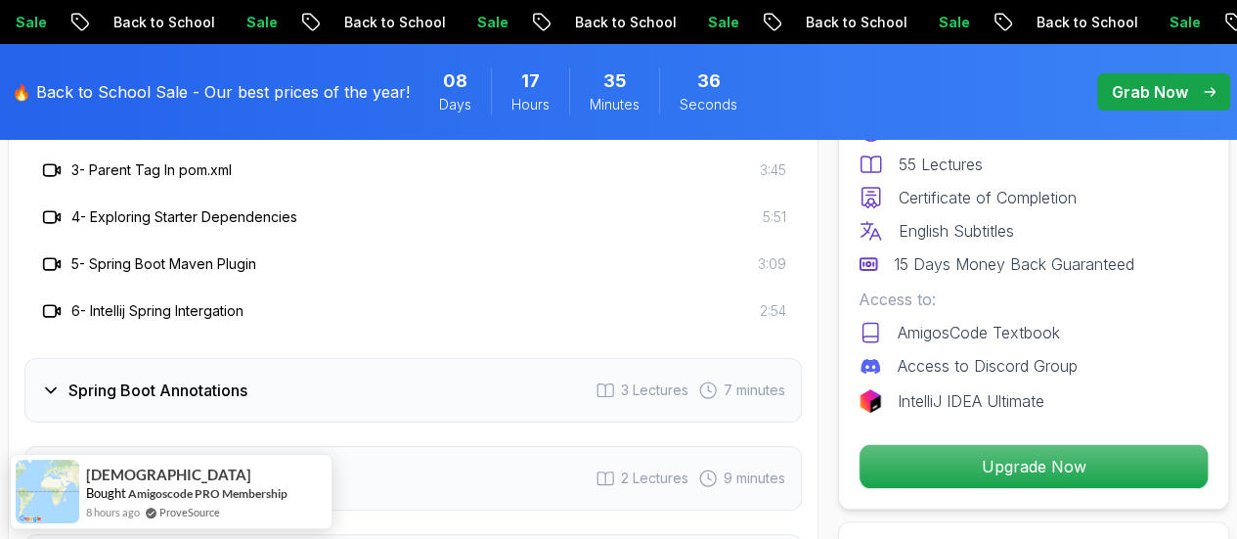
scroll to position [3697, 0]
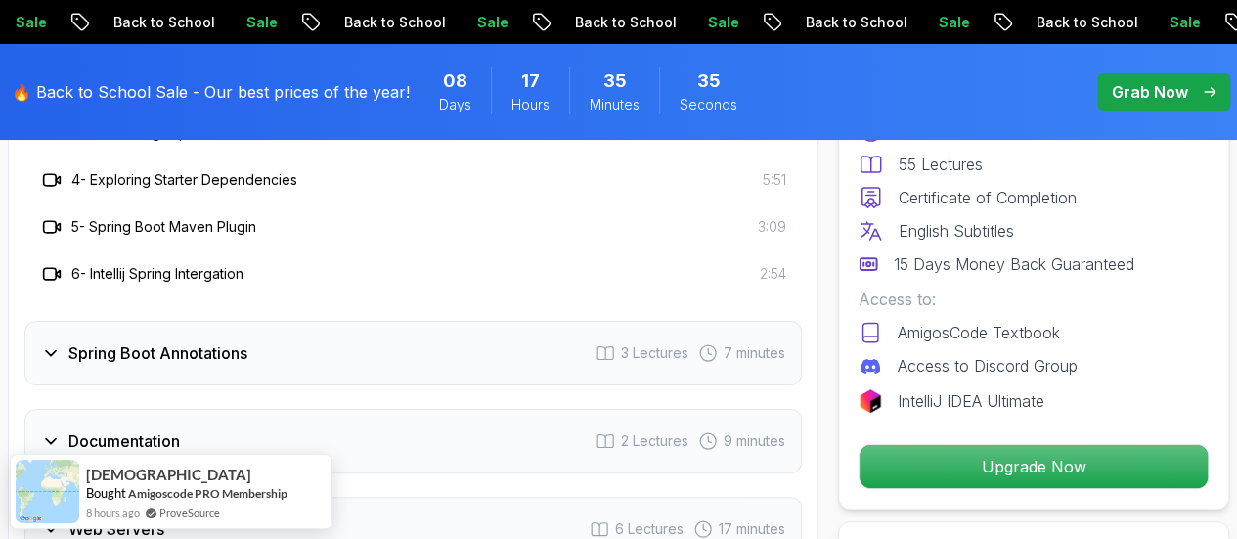
click at [463, 353] on div "Spring Boot Annotations 3 Lectures 7 minutes" at bounding box center [412, 353] width 777 height 65
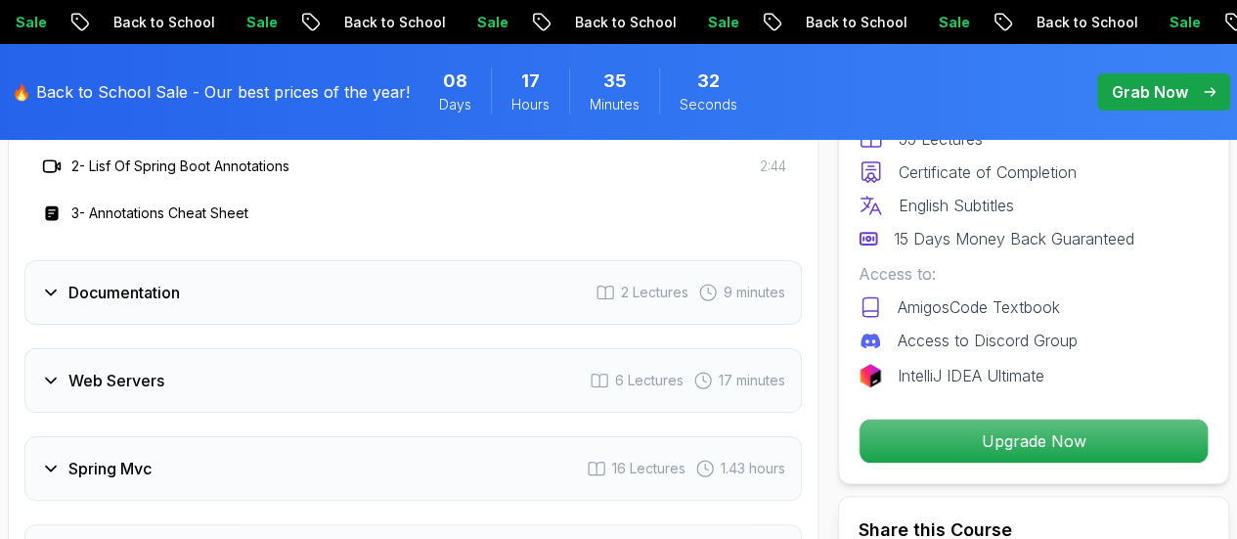
scroll to position [3705, 0]
click at [472, 371] on div "Web Servers 6 Lectures 17 minutes" at bounding box center [412, 380] width 777 height 65
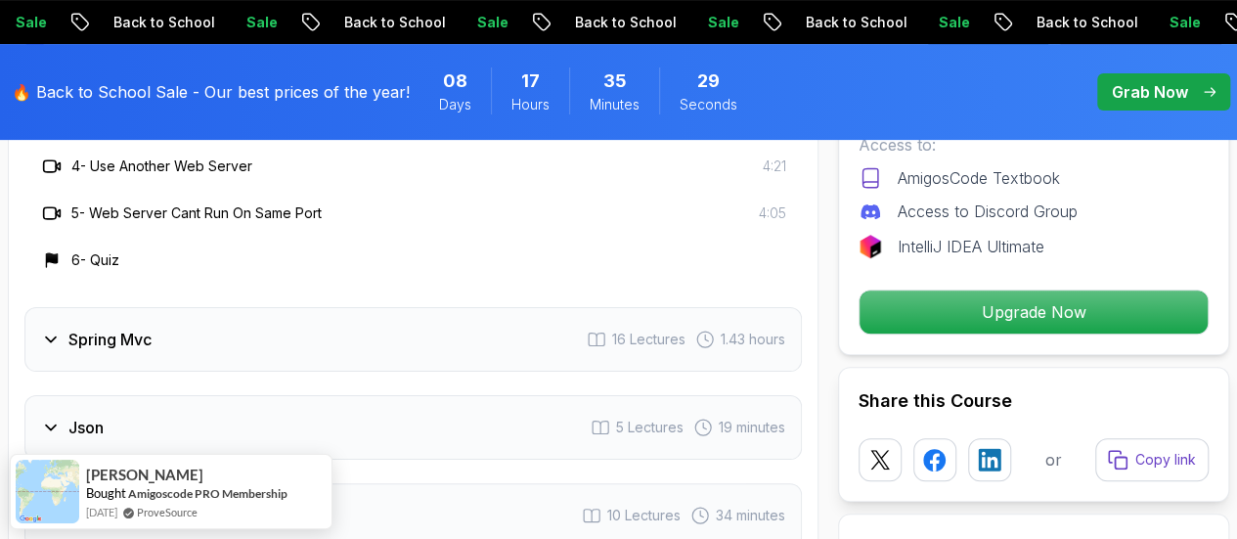
scroll to position [3977, 0]
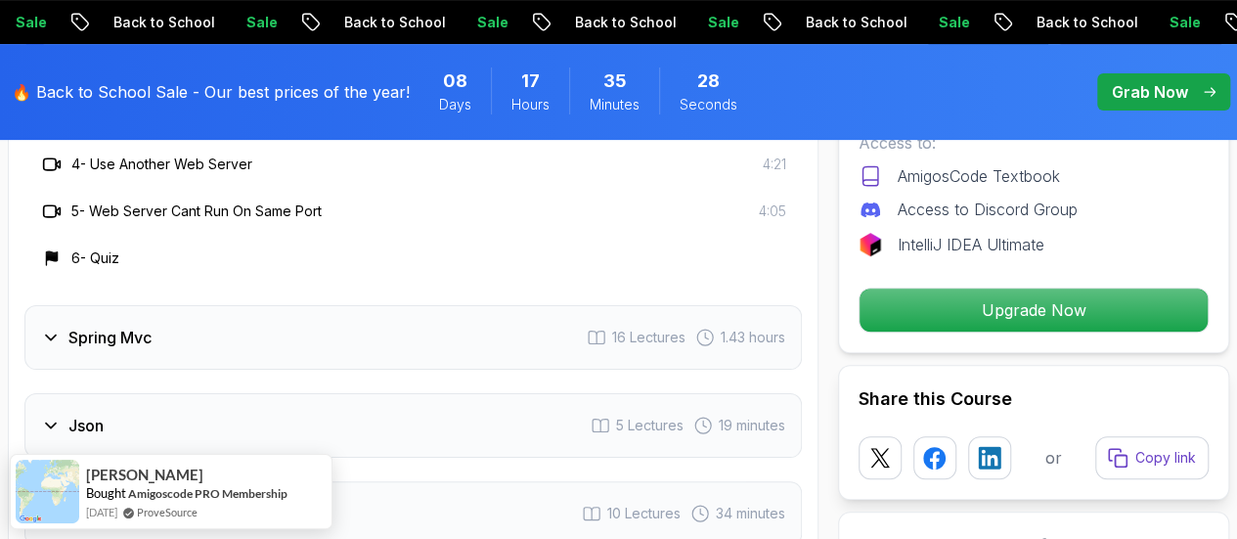
click at [497, 353] on div "Spring Mvc 16 Lectures 1.43 hours" at bounding box center [412, 337] width 777 height 65
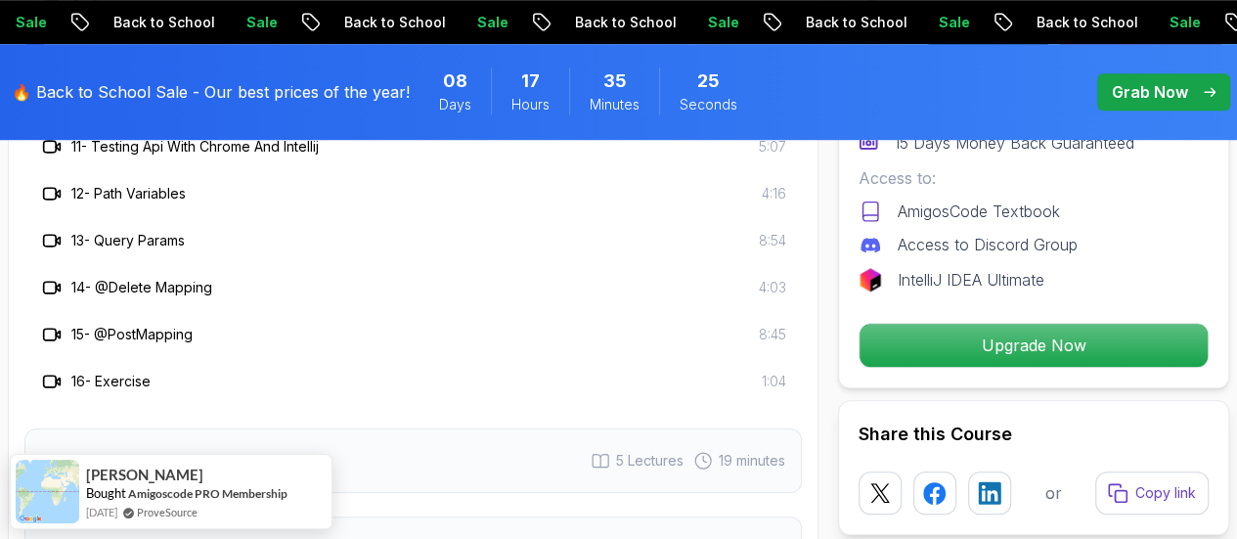
scroll to position [4563, 0]
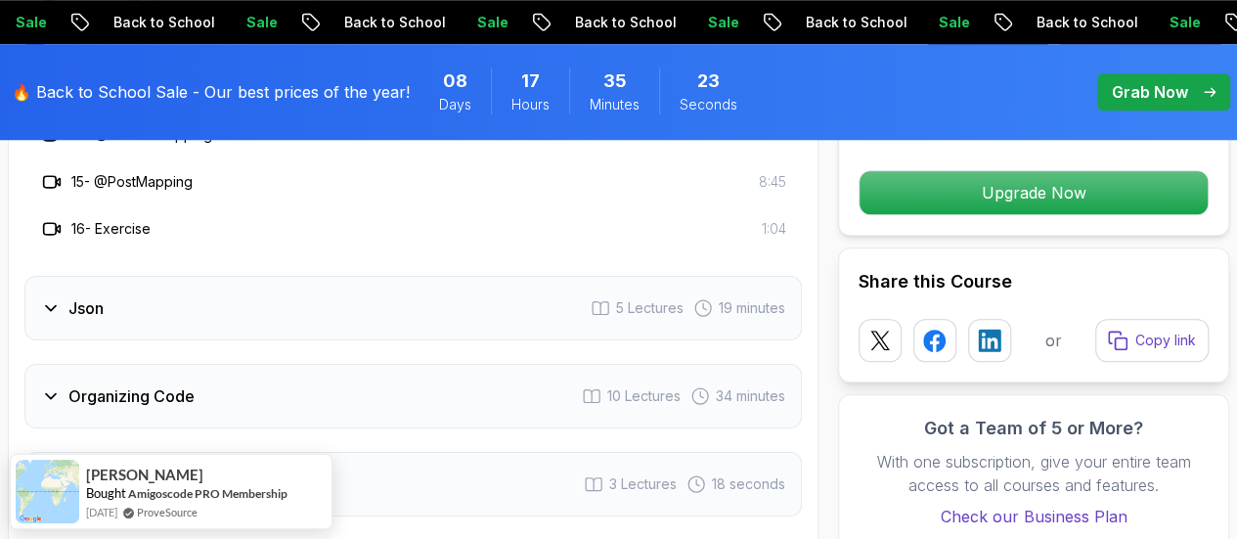
click at [508, 319] on div "Json 5 Lectures 19 minutes" at bounding box center [412, 308] width 777 height 65
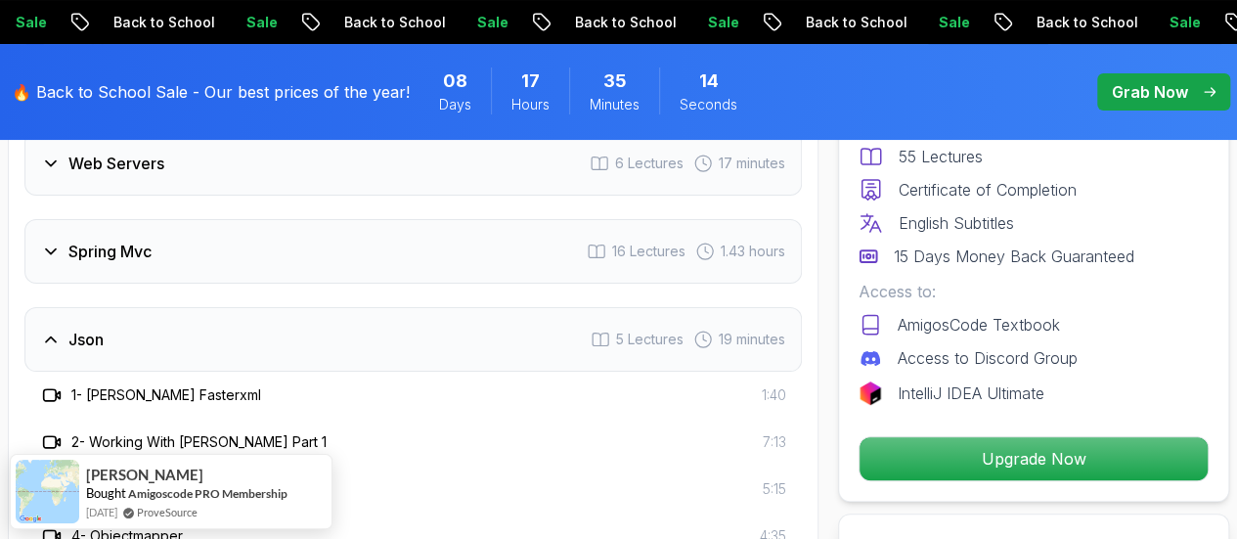
scroll to position [3791, 0]
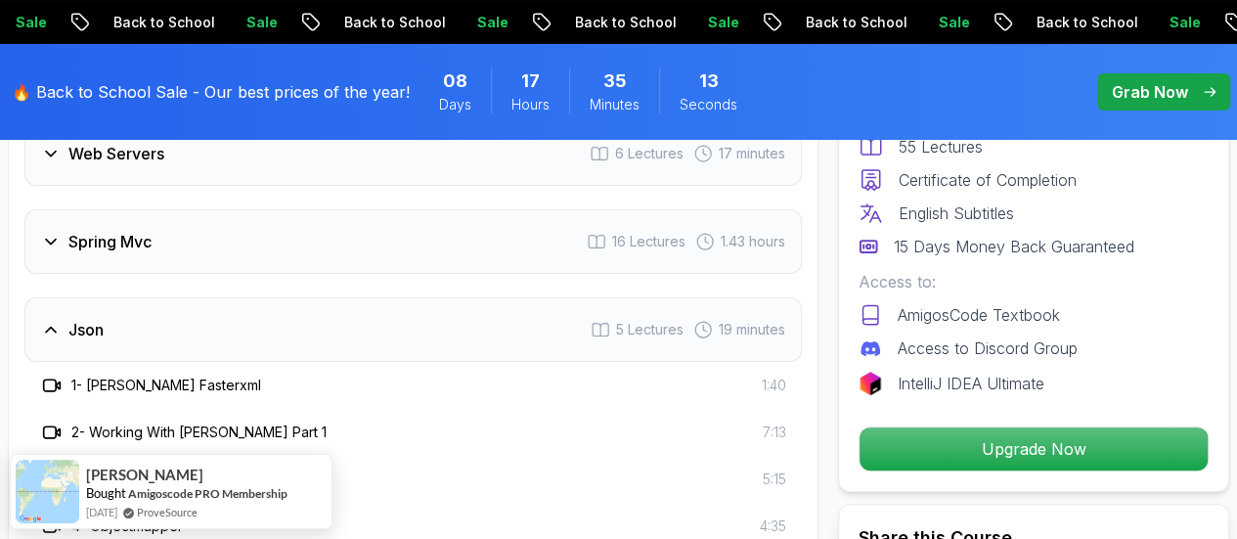
click at [289, 233] on div "Spring Mvc 16 Lectures 1.43 hours" at bounding box center [412, 241] width 777 height 65
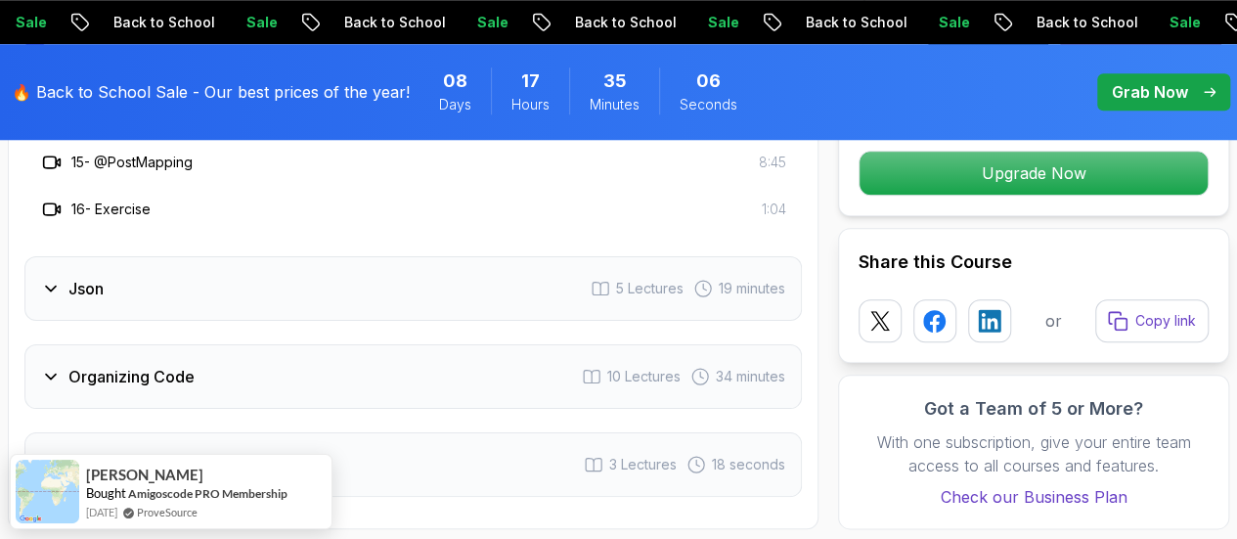
scroll to position [4581, 0]
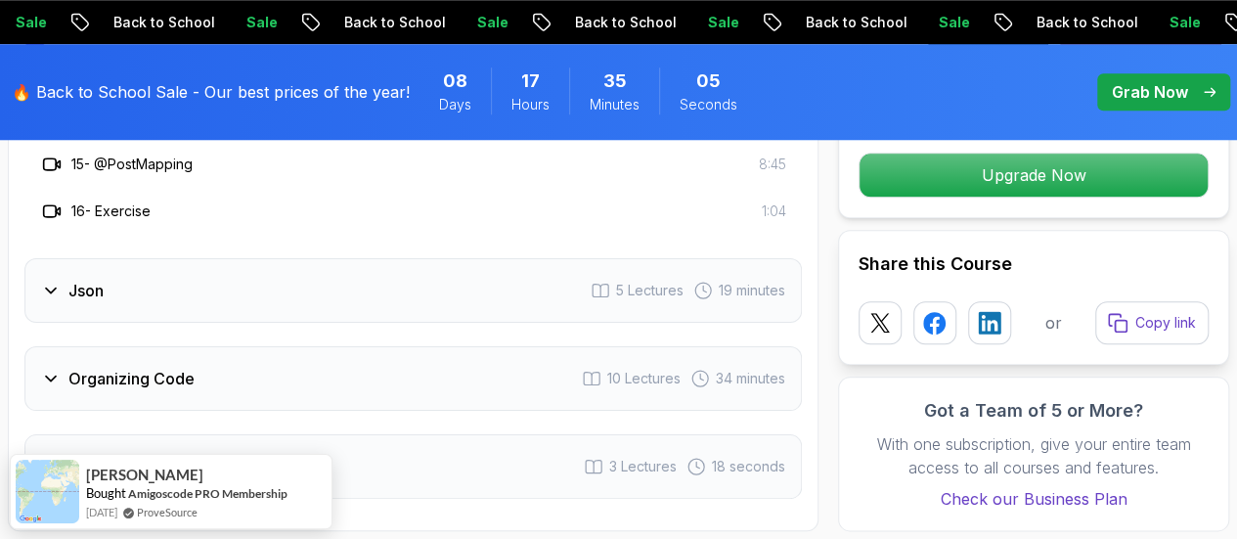
click at [319, 279] on div "Json 5 Lectures 19 minutes" at bounding box center [412, 290] width 777 height 65
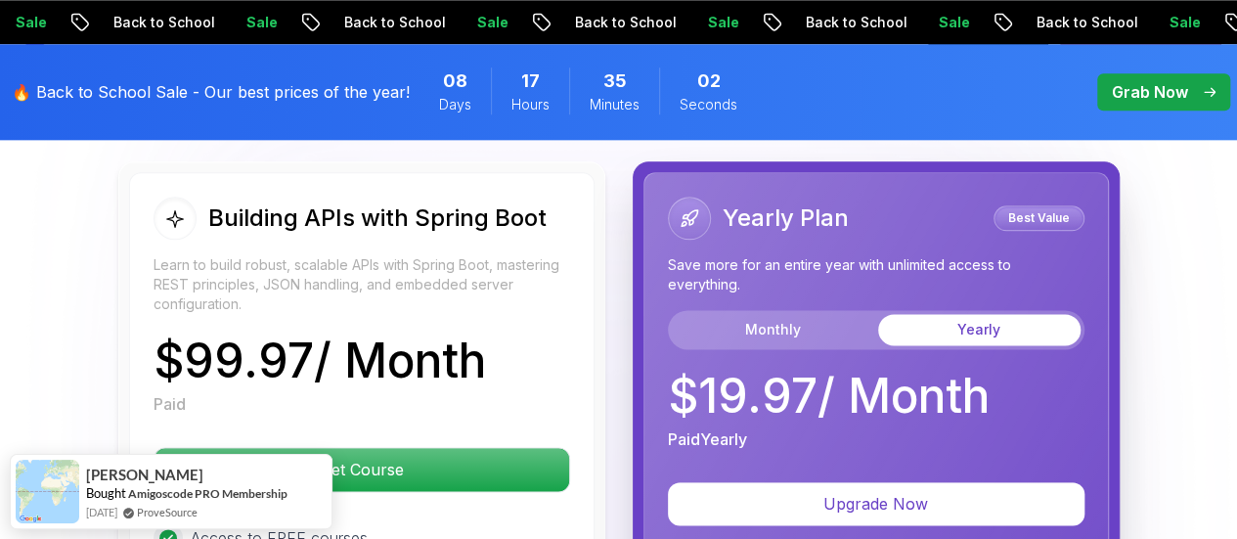
scroll to position [4831, 0]
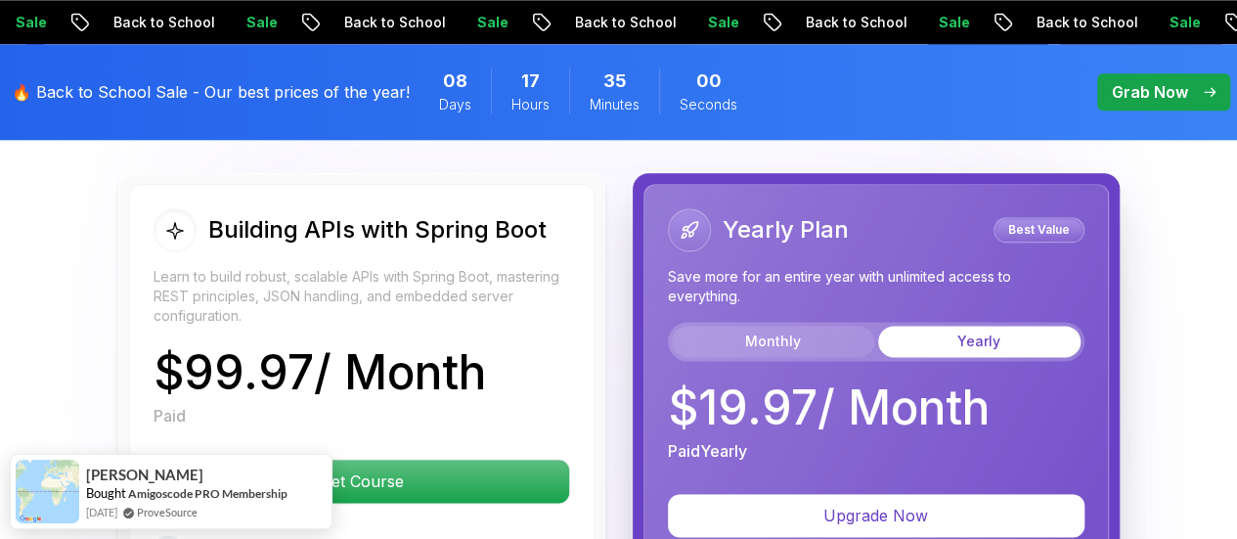
click at [755, 335] on button "Monthly" at bounding box center [773, 341] width 202 height 31
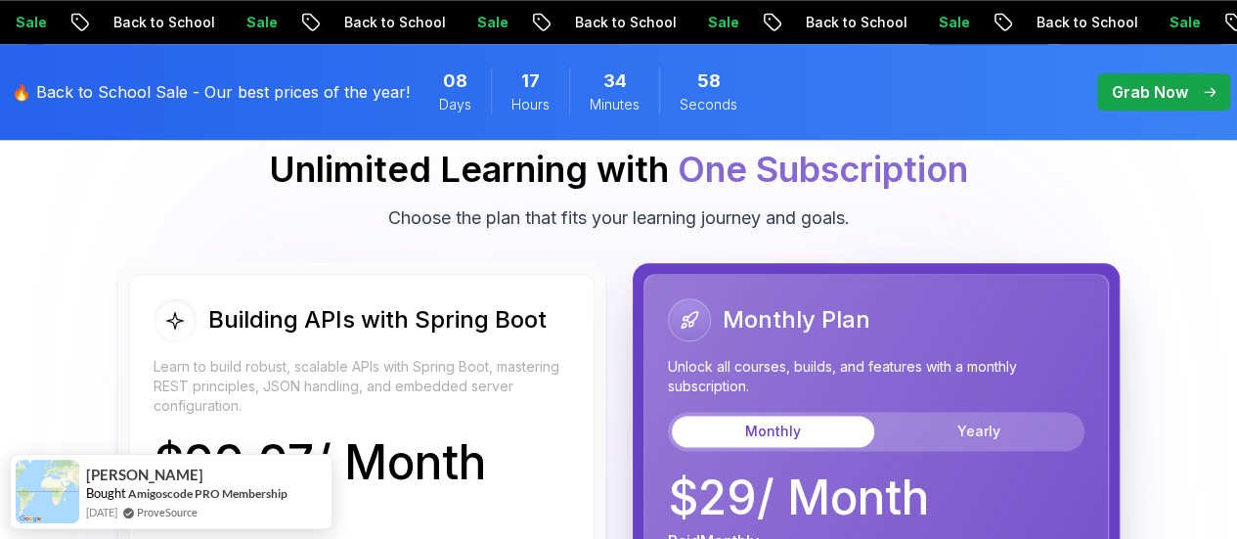
scroll to position [4739, 0]
